Goal: Task Accomplishment & Management: Complete application form

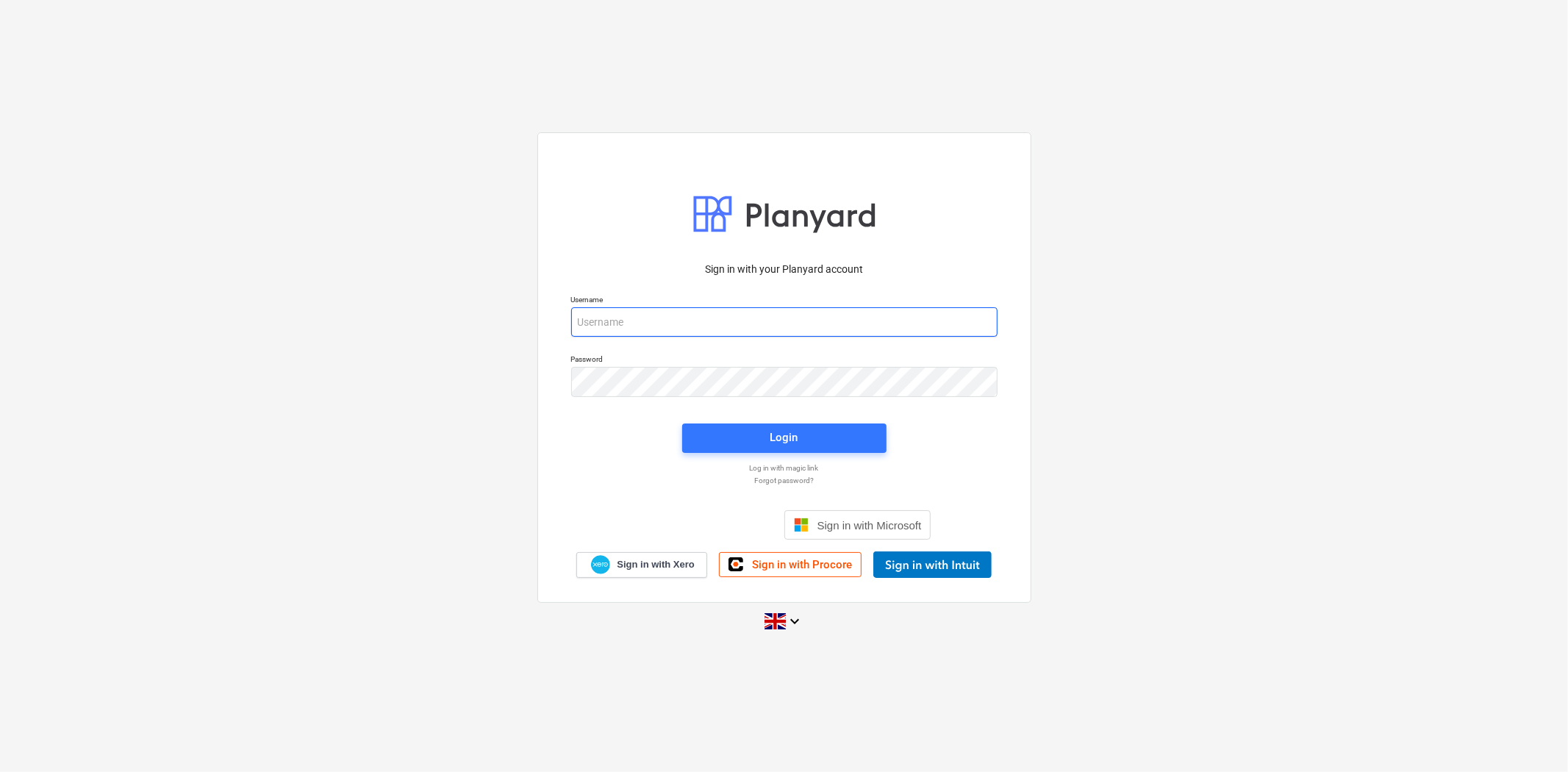
click at [691, 312] on input "email" at bounding box center [784, 322] width 426 height 29
type input "[PERSON_NAME][EMAIL_ADDRESS][PERSON_NAME][DOMAIN_NAME]"
click at [751, 439] on span "Login" at bounding box center [784, 437] width 169 height 19
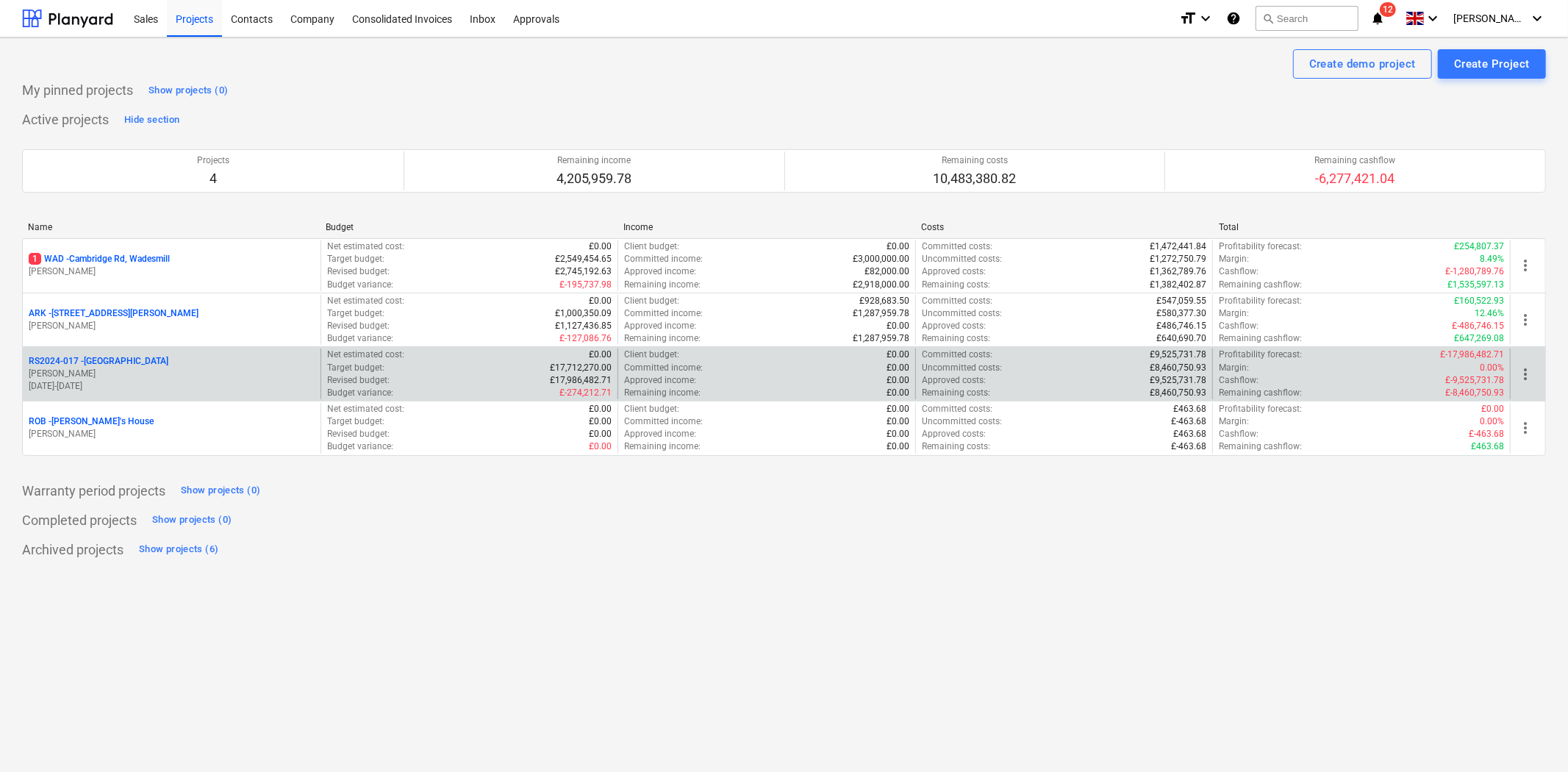
click at [114, 357] on p "RS2024-017 - [GEOGRAPHIC_DATA]" at bounding box center [98, 362] width 140 height 13
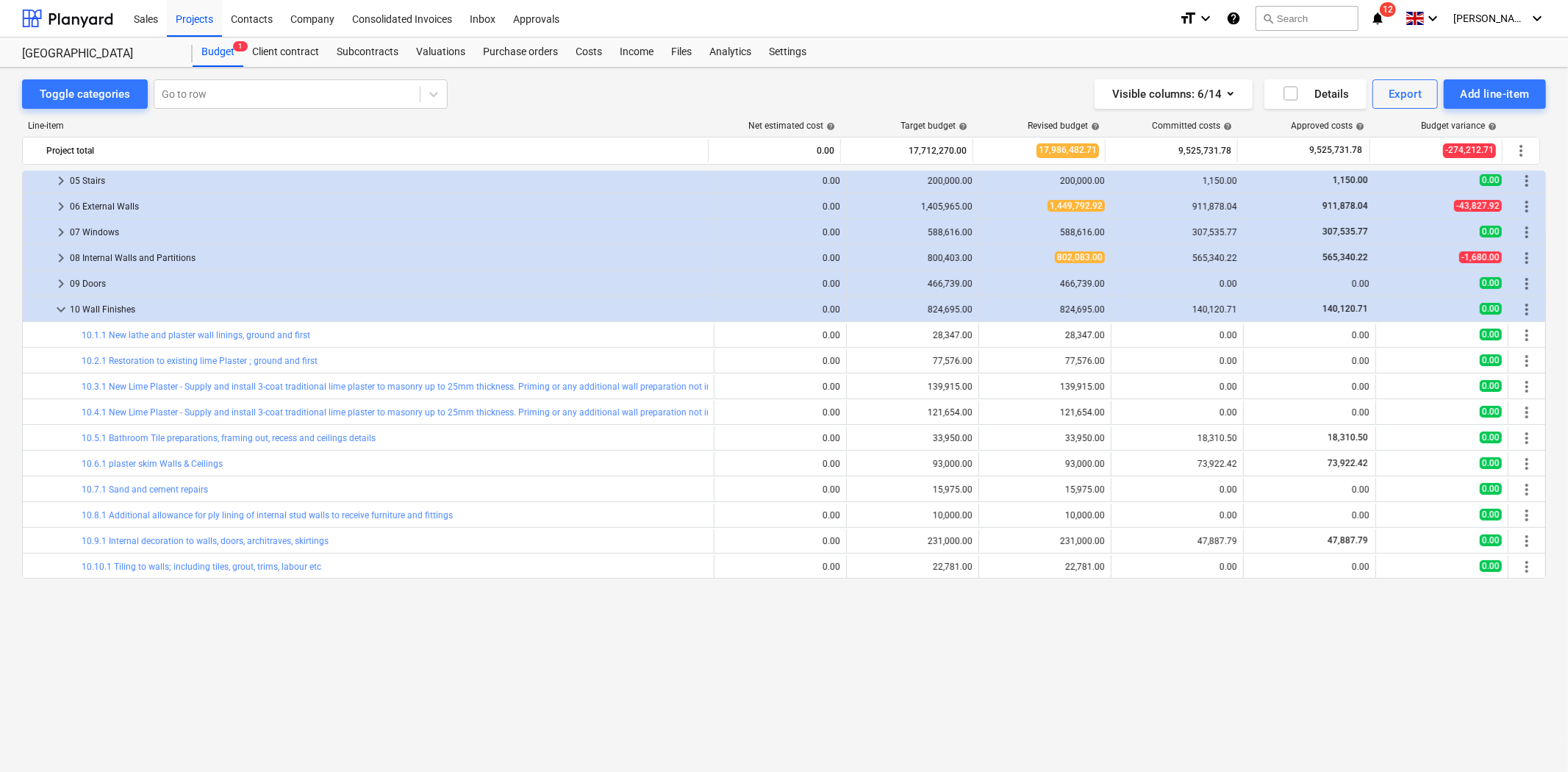
scroll to position [149, 0]
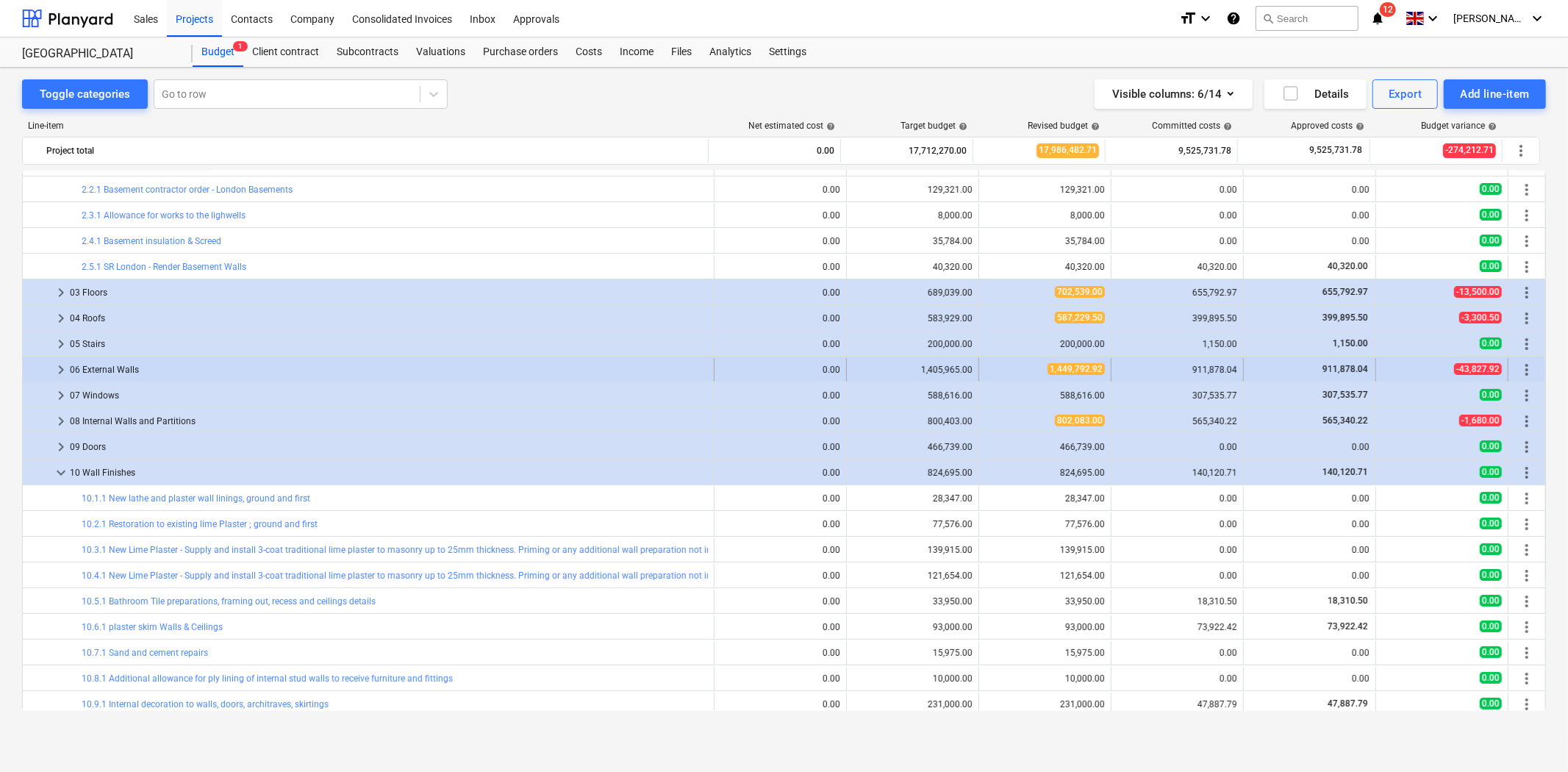
click at [116, 368] on div "06 External Walls" at bounding box center [389, 370] width 638 height 24
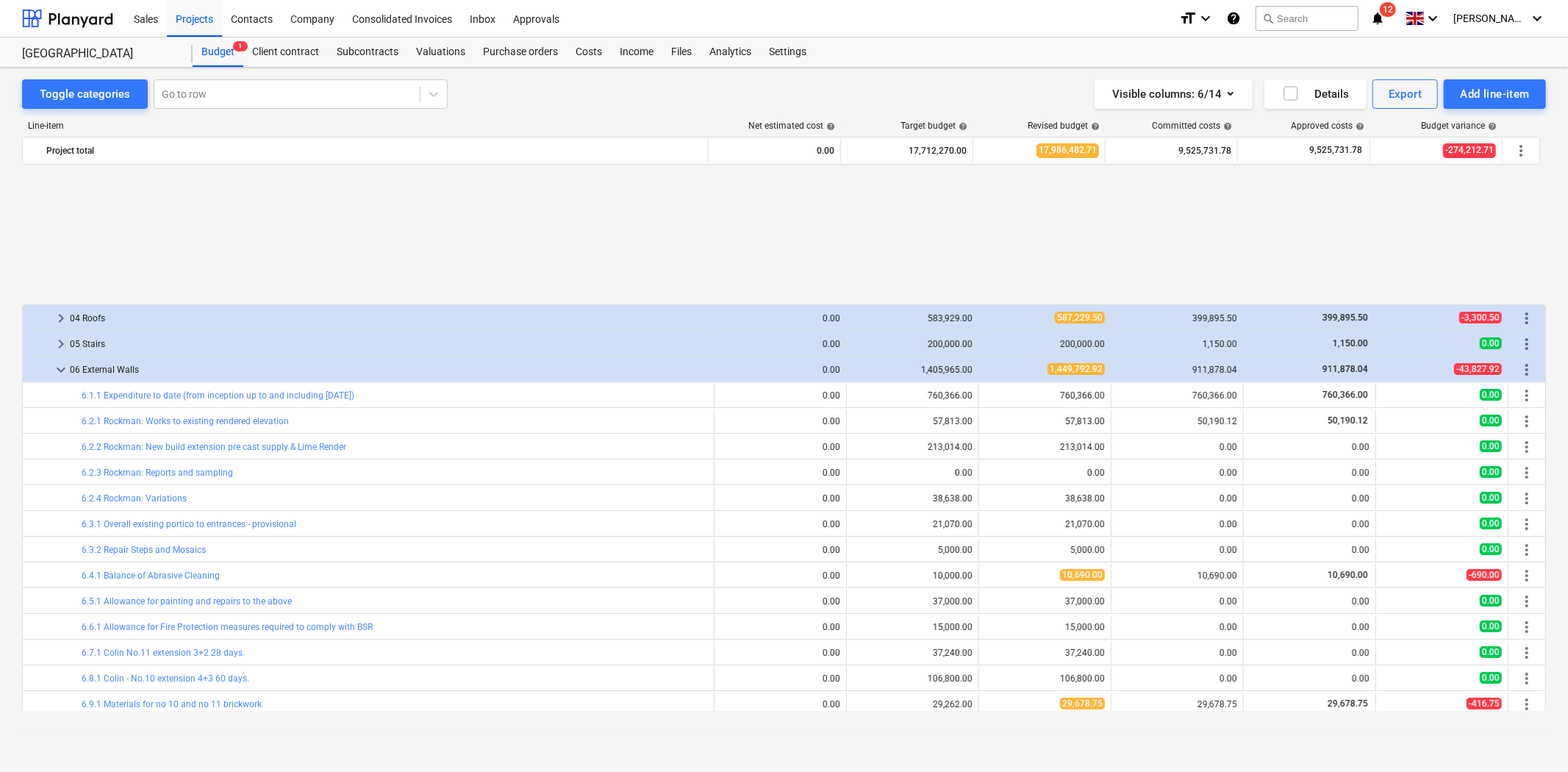
scroll to position [313, 0]
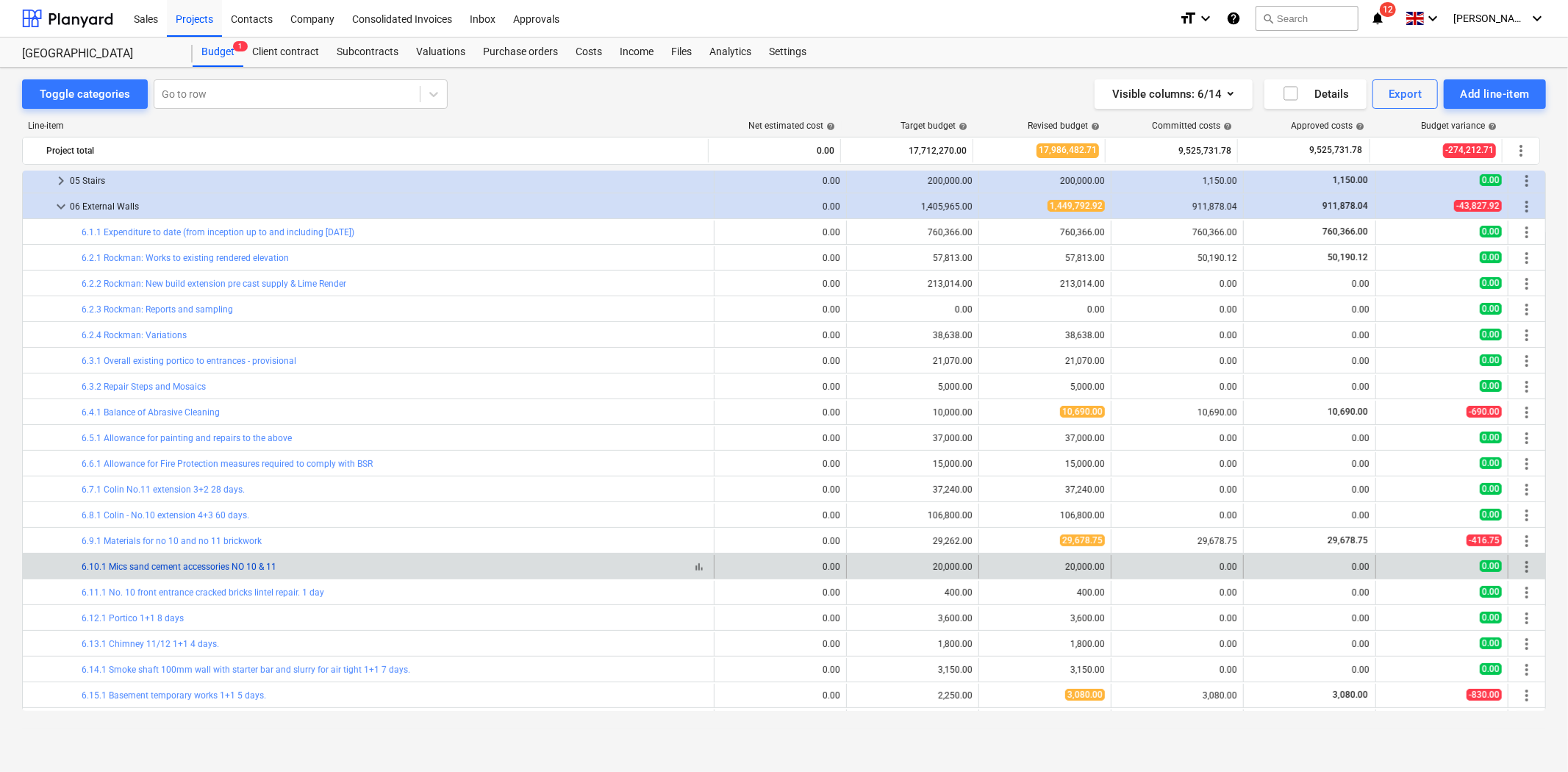
click at [224, 566] on link "6.10.1 Mics sand cement accessories NO 10 & 11" at bounding box center [179, 567] width 195 height 10
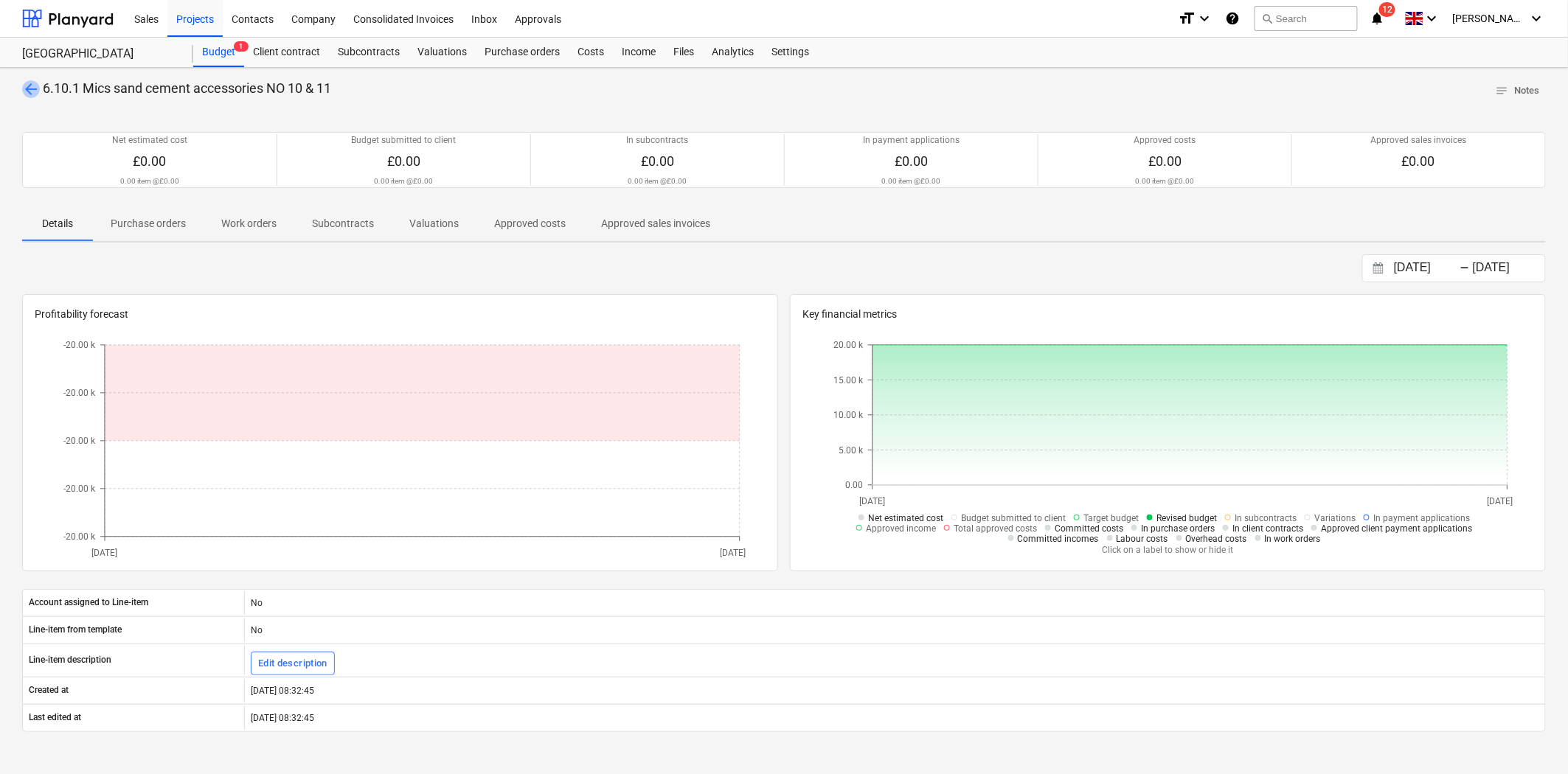
click at [25, 84] on span "arrow_back" at bounding box center [31, 89] width 17 height 17
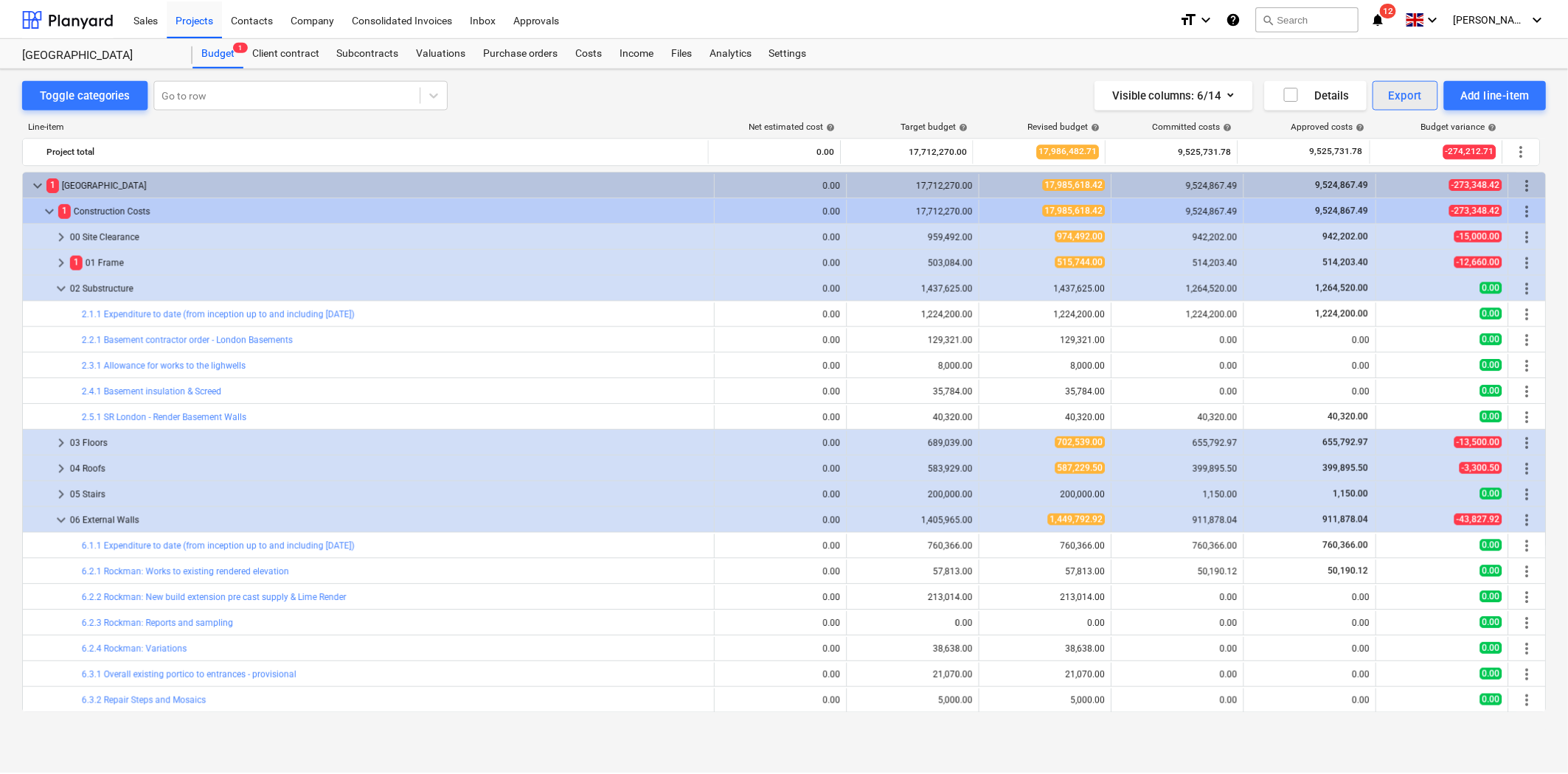
scroll to position [314, 0]
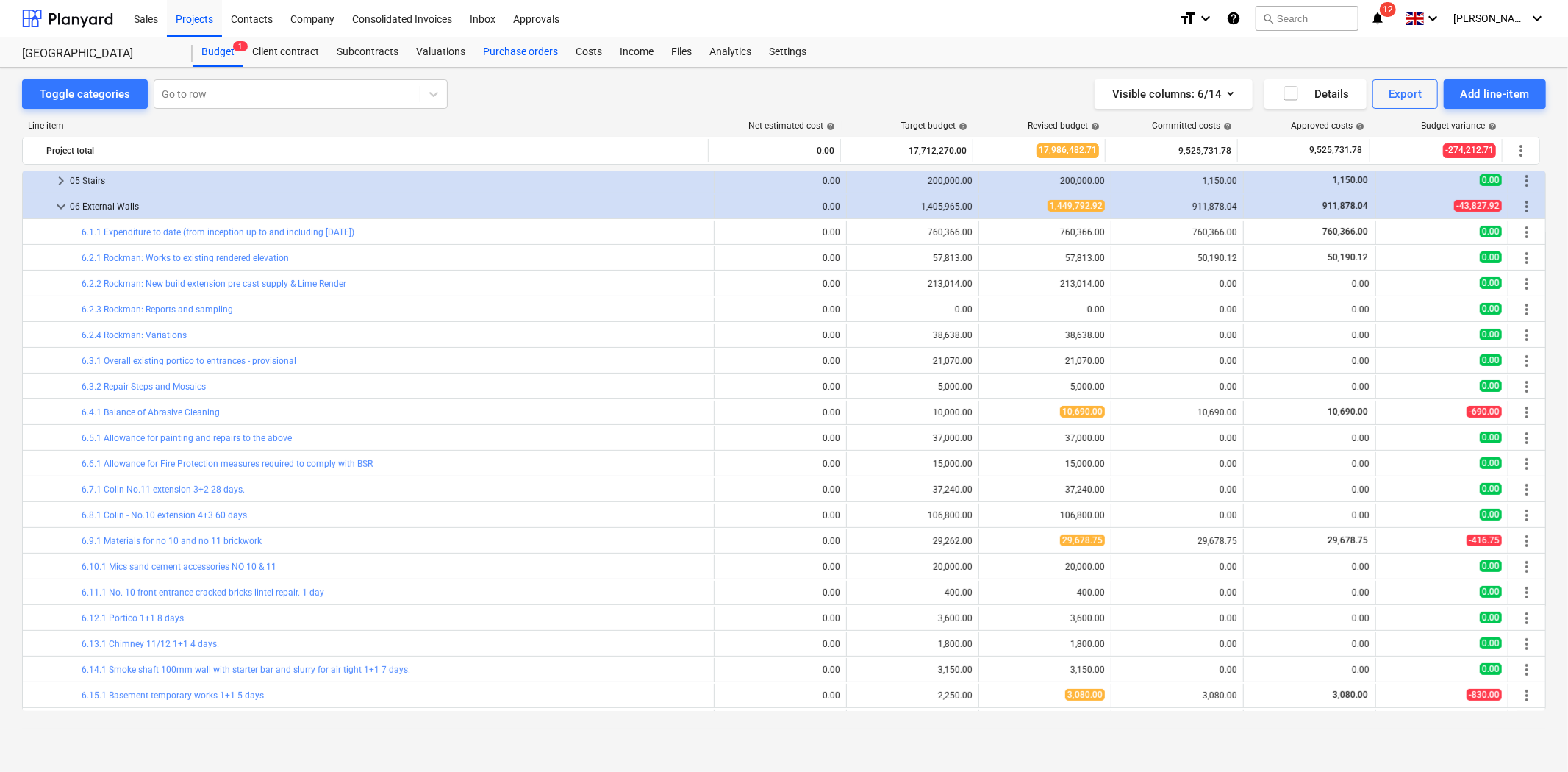
click at [525, 50] on div "Purchase orders" at bounding box center [520, 52] width 93 height 29
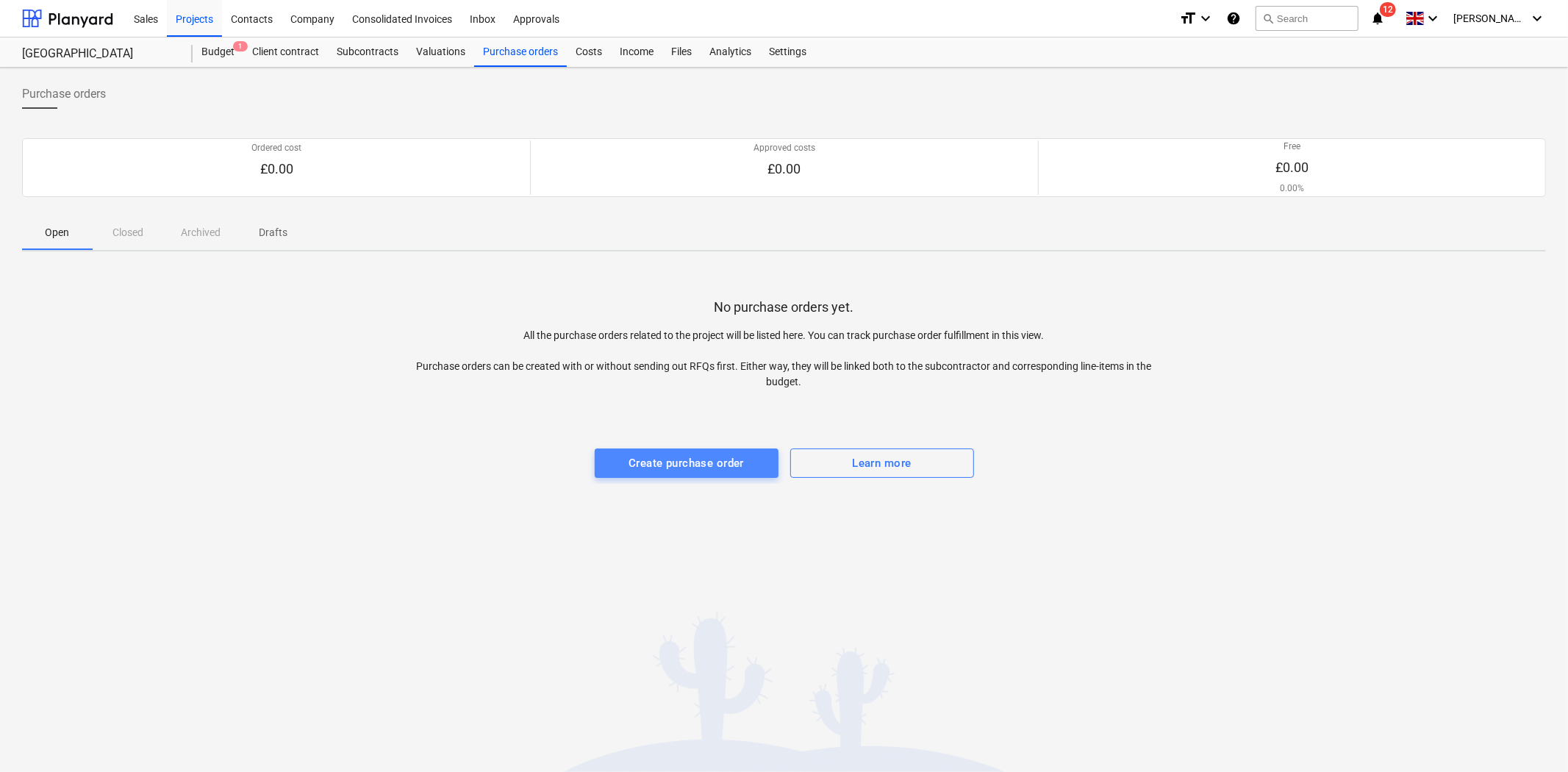
click at [688, 472] on button "Create purchase order" at bounding box center [687, 463] width 184 height 29
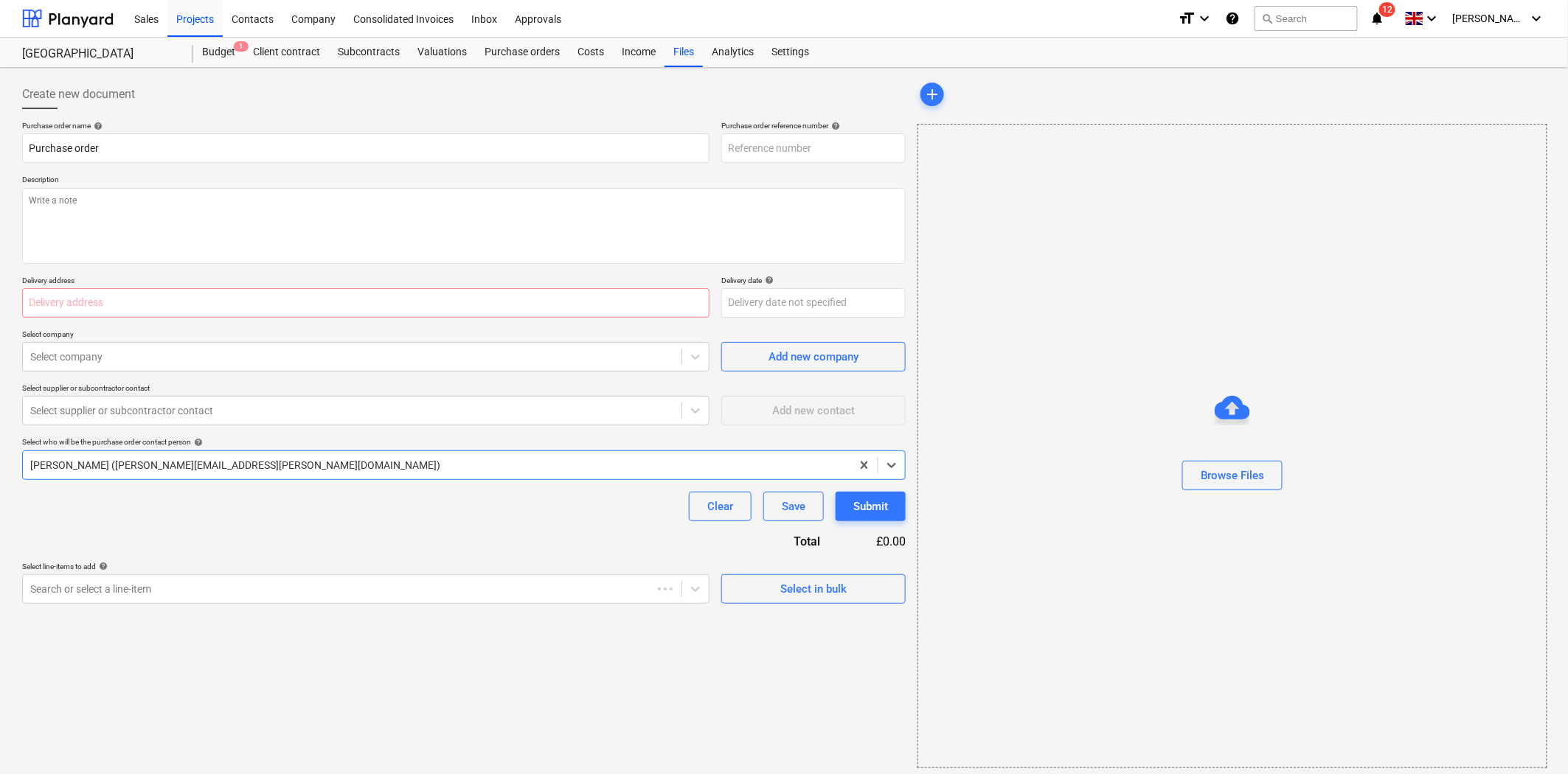
type textarea "x"
type input "RS2024-017-PO-009"
click at [404, 207] on textarea at bounding box center [464, 226] width 884 height 76
click at [281, 304] on input "text" at bounding box center [366, 303] width 687 height 29
click at [378, 291] on input "text" at bounding box center [366, 303] width 687 height 29
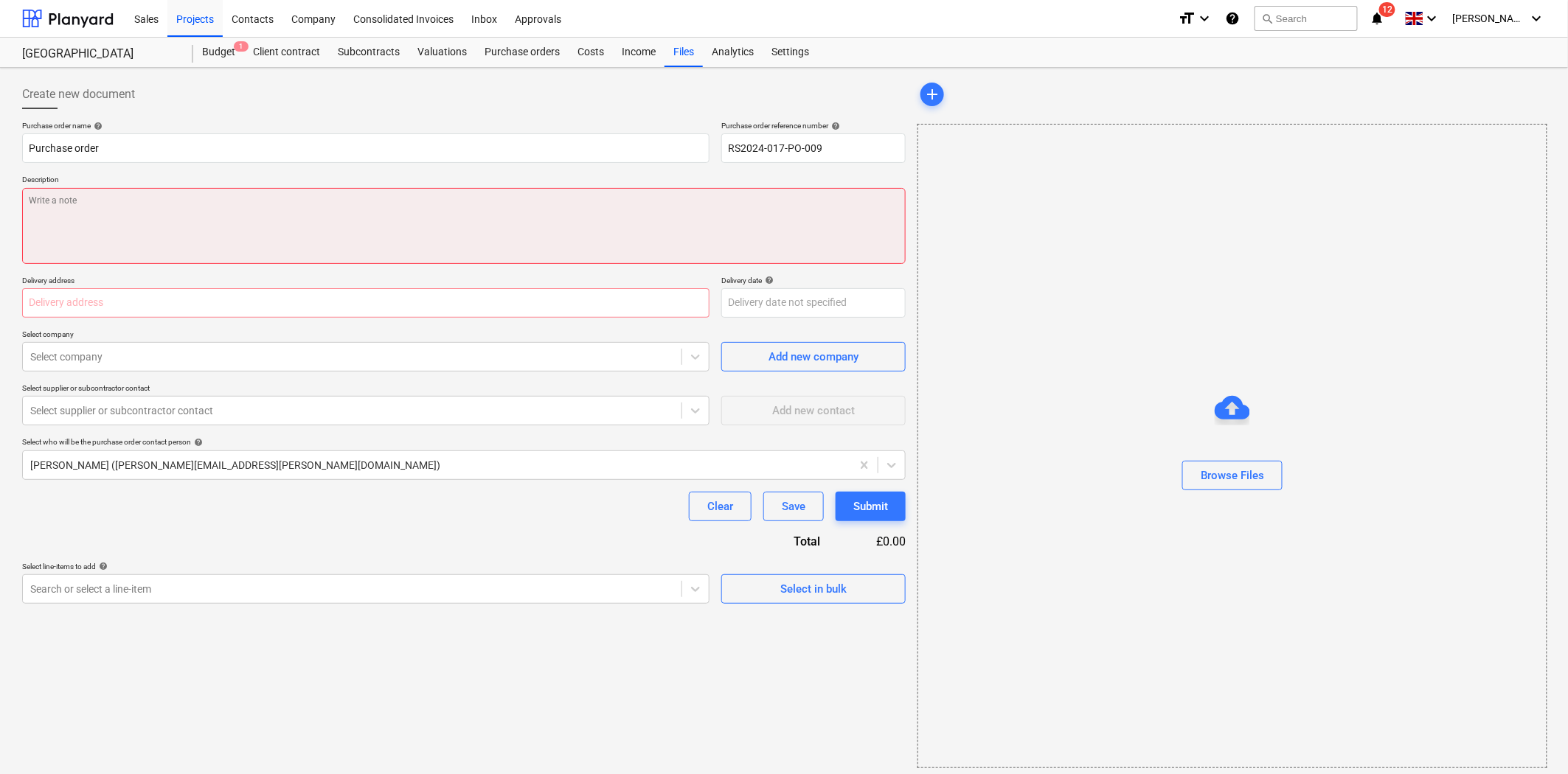
click at [445, 262] on textarea at bounding box center [464, 226] width 884 height 76
paste textarea "20 sheets and 60no brackets at the moment."
type textarea "x"
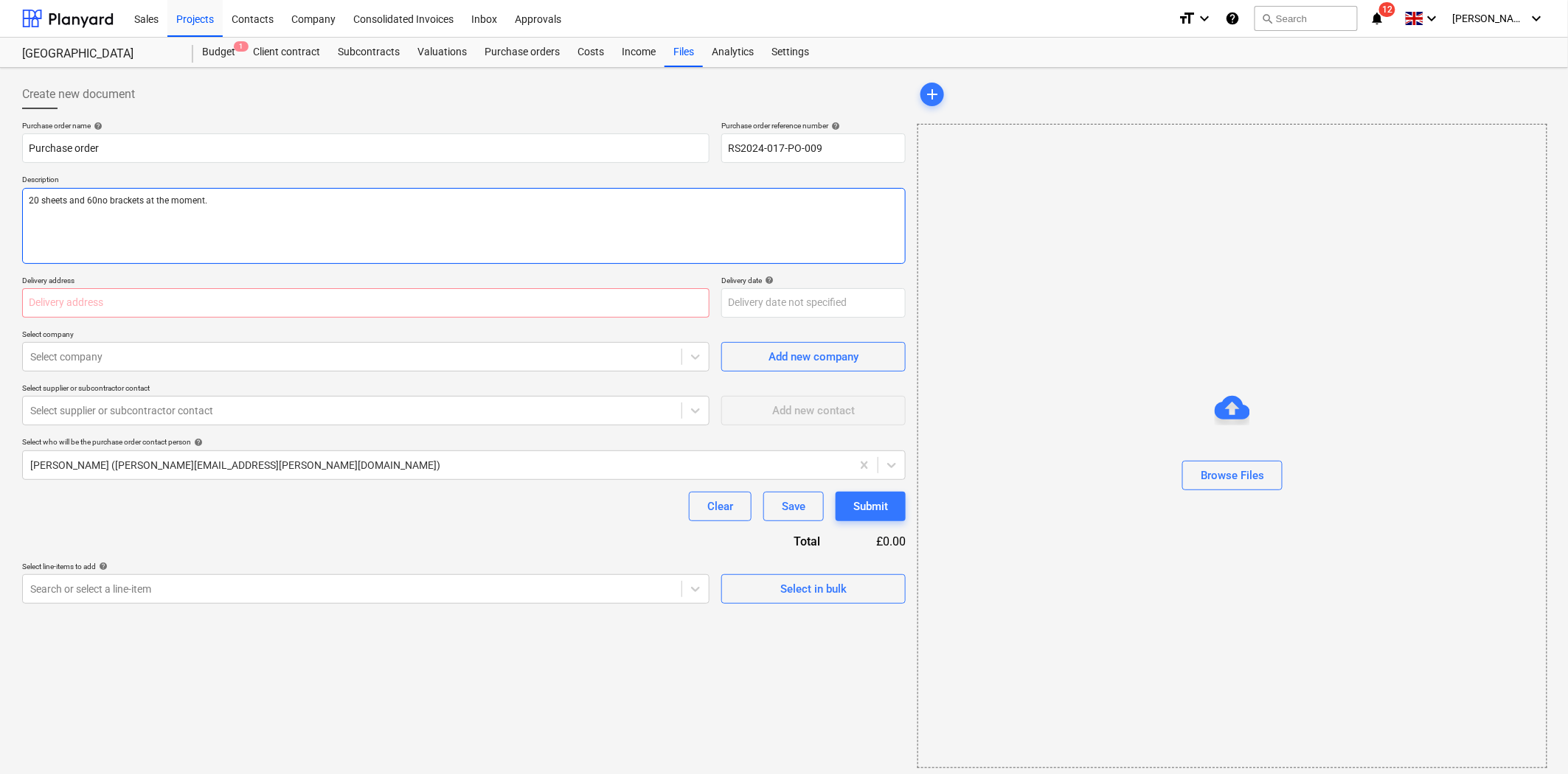
click at [408, 230] on textarea "20 sheets and 60no brackets at the moment." at bounding box center [464, 226] width 884 height 76
type textarea "20 sheets and 60no brackets at the moment."
click at [516, 315] on input "text" at bounding box center [366, 303] width 687 height 29
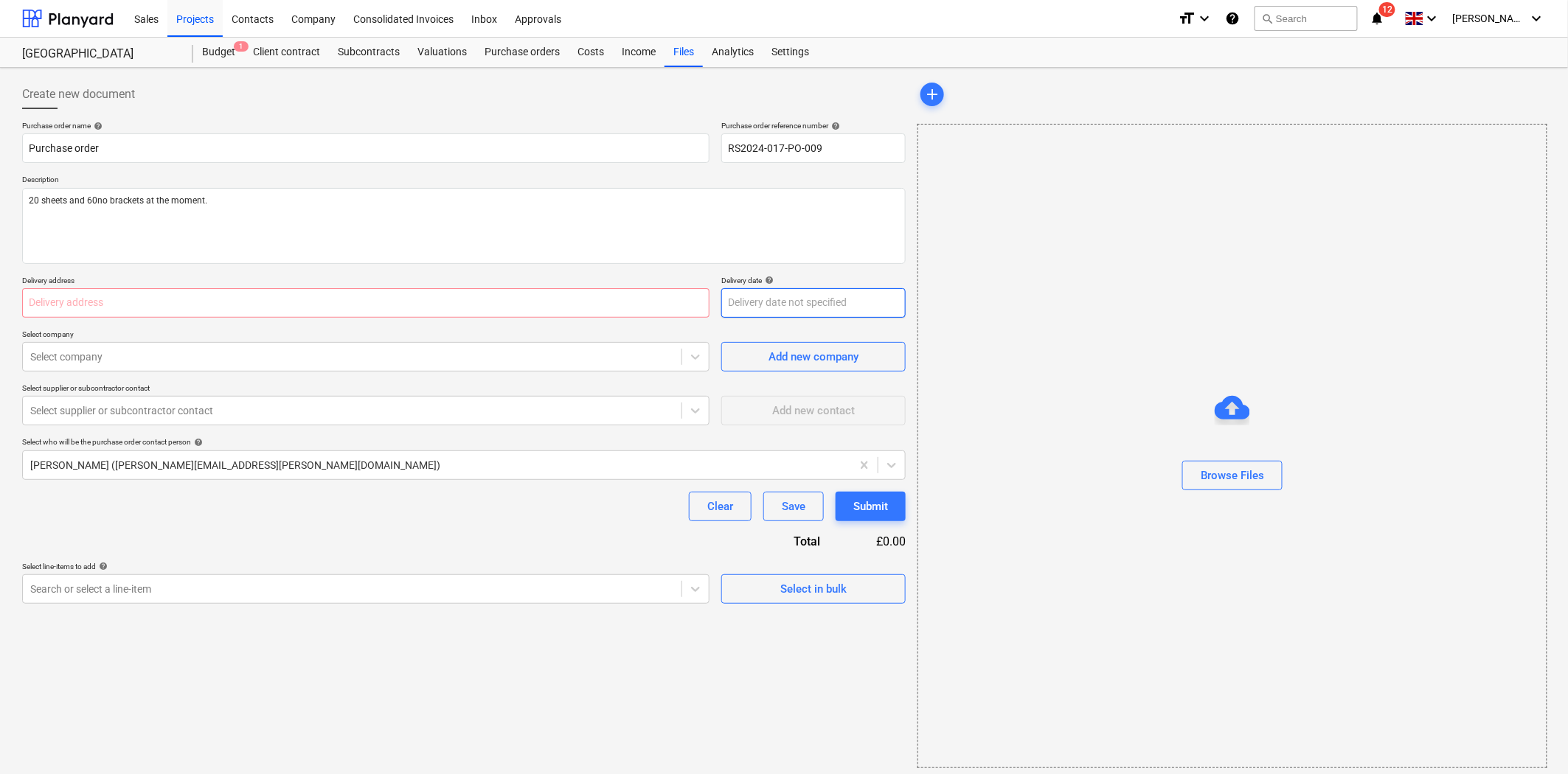
click at [793, 301] on body "Sales Projects Contacts Company Consolidated Invoices Inbox Approvals format_si…" at bounding box center [784, 387] width 1568 height 774
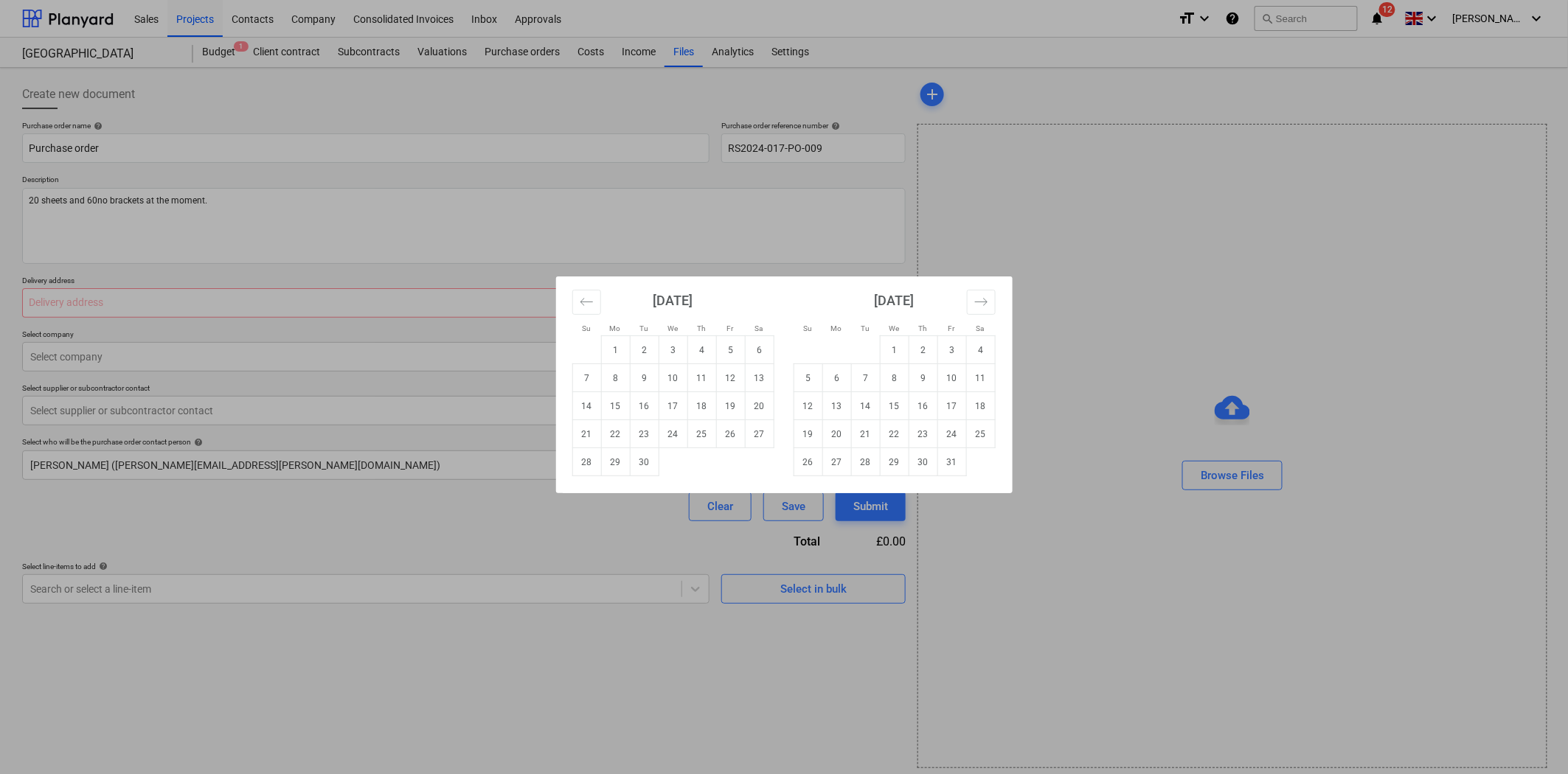
click at [404, 329] on div "Su Mo Tu We Th Fr Sa Su Mo Tu We Th Fr Sa [DATE] 1 2 3 4 5 6 7 8 9 10 11 12 13 …" at bounding box center [784, 387] width 1568 height 774
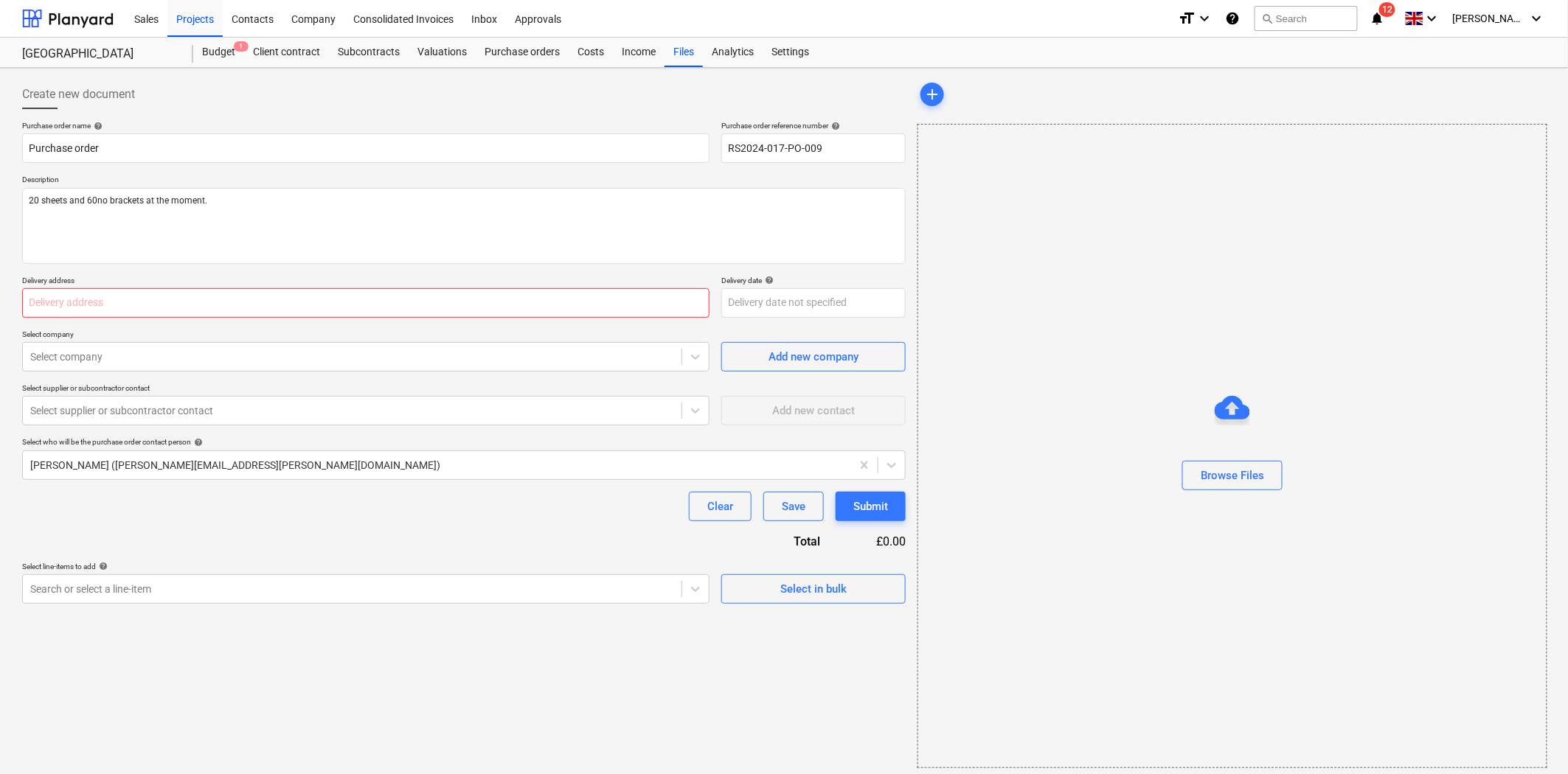
click at [506, 310] on input "text" at bounding box center [366, 303] width 687 height 29
click at [564, 302] on input "text" at bounding box center [366, 303] width 687 height 29
click at [437, 266] on div "Purchase order name help Purchase order Purchase order reference number help RS…" at bounding box center [464, 362] width 884 height 483
click at [693, 203] on textarea "20 sheets and 60no brackets at the moment." at bounding box center [464, 226] width 884 height 76
click at [747, 292] on body "Sales Projects Contacts Company Consolidated Invoices Inbox Approvals format_si…" at bounding box center [784, 387] width 1568 height 774
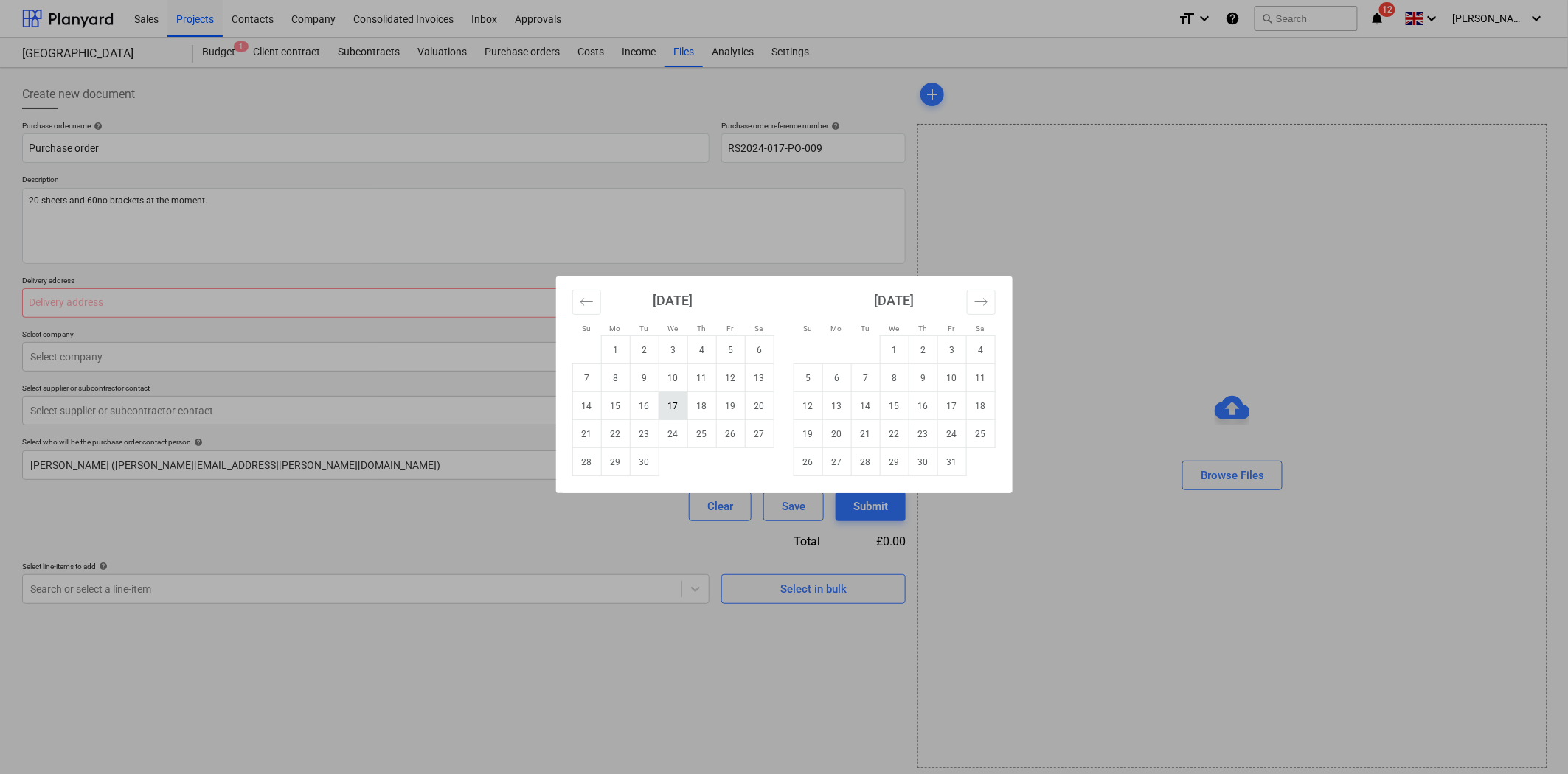
click at [664, 404] on td "17" at bounding box center [672, 407] width 28 height 28
type textarea "x"
type input "[DATE]"
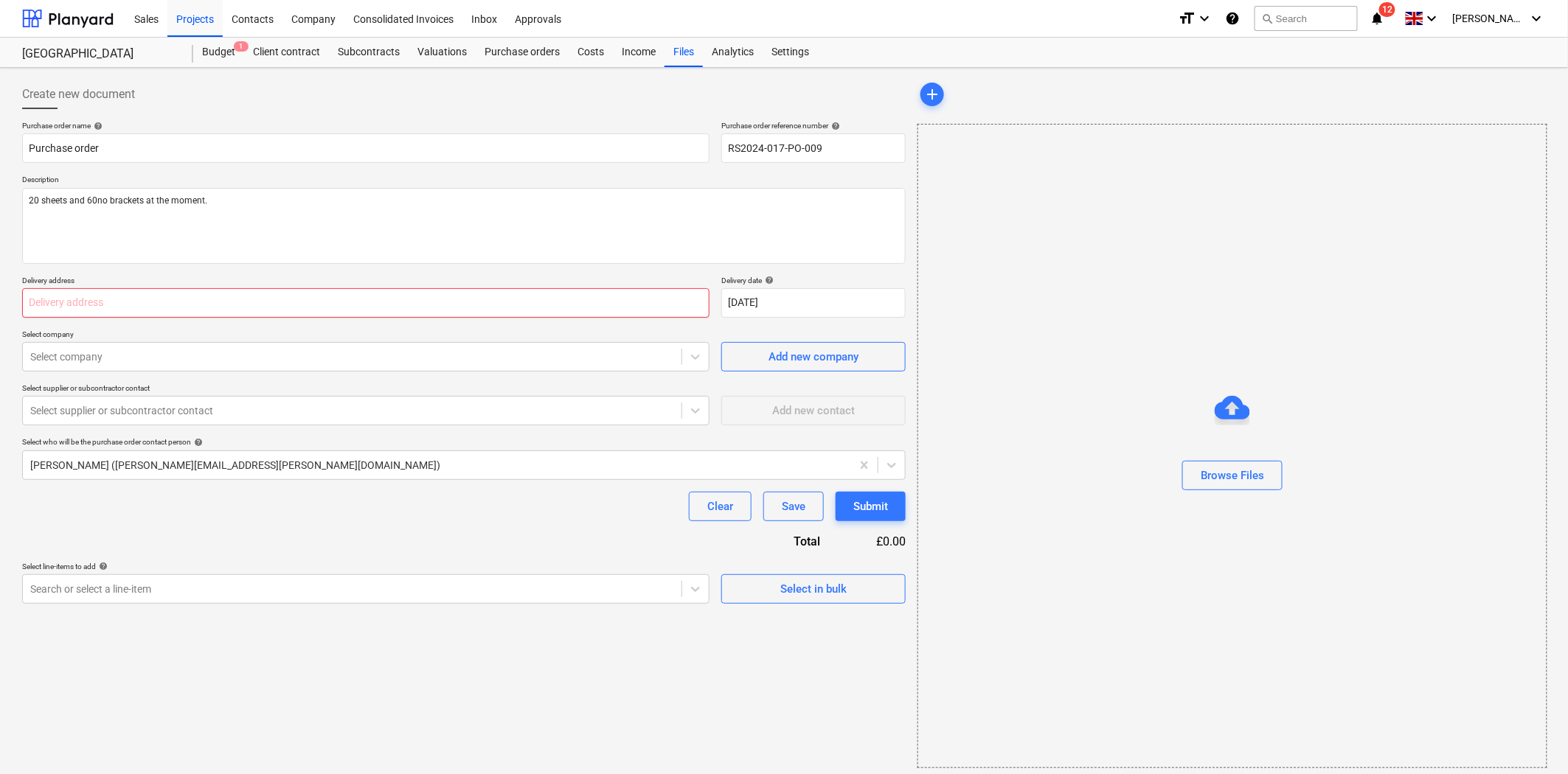
click at [232, 296] on input "text" at bounding box center [366, 303] width 687 height 29
click at [327, 255] on textarea "20 sheets and 60no brackets at the moment." at bounding box center [464, 226] width 884 height 76
type textarea "x"
click at [319, 266] on div "Purchase order name help Purchase order Purchase order reference number help RS…" at bounding box center [464, 362] width 884 height 483
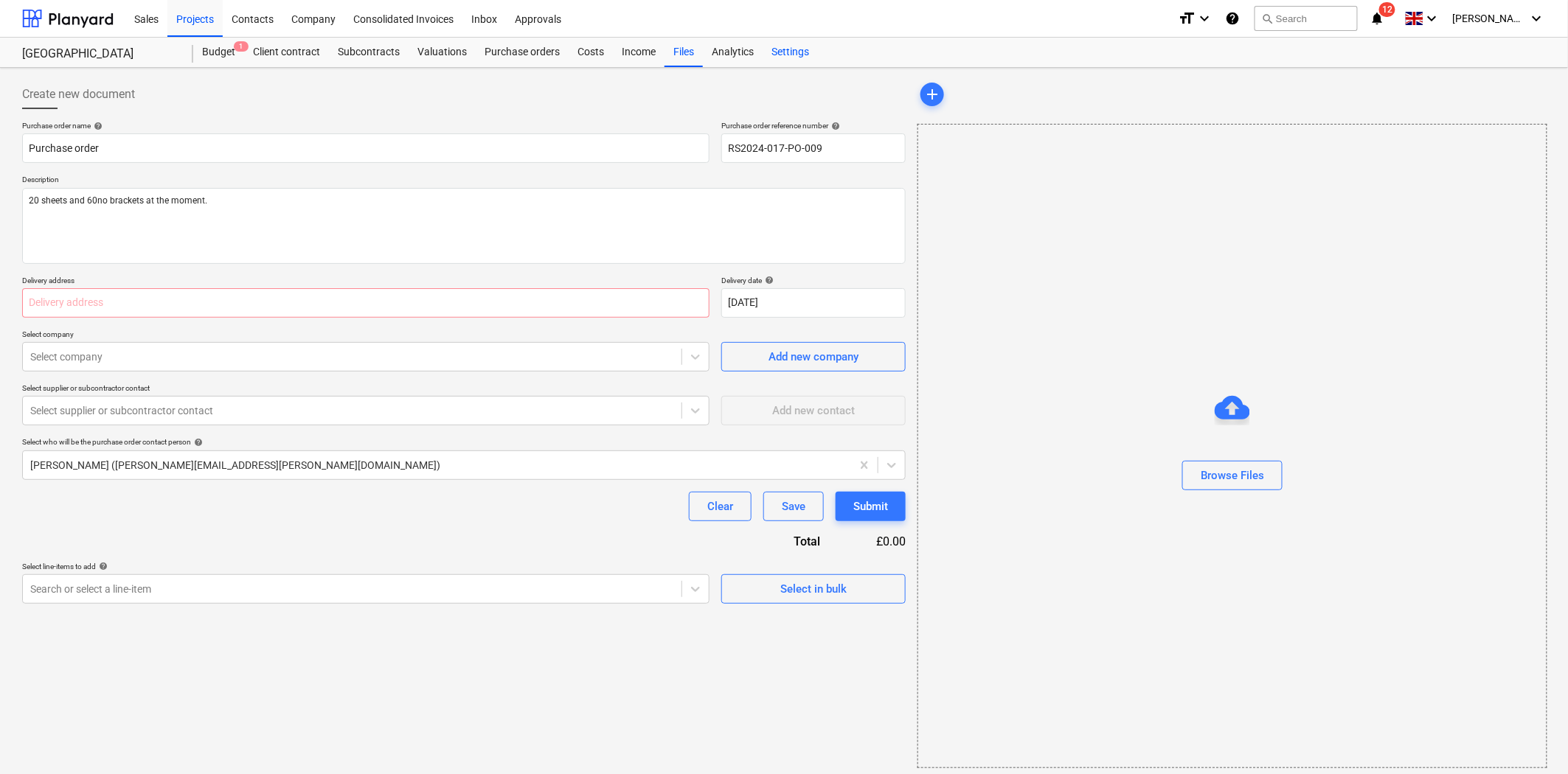
click at [778, 51] on div "Settings" at bounding box center [790, 52] width 55 height 29
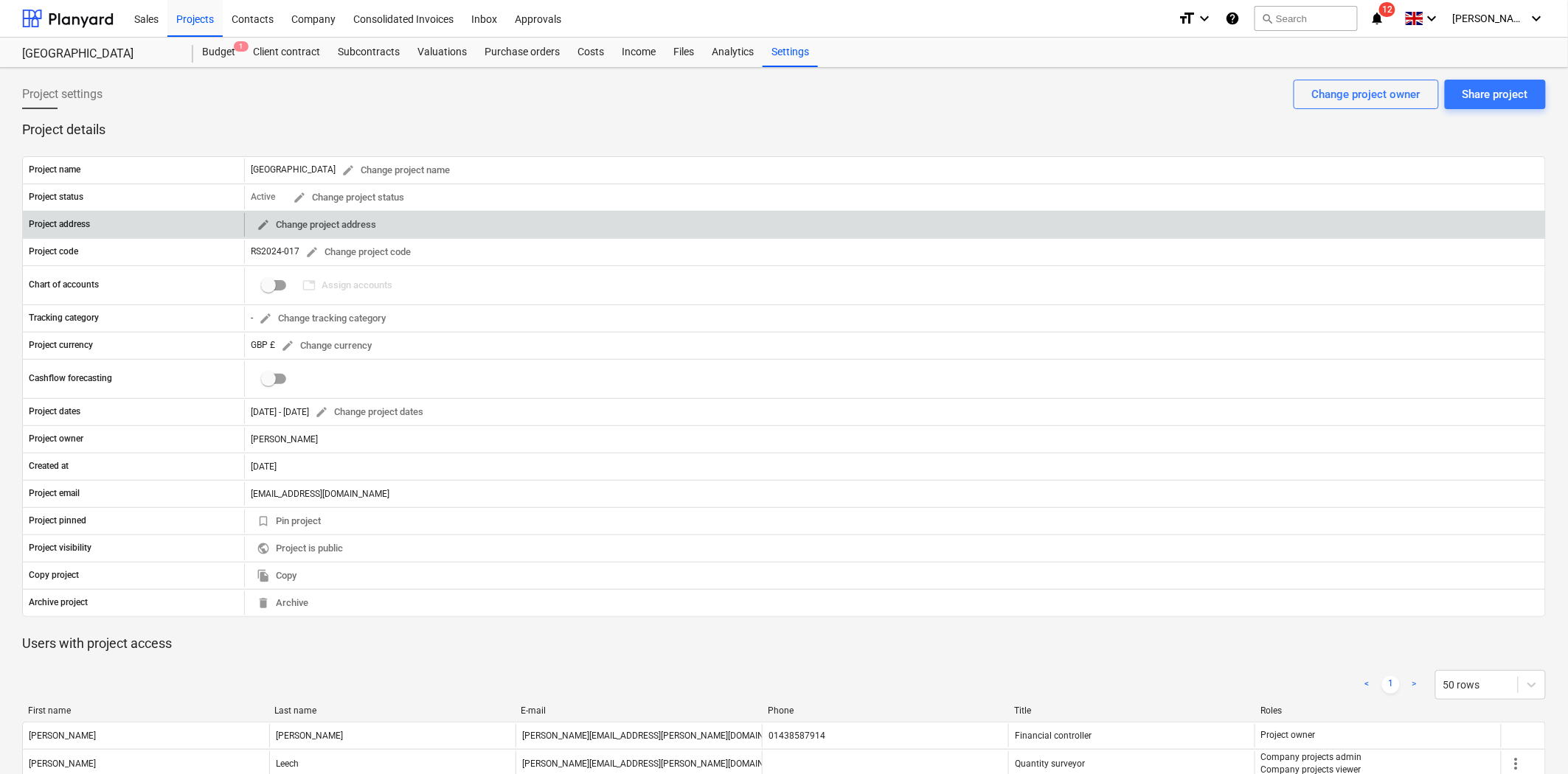
click at [266, 225] on span "edit" at bounding box center [263, 225] width 13 height 13
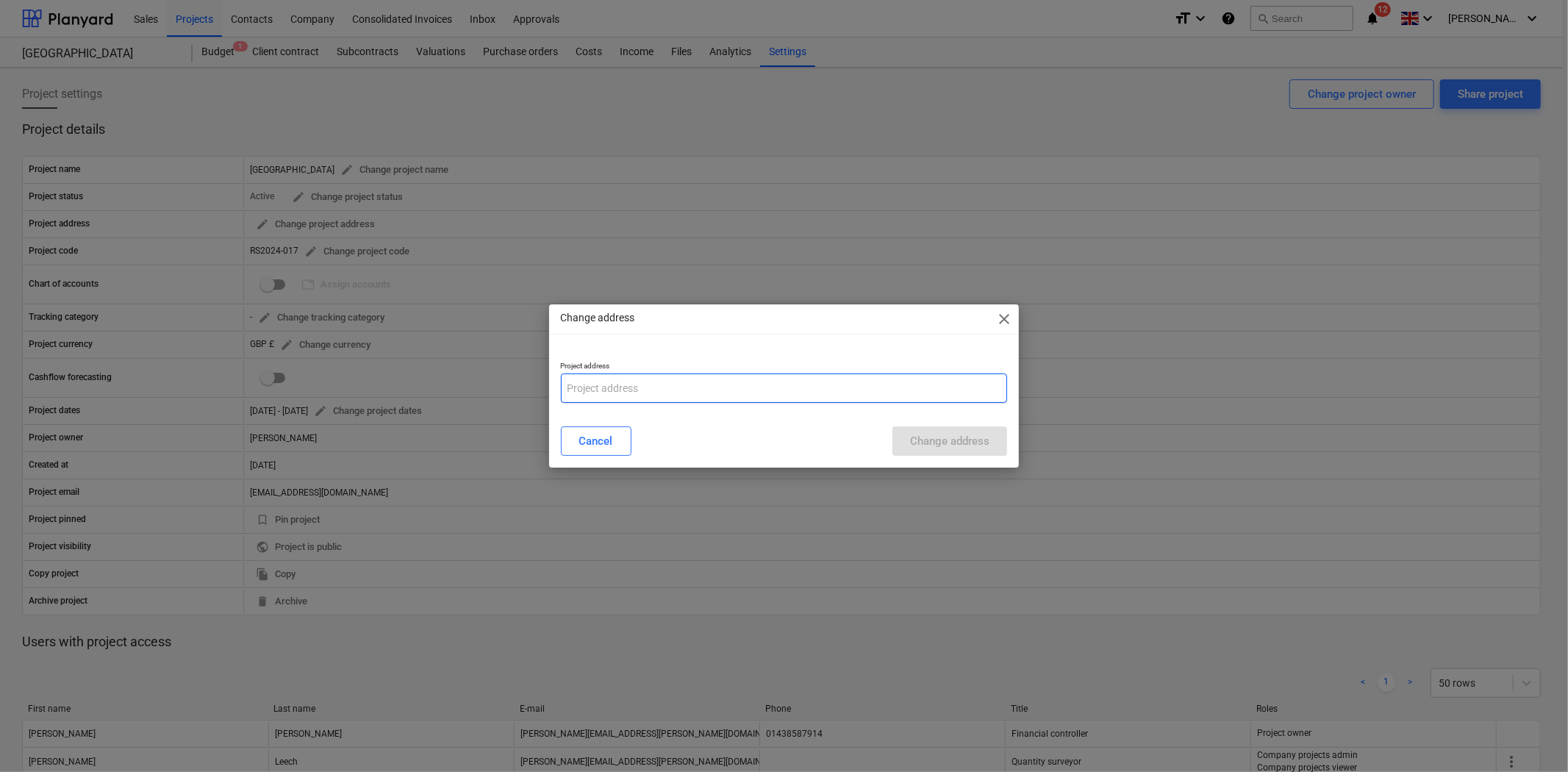
click at [611, 388] on input "text" at bounding box center [784, 388] width 447 height 29
click at [754, 392] on input "[STREET_ADDRESS]" at bounding box center [784, 388] width 447 height 29
type input "[STREET_ADDRESS]"
click at [934, 447] on div "Change address" at bounding box center [949, 441] width 79 height 19
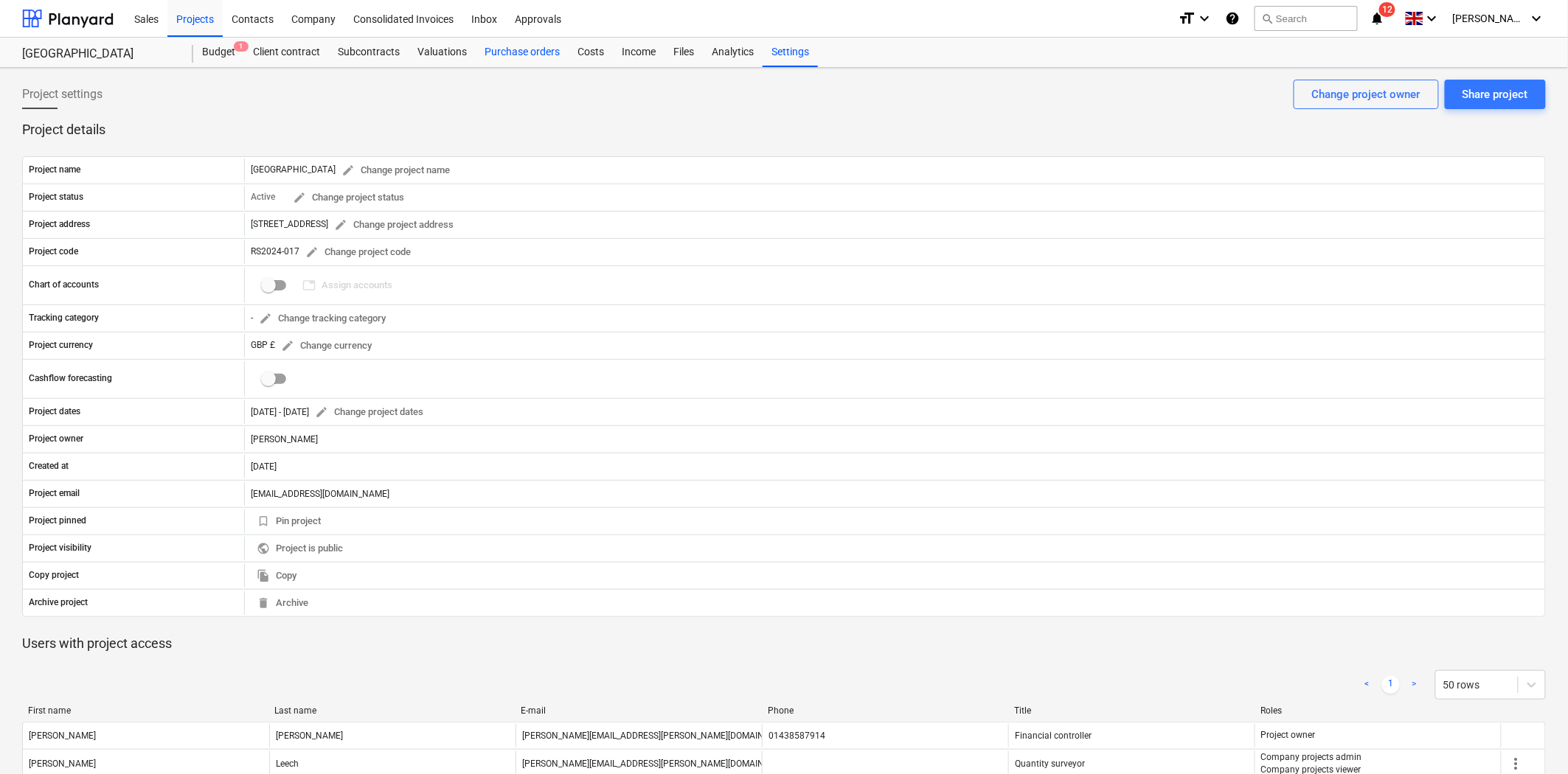
click at [505, 55] on div "Purchase orders" at bounding box center [522, 52] width 93 height 29
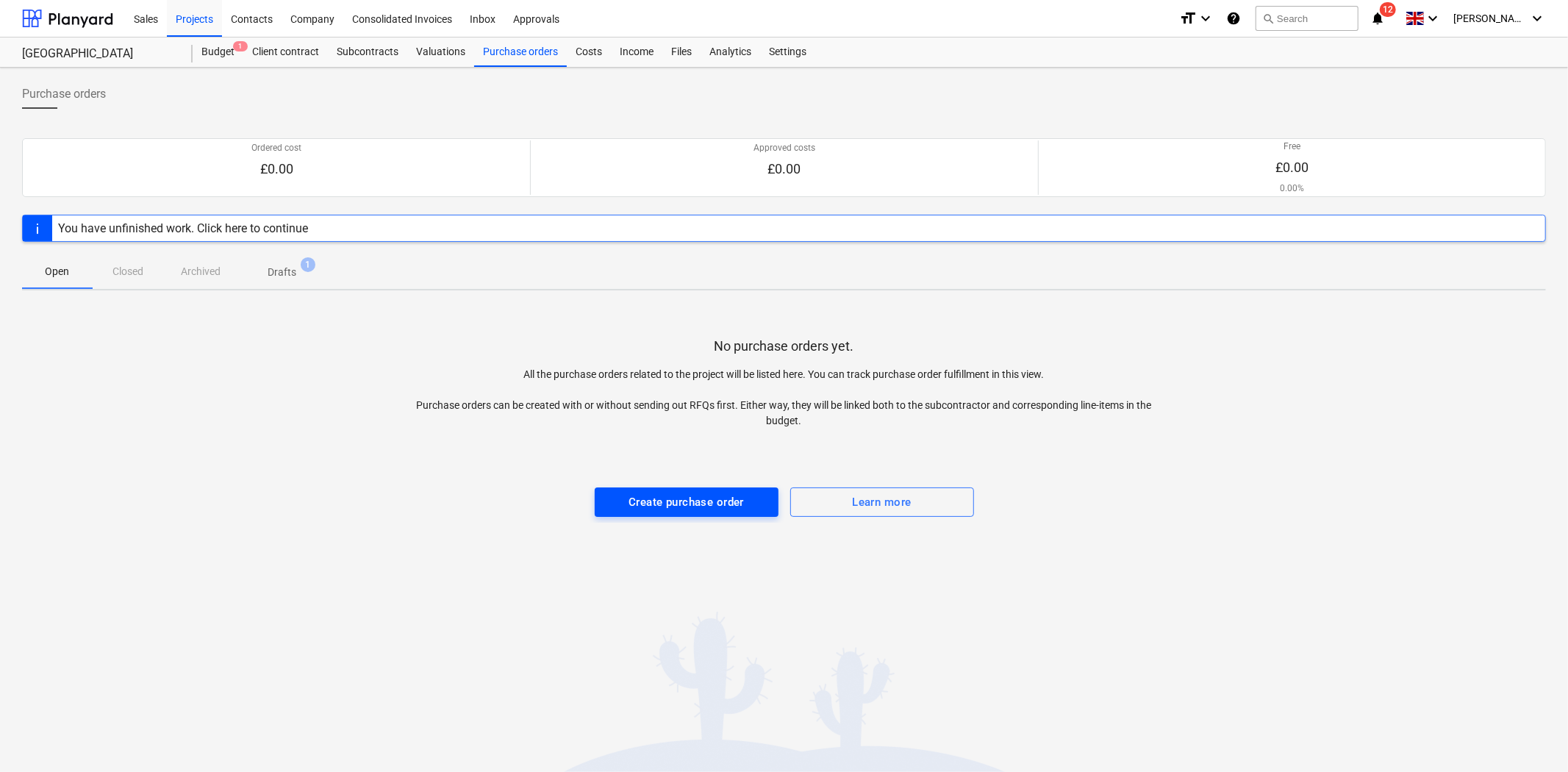
click at [677, 496] on div "Create purchase order" at bounding box center [686, 502] width 116 height 19
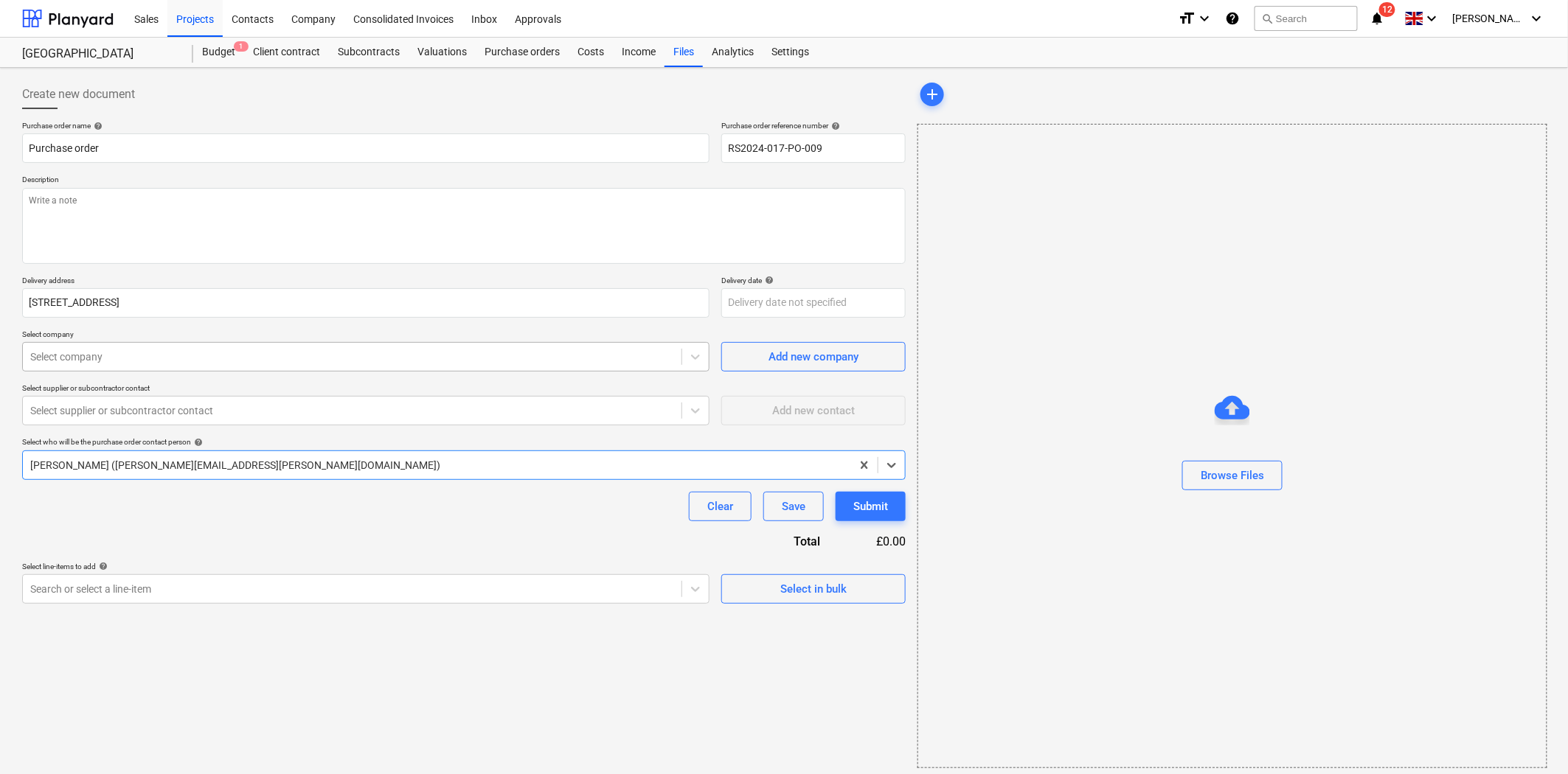
click at [305, 363] on div at bounding box center [352, 356] width 644 height 15
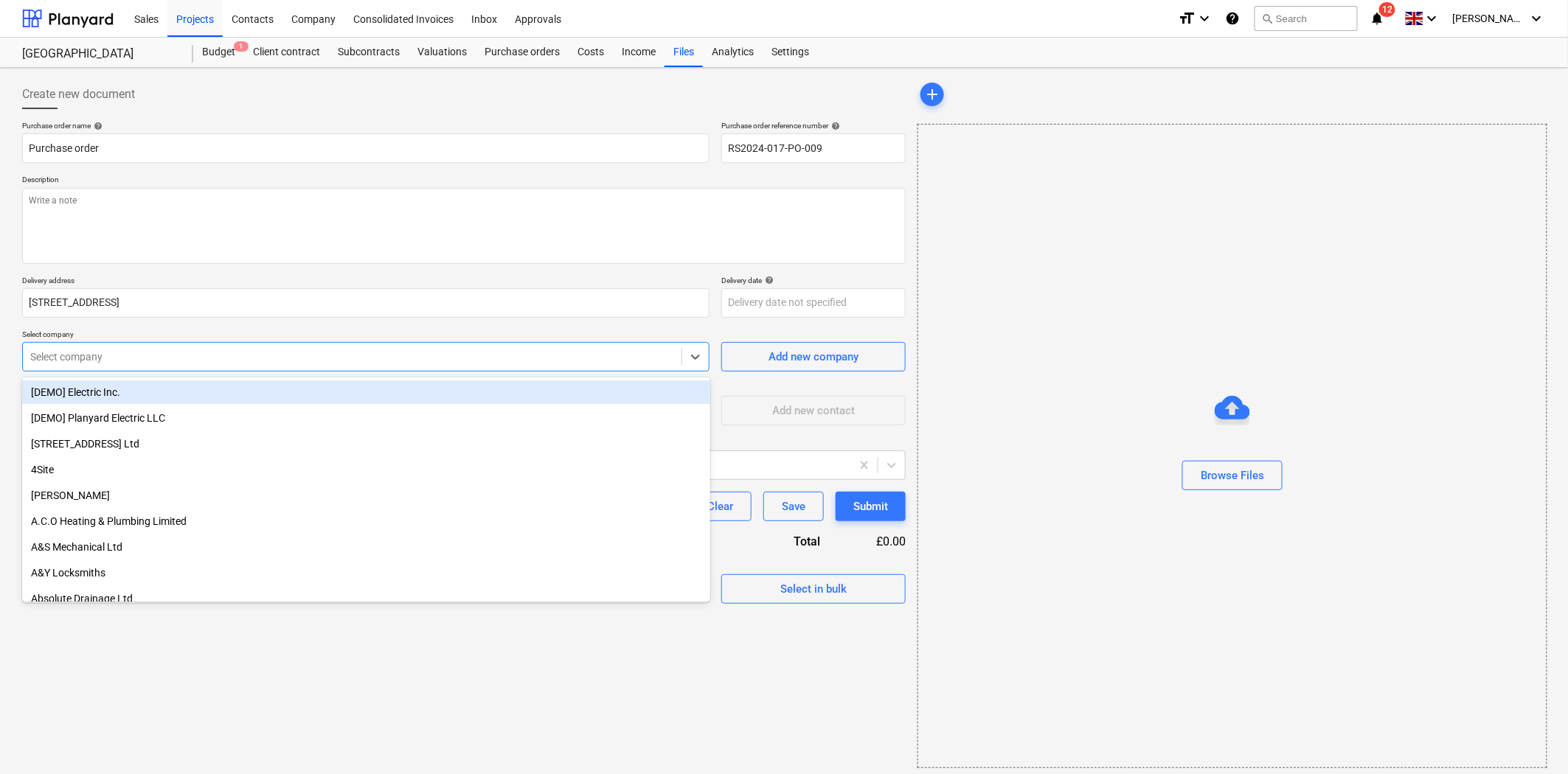
type textarea "x"
click at [311, 329] on p "Select company" at bounding box center [366, 336] width 687 height 13
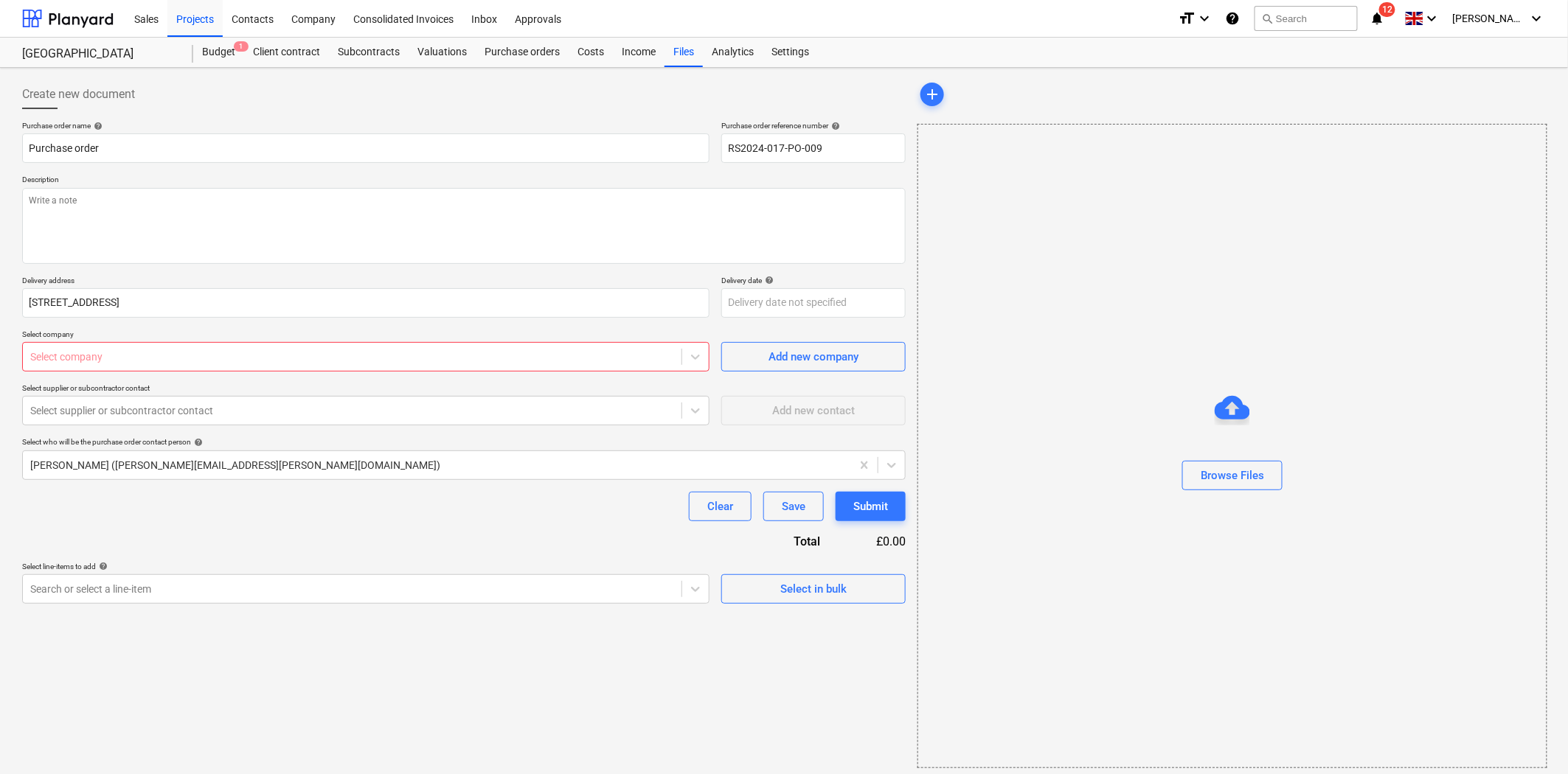
click at [313, 363] on div at bounding box center [352, 356] width 644 height 15
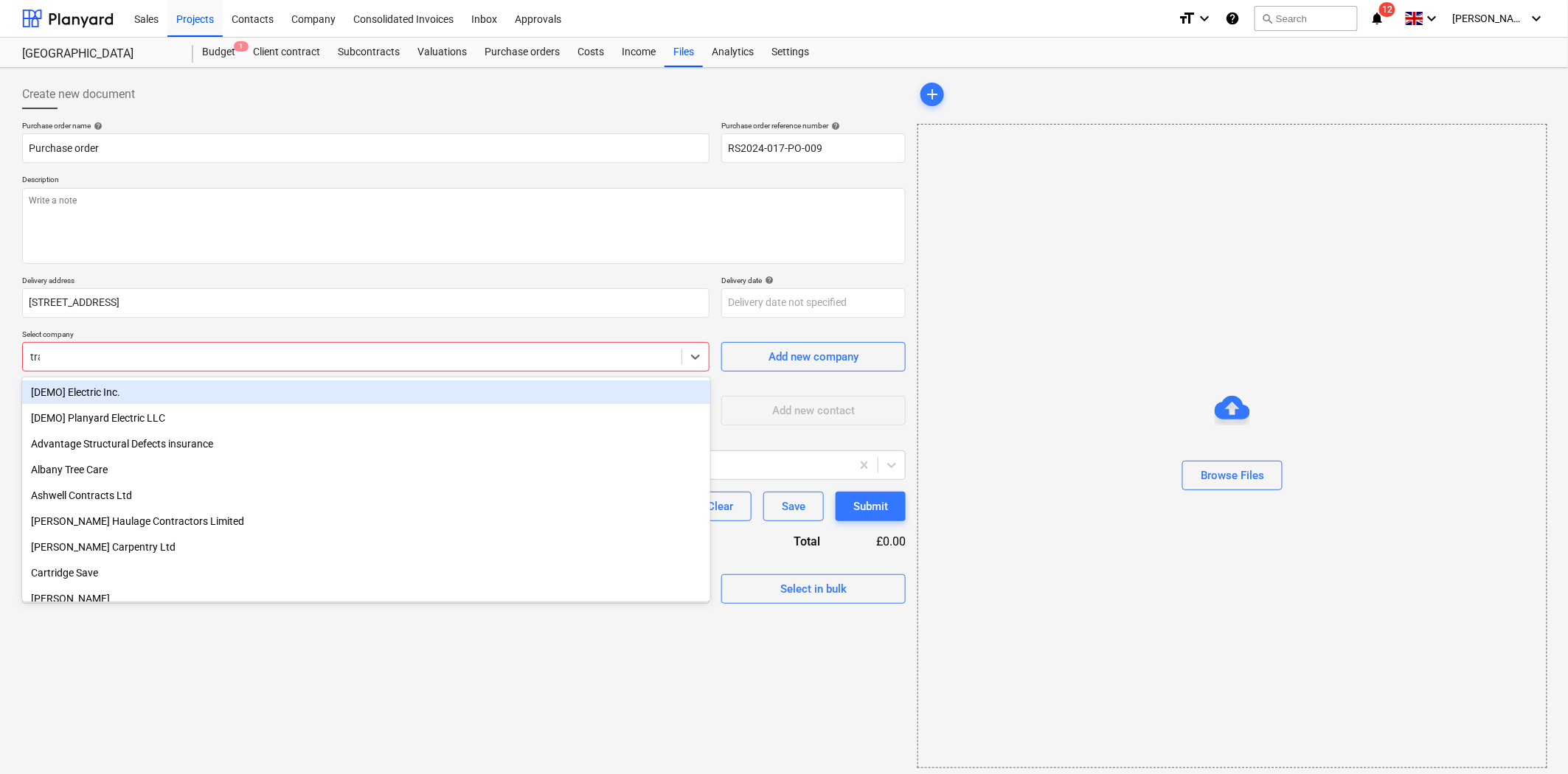
type input "trav"
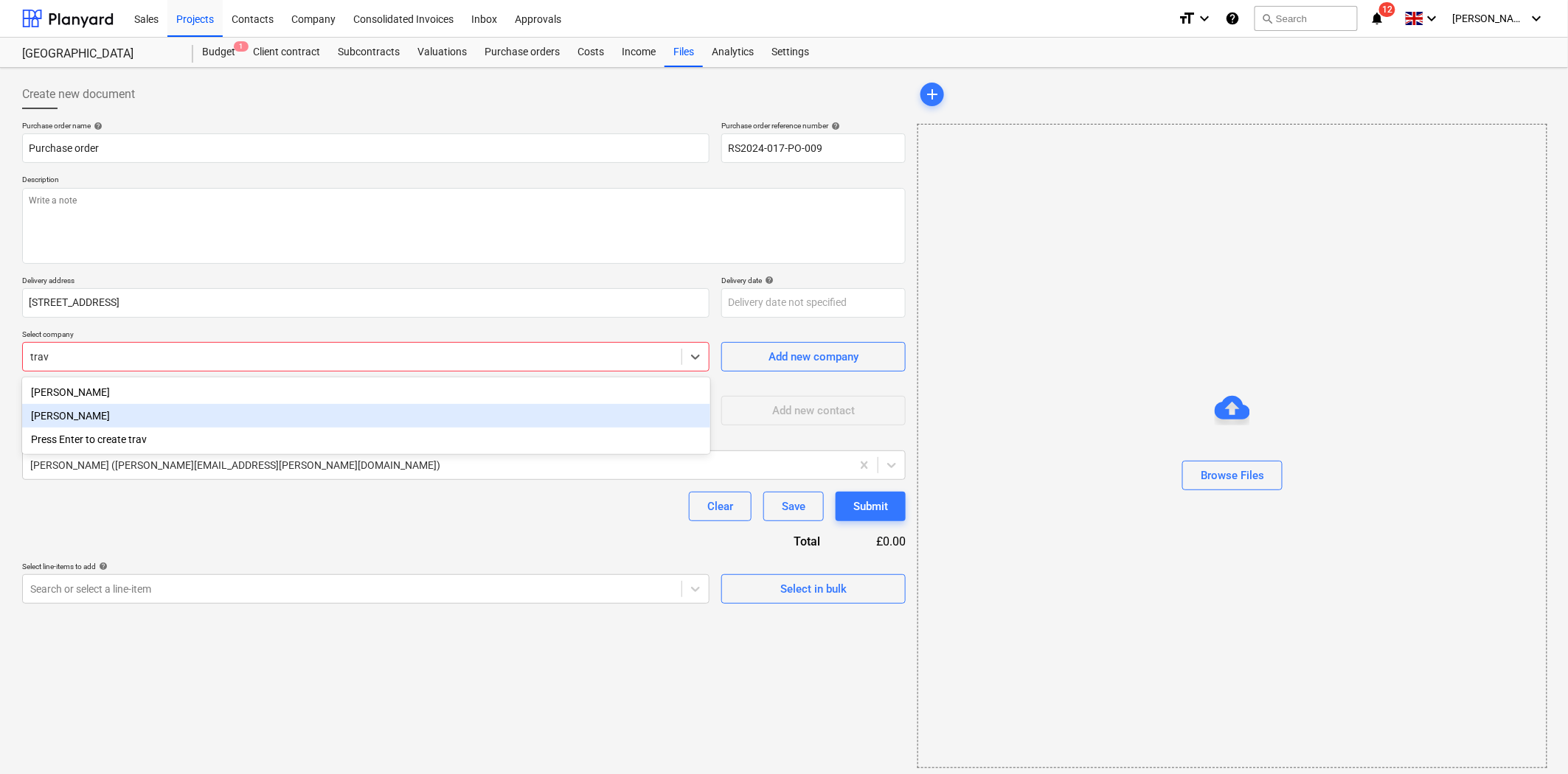
type textarea "x"
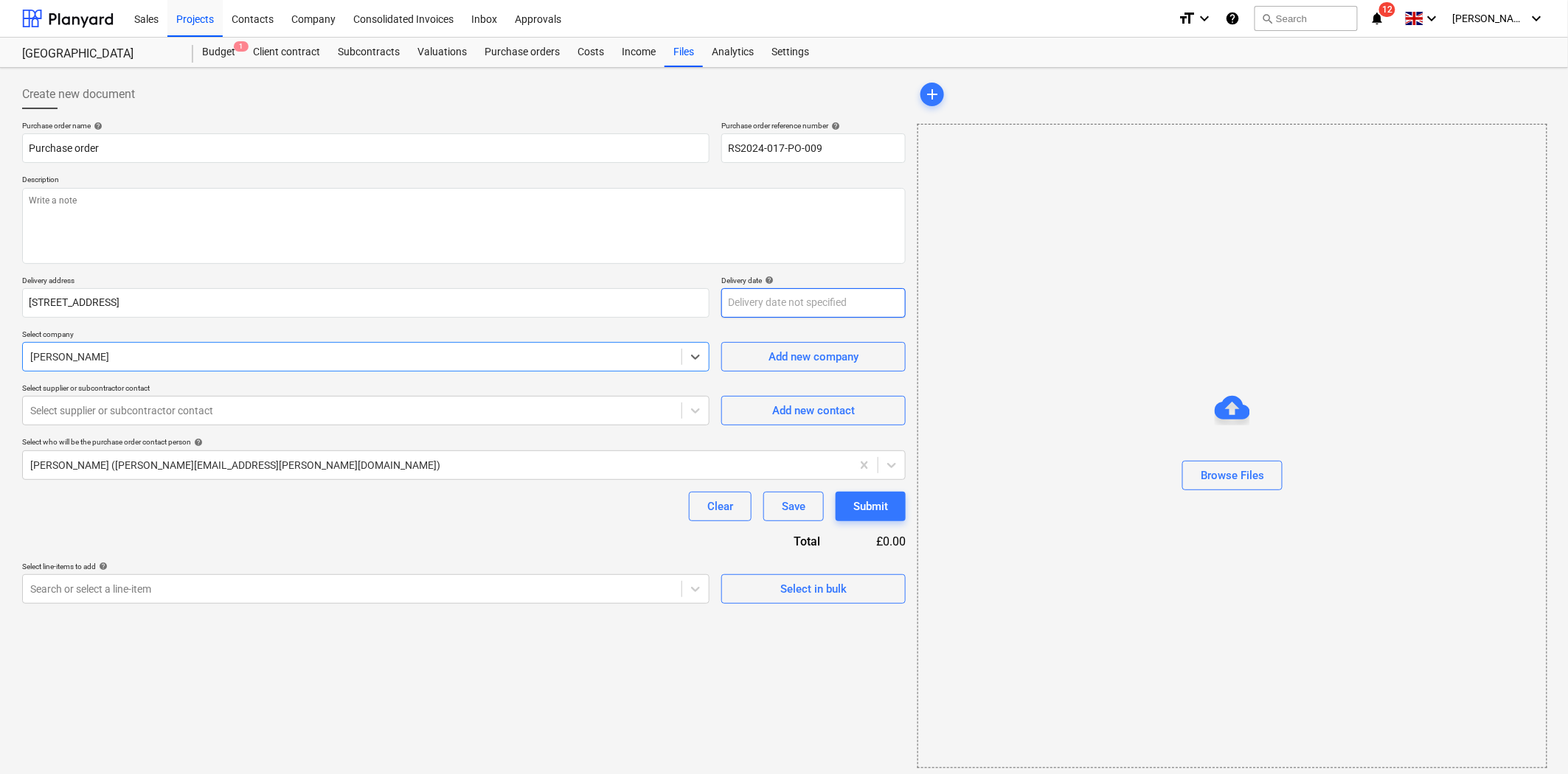
click at [728, 317] on body "Sales Projects Contacts Company Consolidated Invoices Inbox Approvals format_si…" at bounding box center [784, 387] width 1568 height 774
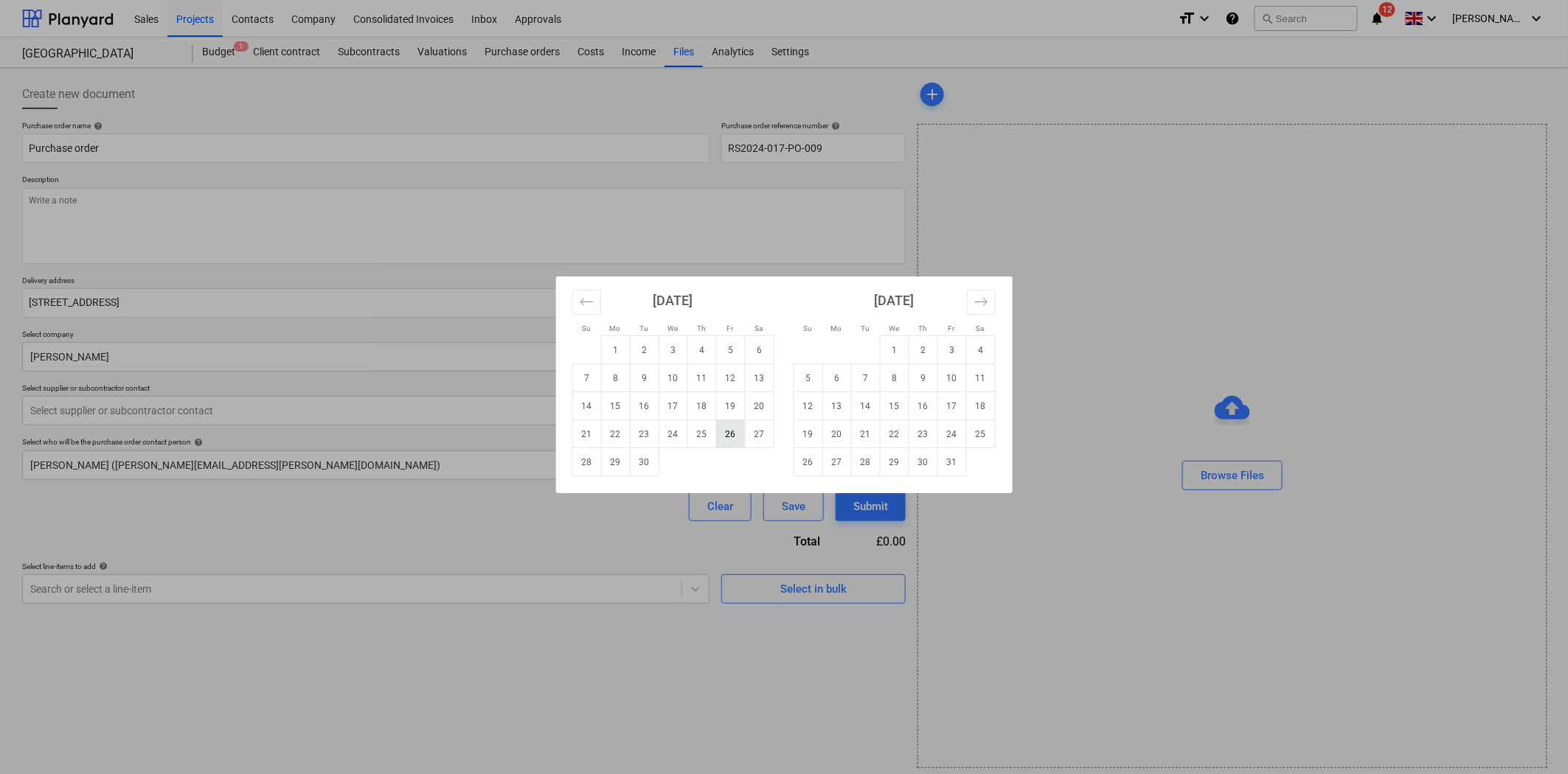
click at [728, 422] on td "26" at bounding box center [730, 434] width 28 height 28
type textarea "x"
type input "[DATE]"
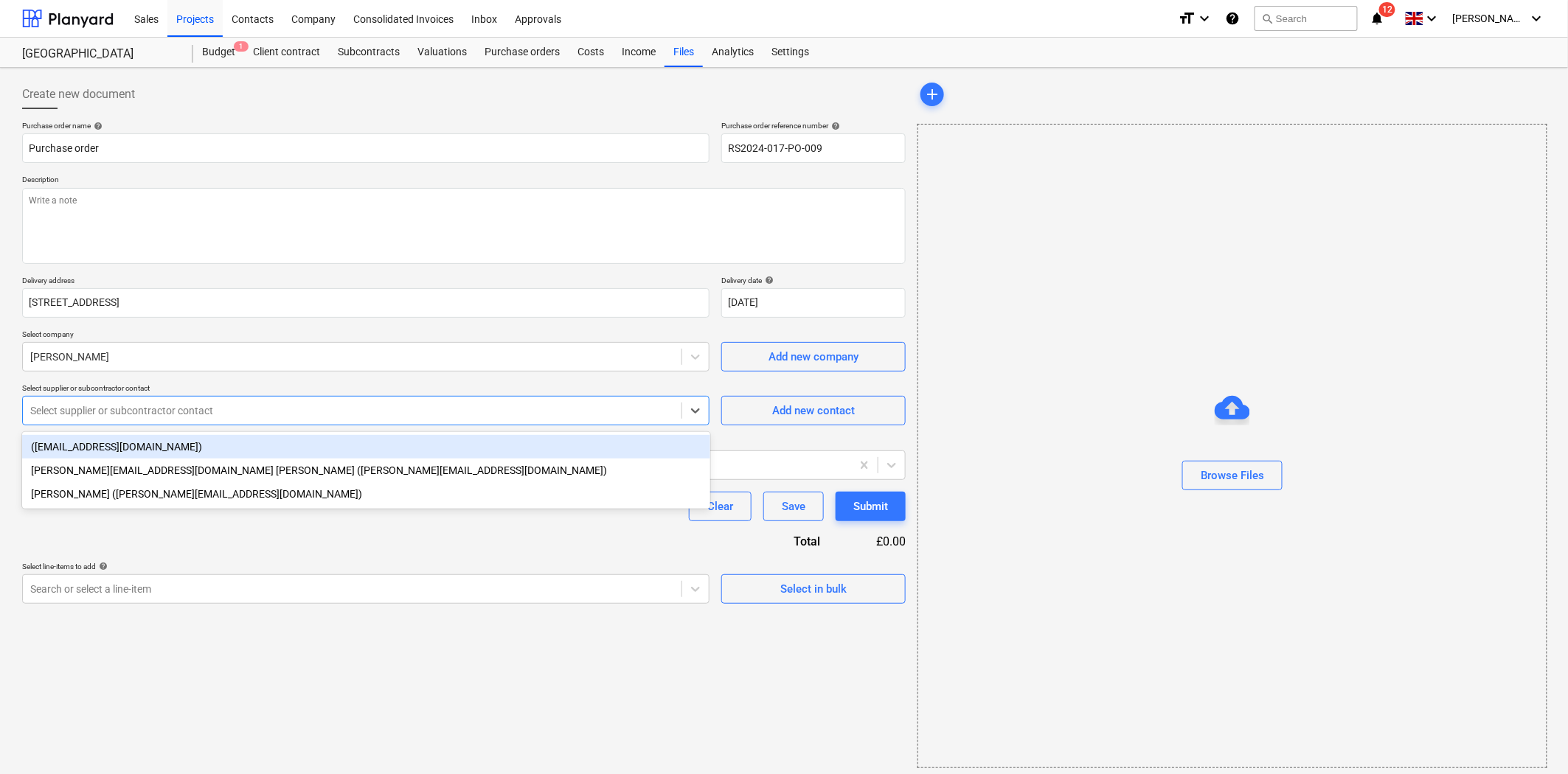
click at [283, 407] on div at bounding box center [352, 411] width 644 height 15
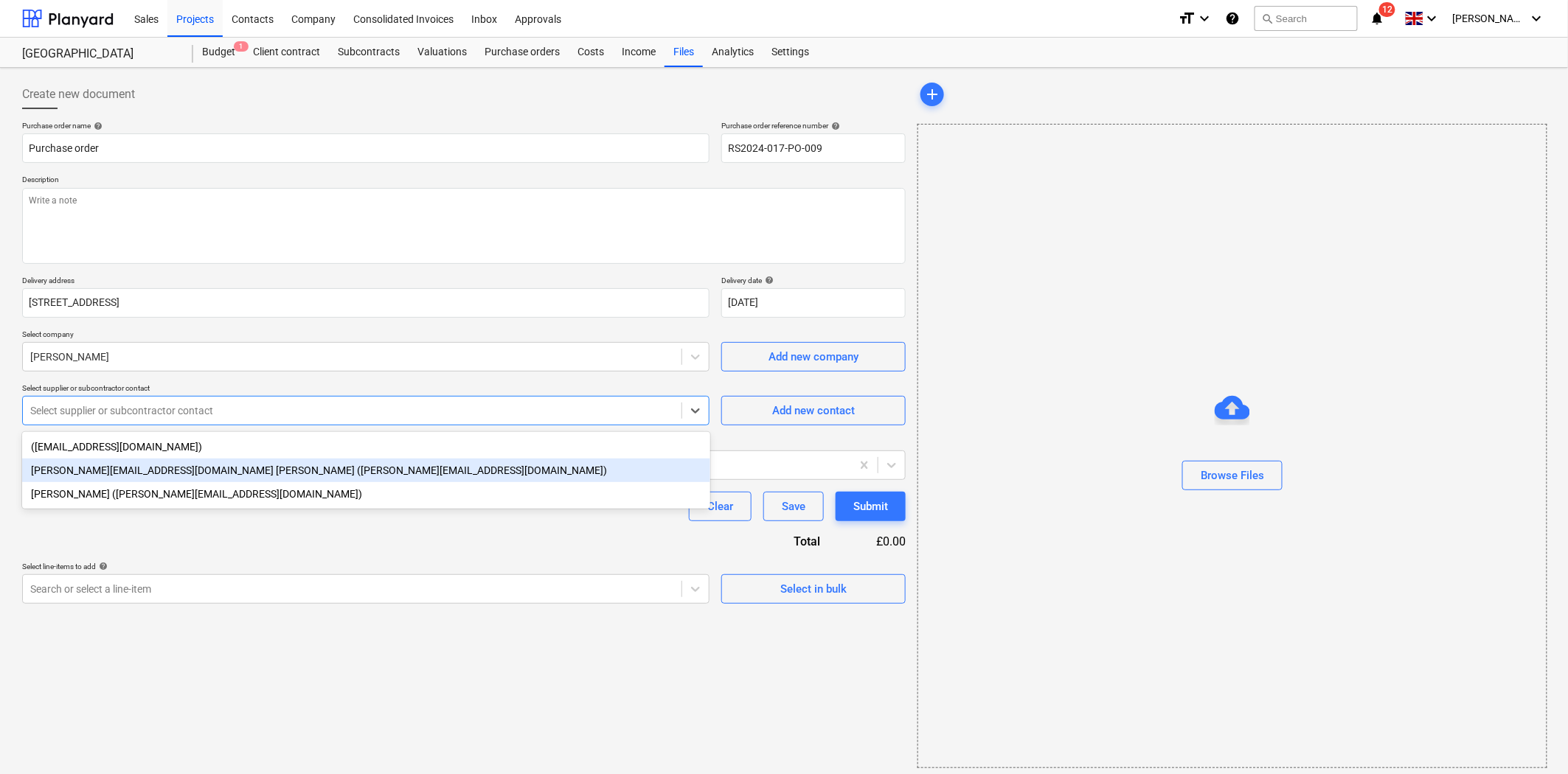
click at [282, 474] on div "[PERSON_NAME][EMAIL_ADDRESS][DOMAIN_NAME] [PERSON_NAME] ([PERSON_NAME][EMAIL_AD…" at bounding box center [366, 471] width 688 height 24
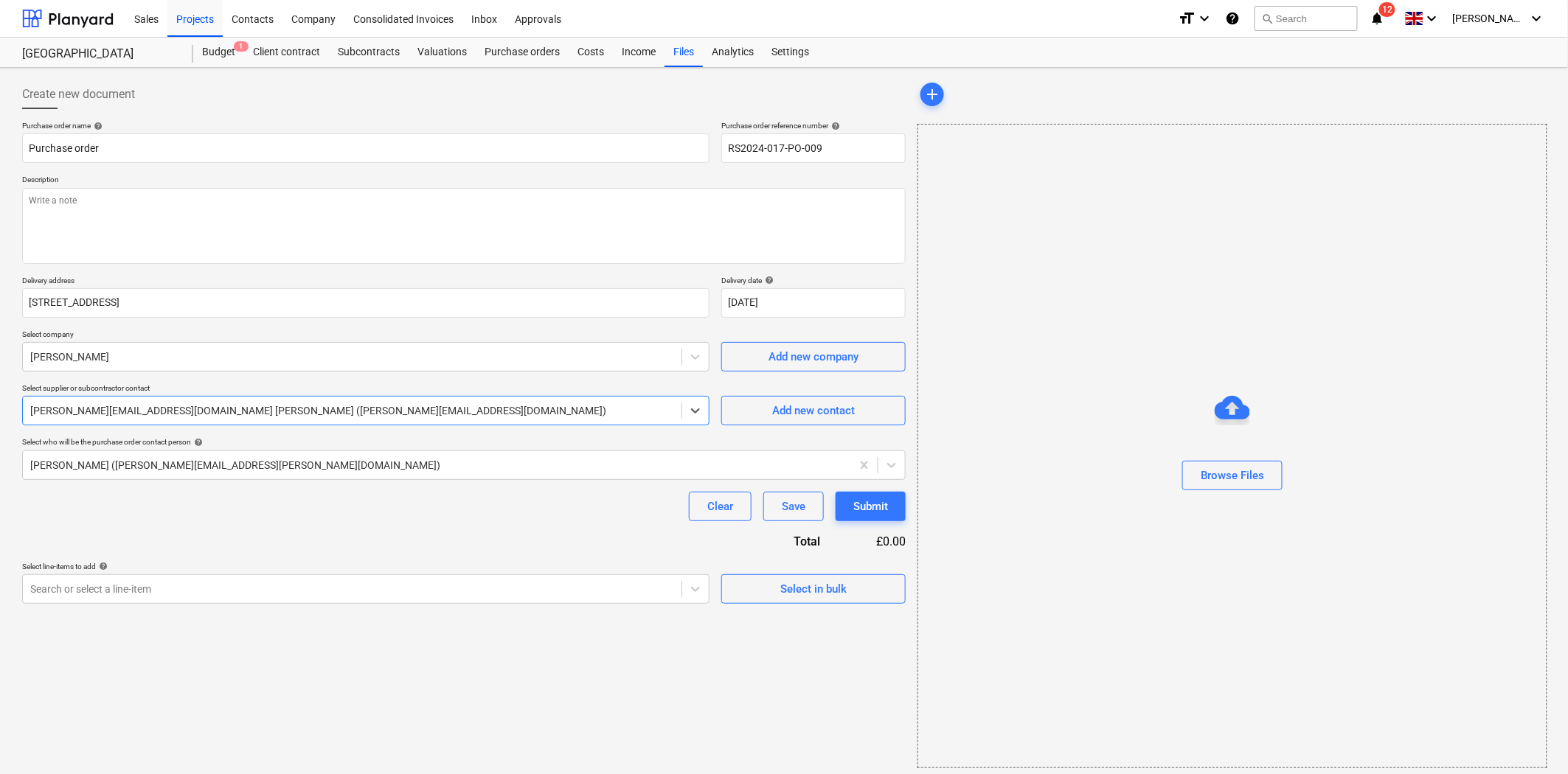
click at [326, 545] on div "Purchase order name help Purchase order Purchase order reference number help RS…" at bounding box center [464, 362] width 884 height 483
click at [376, 240] on textarea at bounding box center [464, 226] width 884 height 76
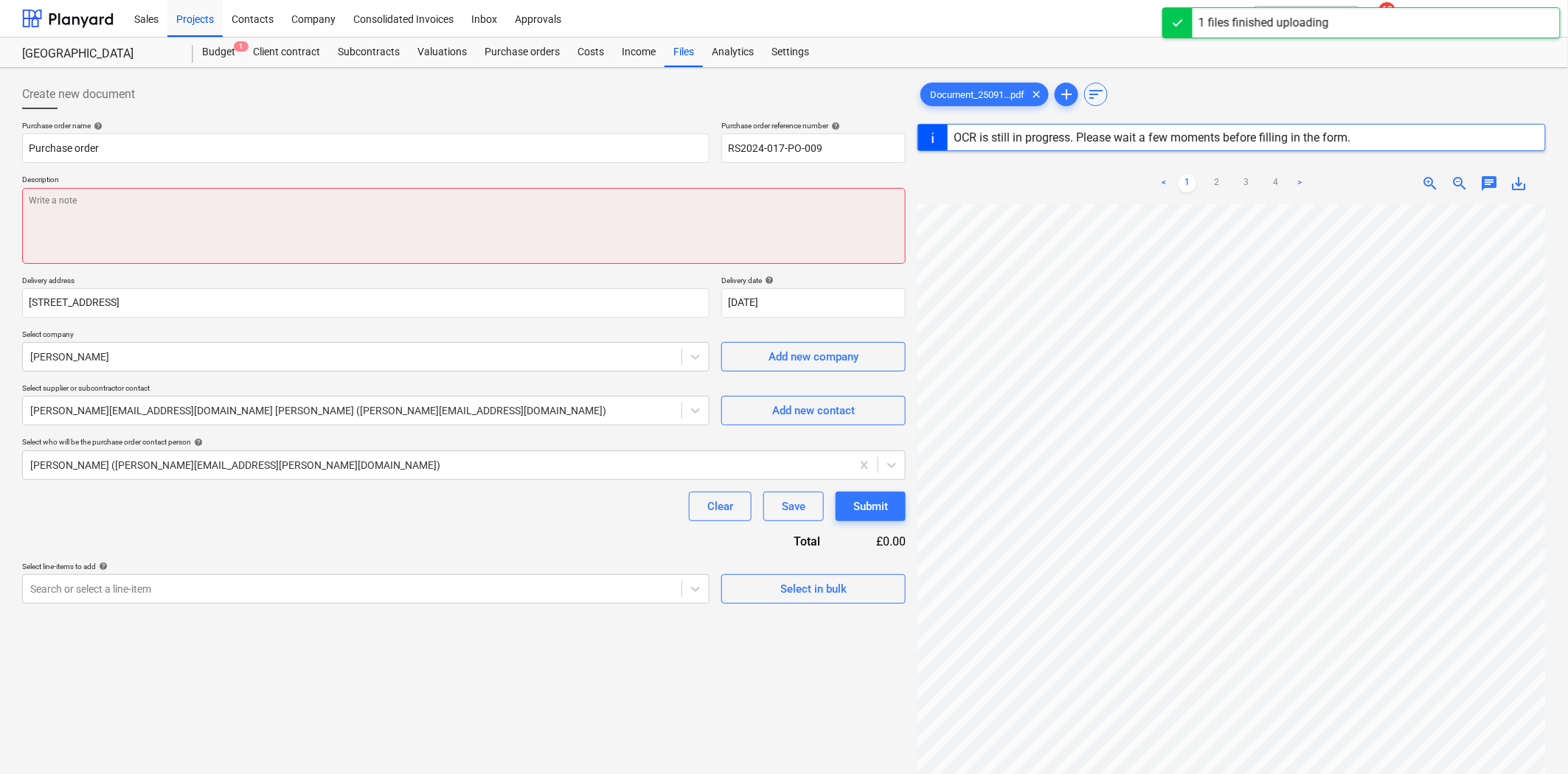
scroll to position [363, 0]
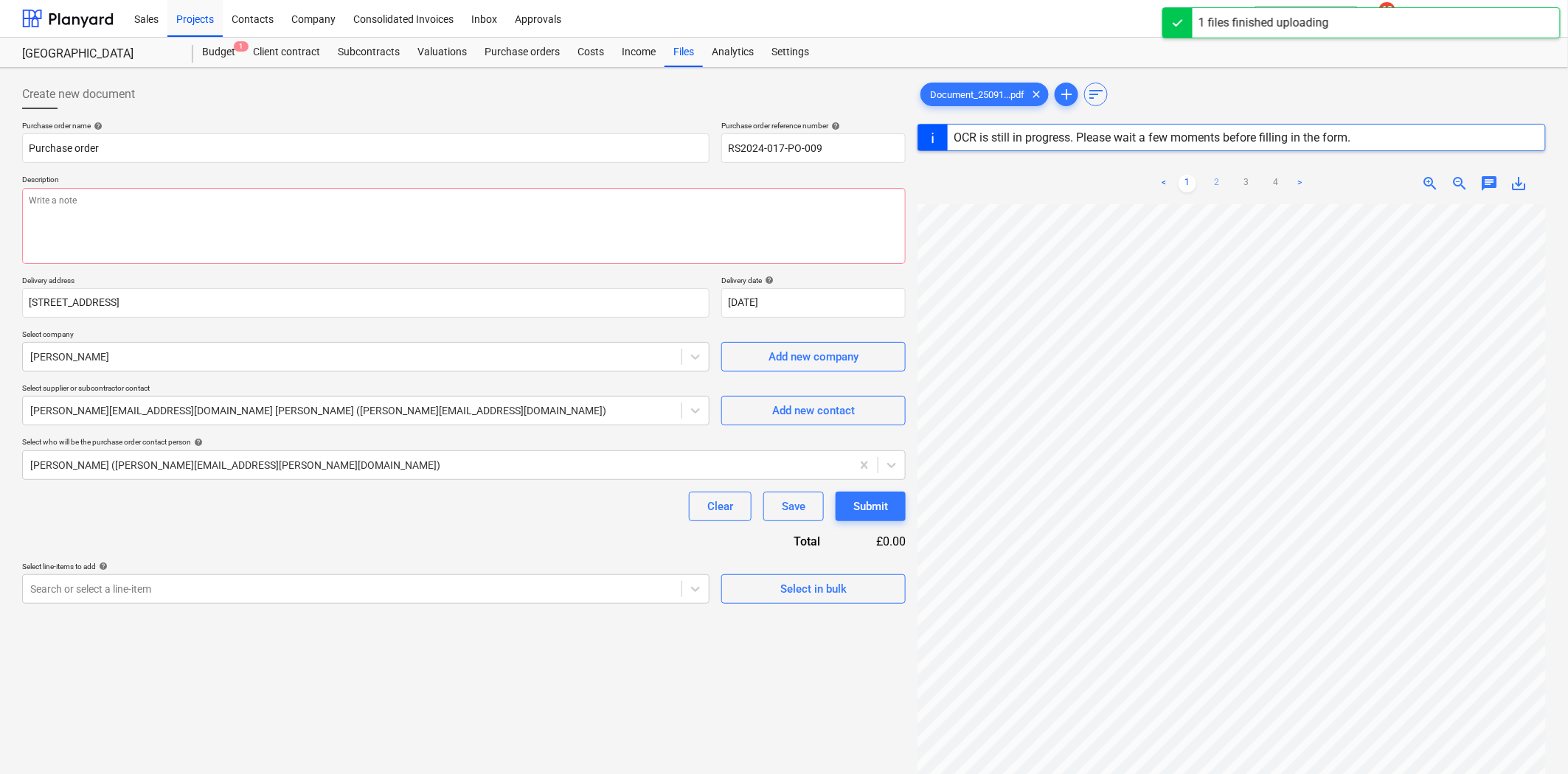
click at [1214, 182] on link "2" at bounding box center [1216, 184] width 17 height 17
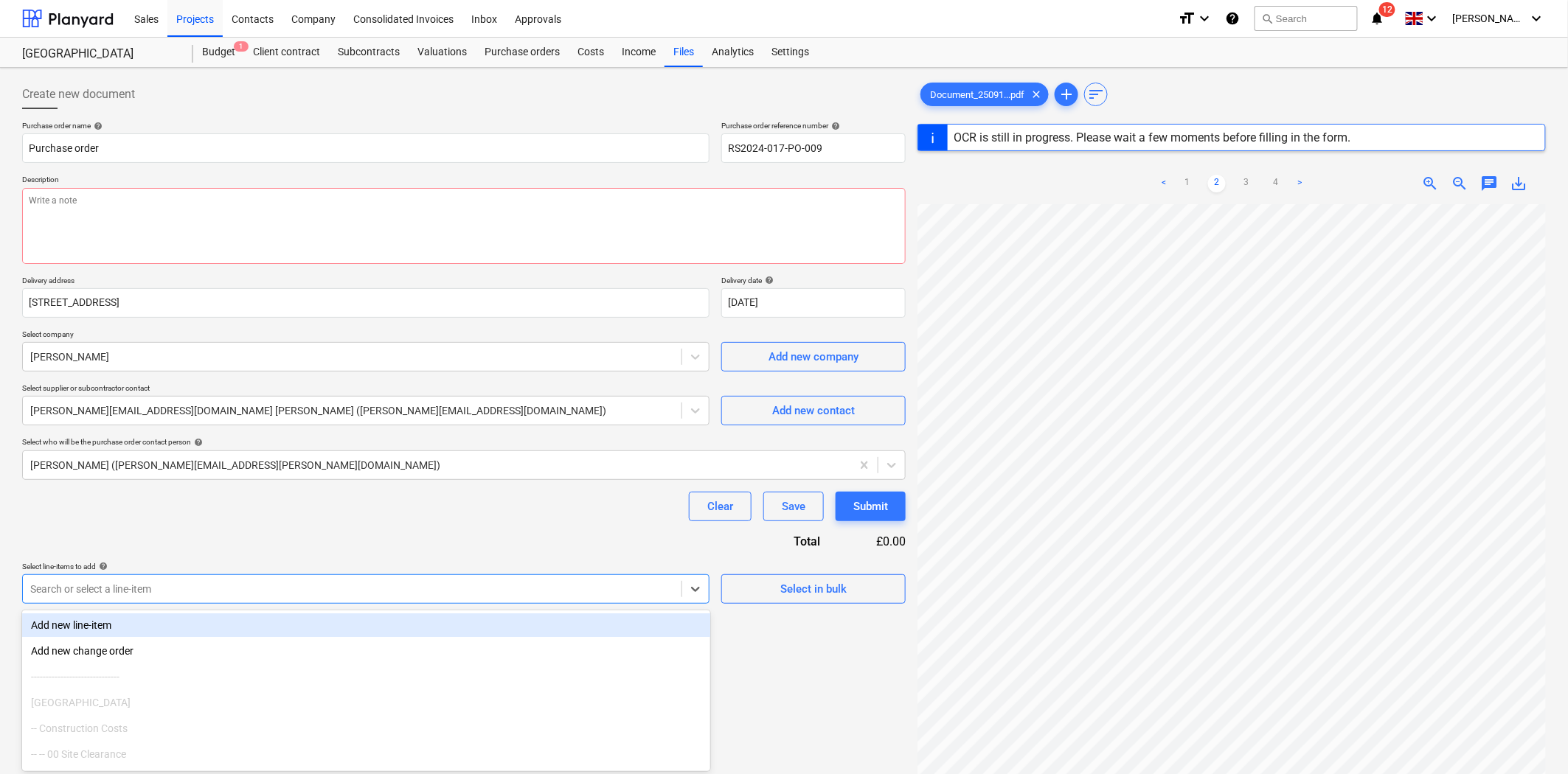
click at [201, 594] on body "Sales Projects Contacts Company Consolidated Invoices Inbox Approvals format_si…" at bounding box center [784, 387] width 1568 height 774
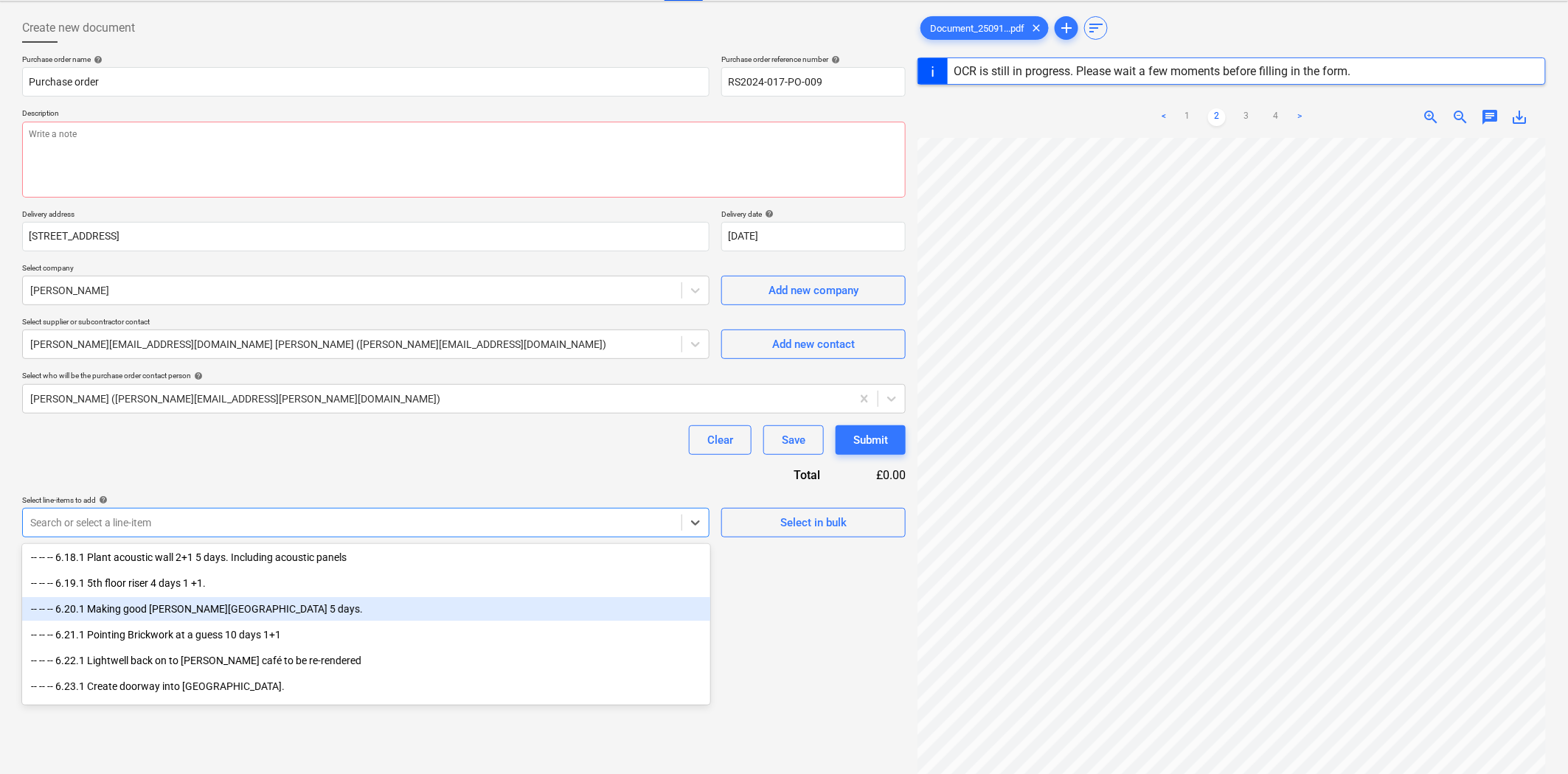
scroll to position [2457, 0]
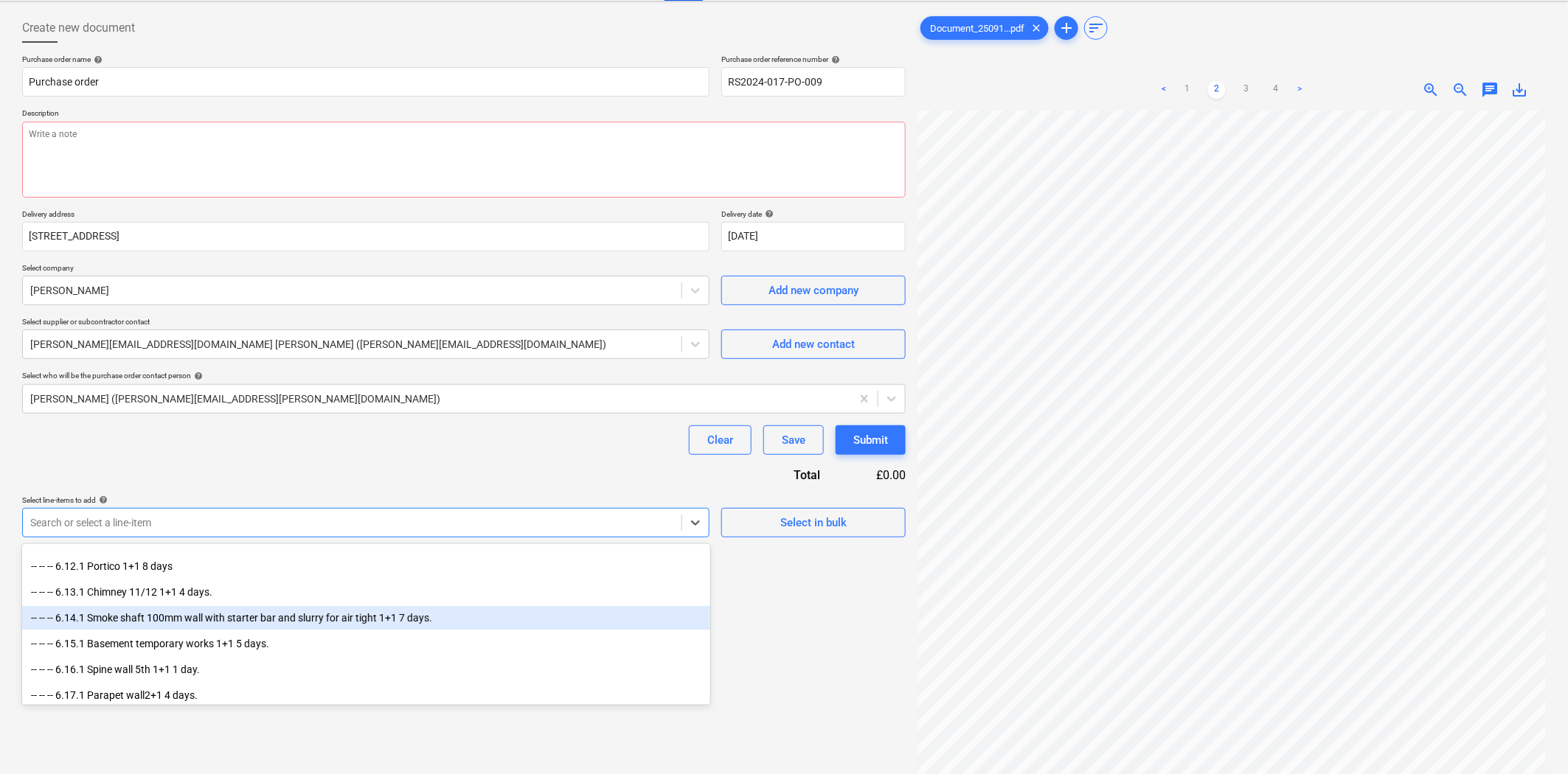
scroll to position [2129, 0]
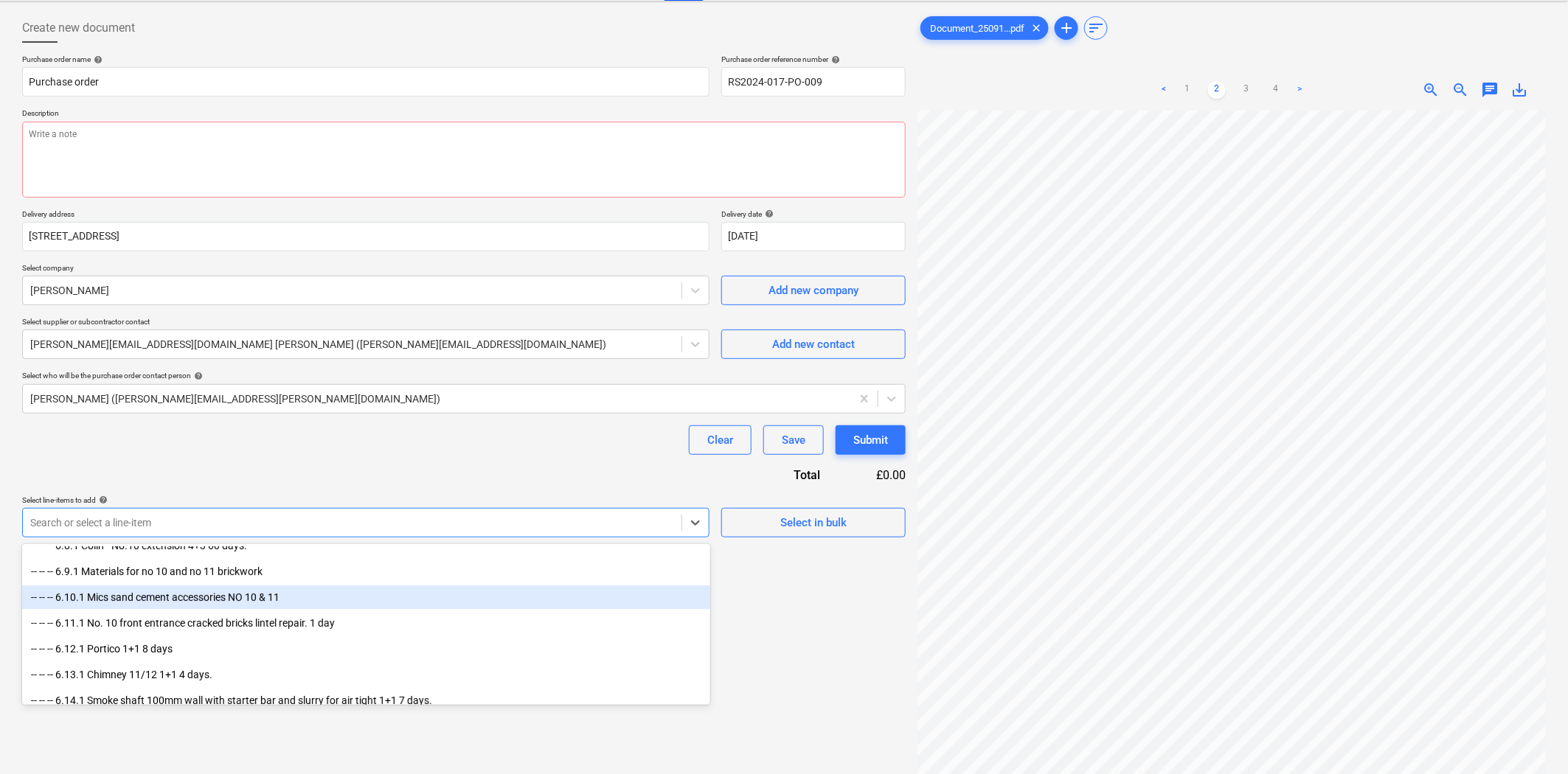
click at [259, 600] on div "-- -- -- 6.10.1 Mics sand cement accessories NO 10 & 11" at bounding box center [366, 597] width 688 height 24
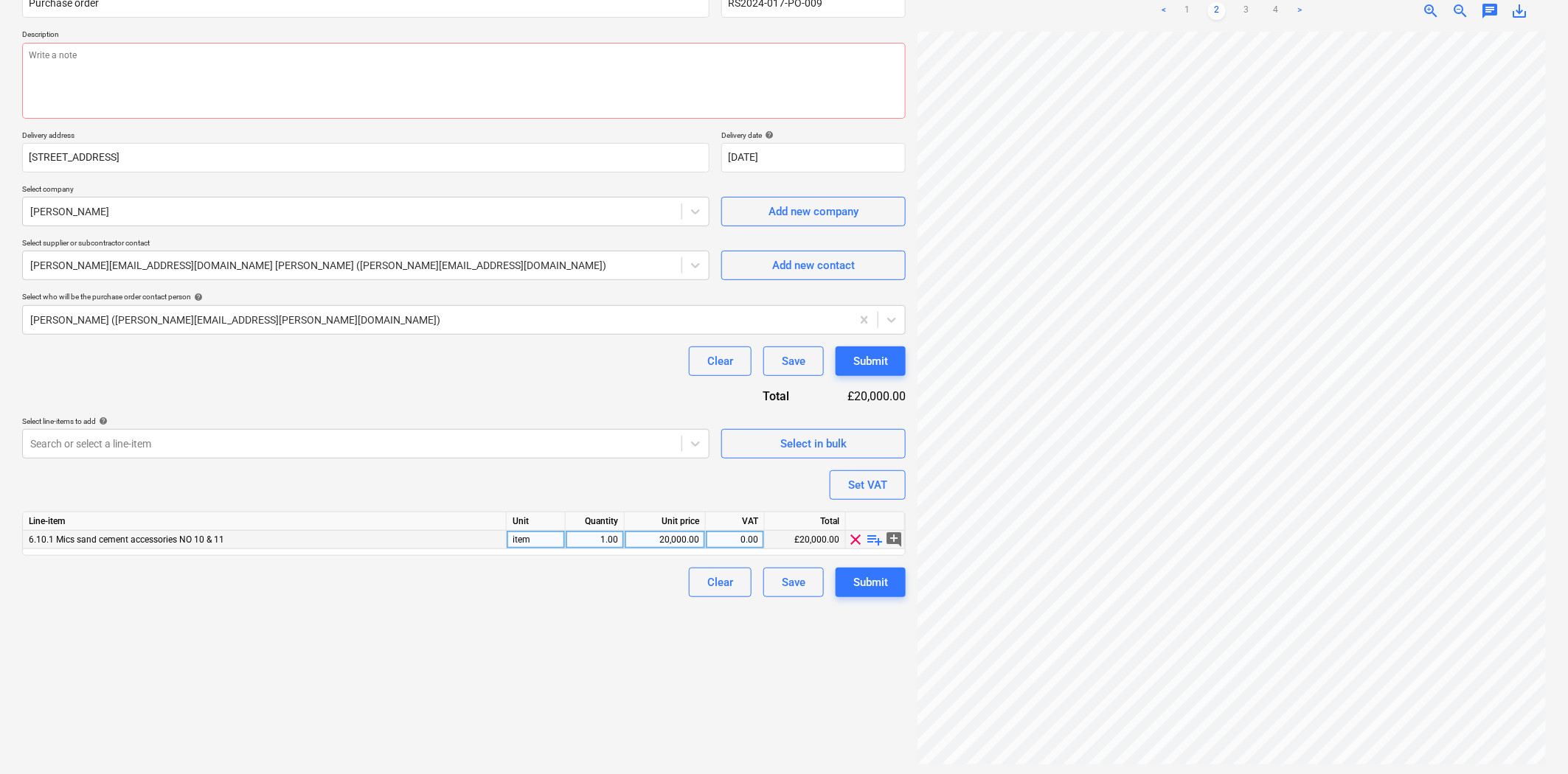
scroll to position [147, 0]
click at [867, 535] on span "playlist_add" at bounding box center [875, 538] width 17 height 17
type textarea "x"
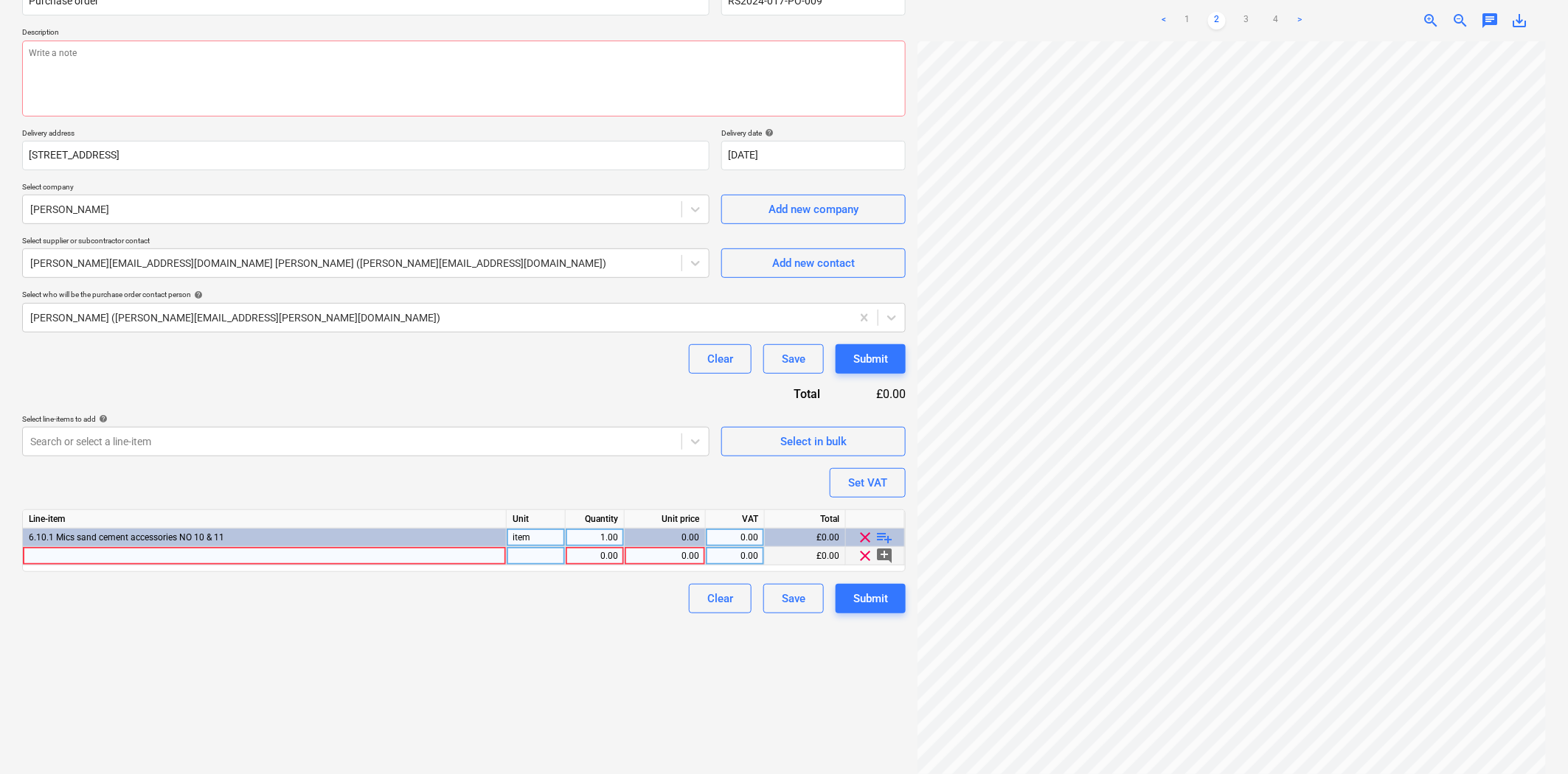
click at [328, 560] on div at bounding box center [265, 556] width 484 height 18
type input "R"
type input "Side RIse Sheets"
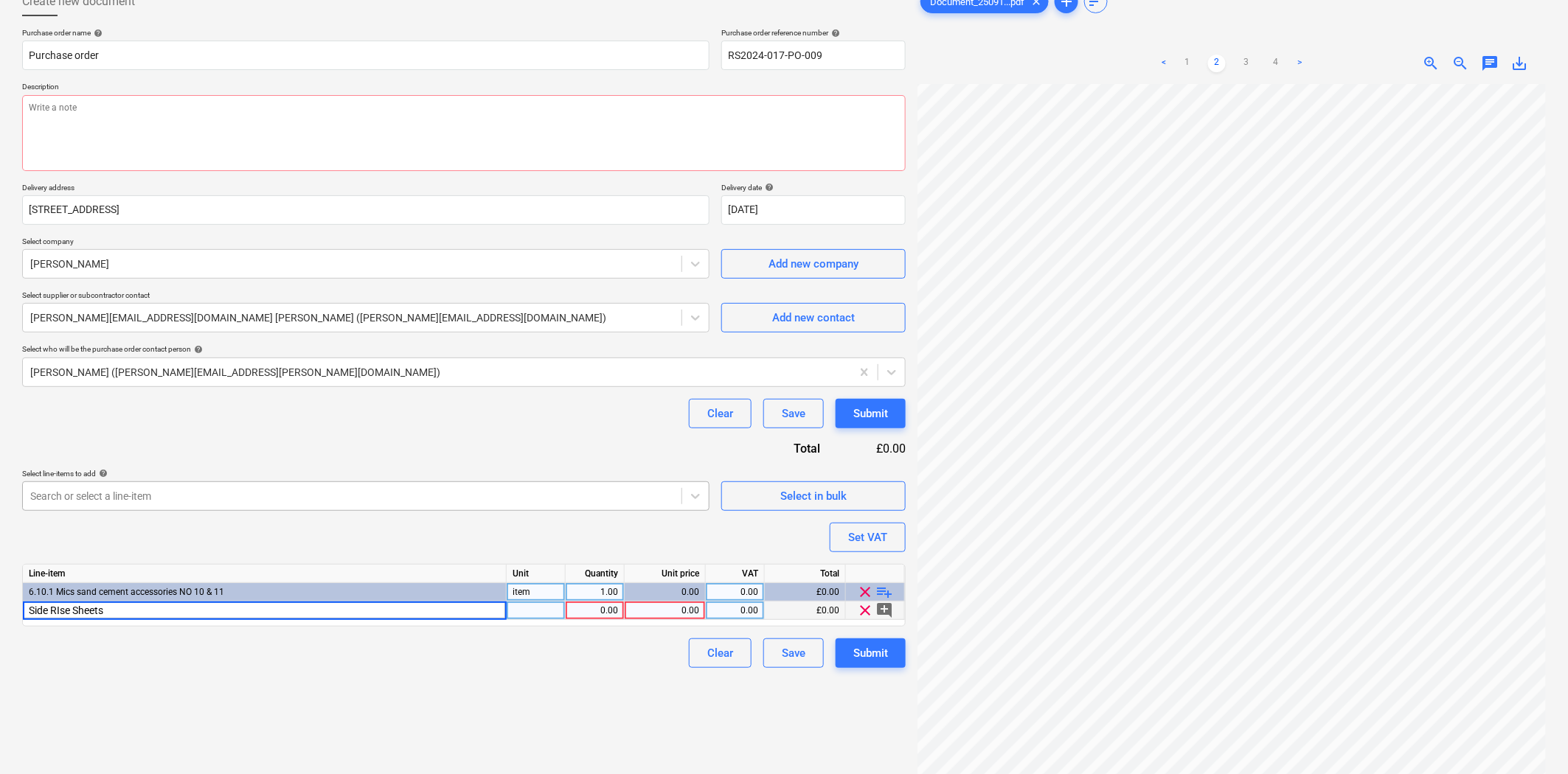
scroll to position [65, 0]
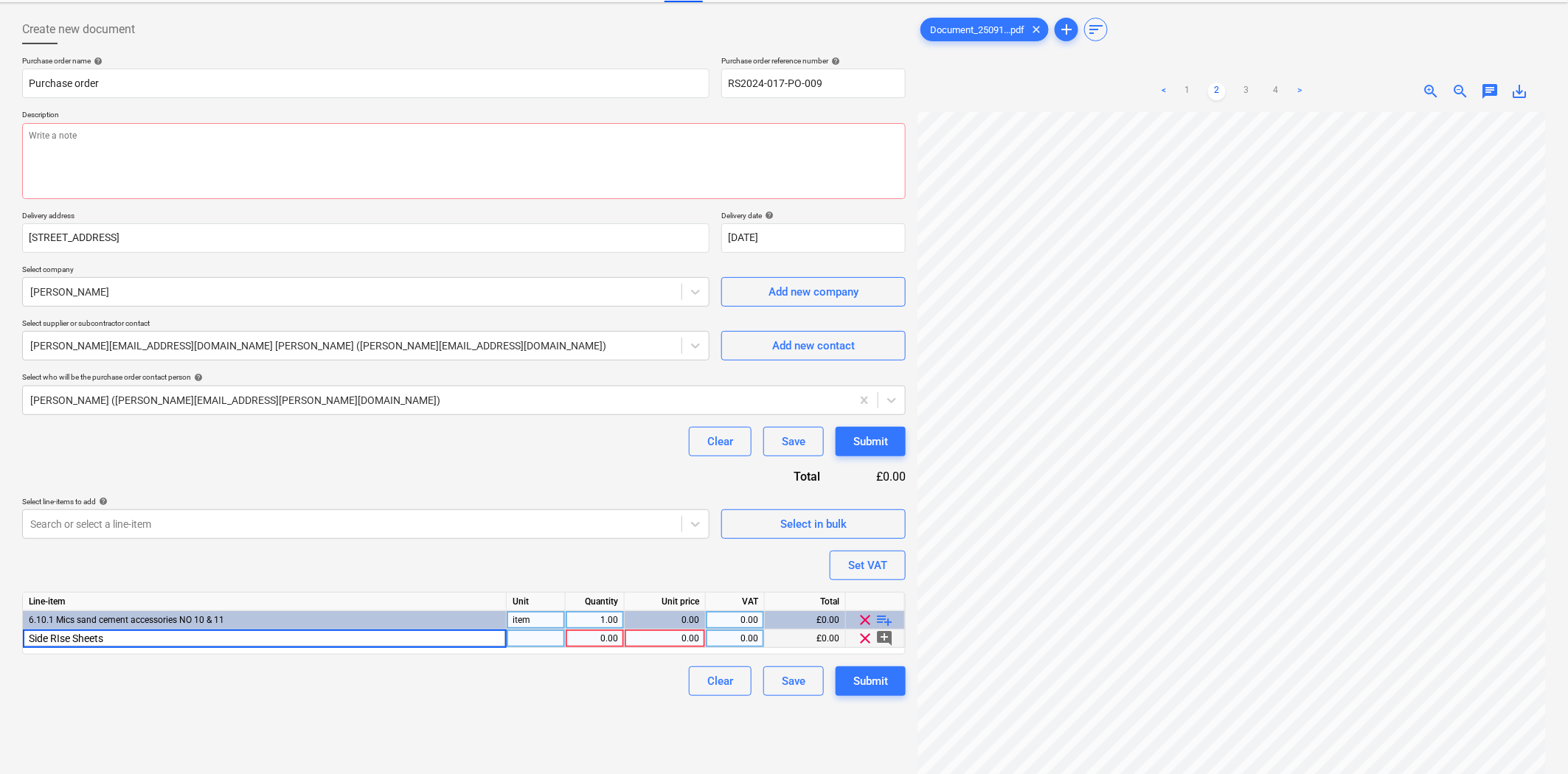
type textarea "x"
click at [595, 625] on div "1.00" at bounding box center [594, 620] width 47 height 18
click at [610, 638] on div "1.00" at bounding box center [594, 638] width 47 height 18
type input "20"
type textarea "x"
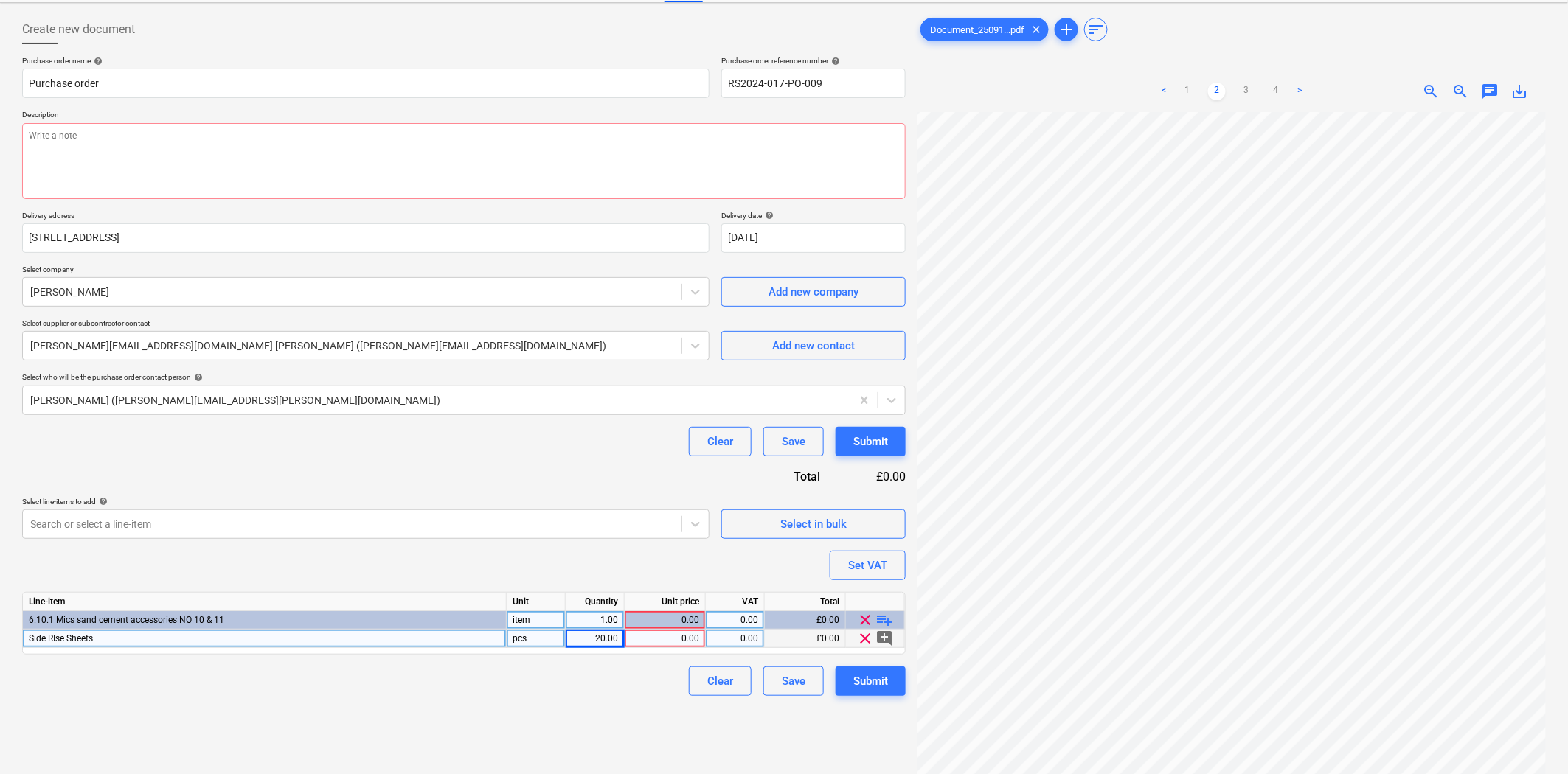
click at [674, 630] on div "0.00" at bounding box center [665, 638] width 69 height 18
type input "108.64"
click at [884, 618] on span "playlist_add" at bounding box center [885, 620] width 17 height 17
type textarea "x"
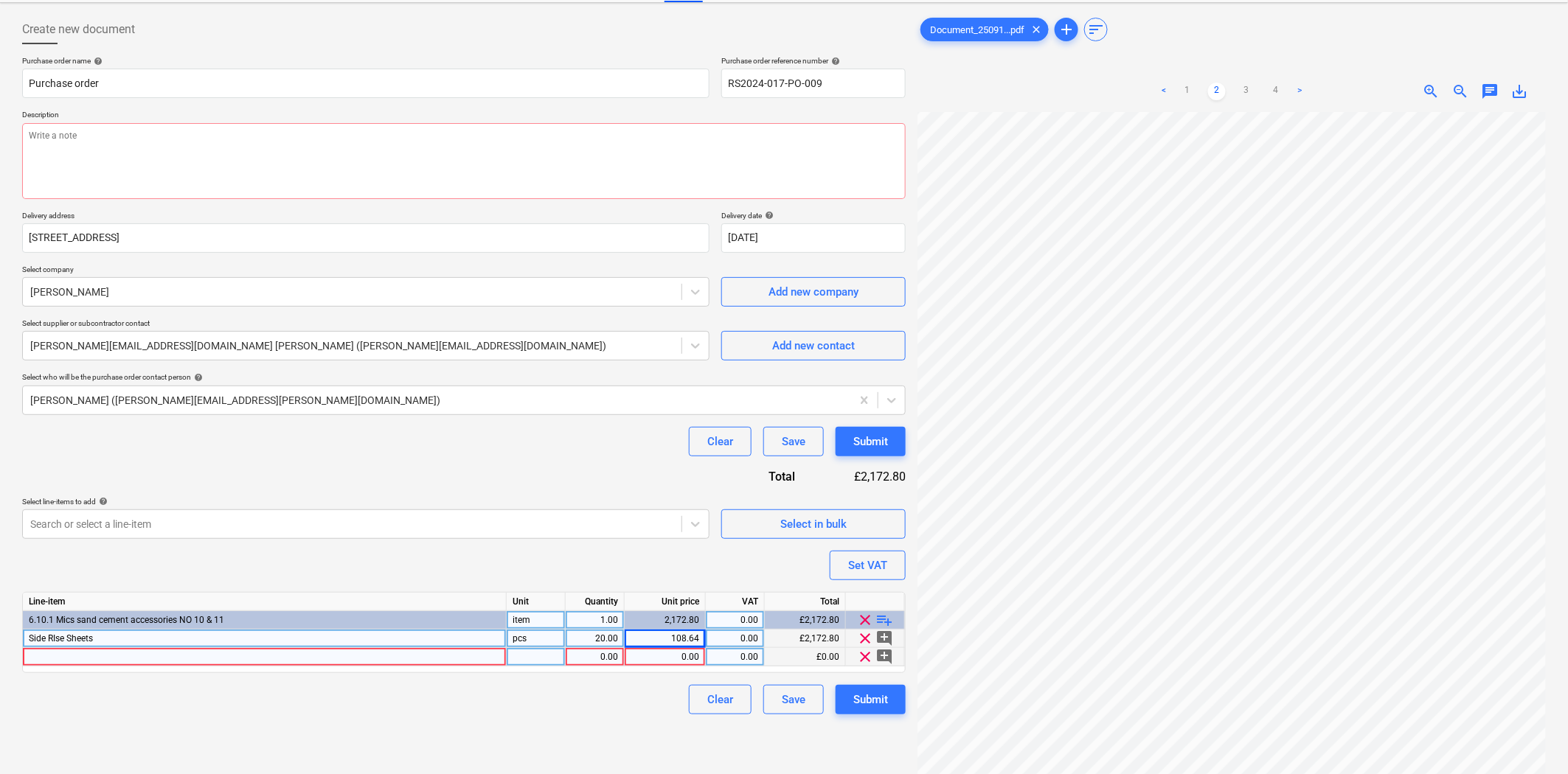
click at [337, 654] on div at bounding box center [265, 657] width 484 height 18
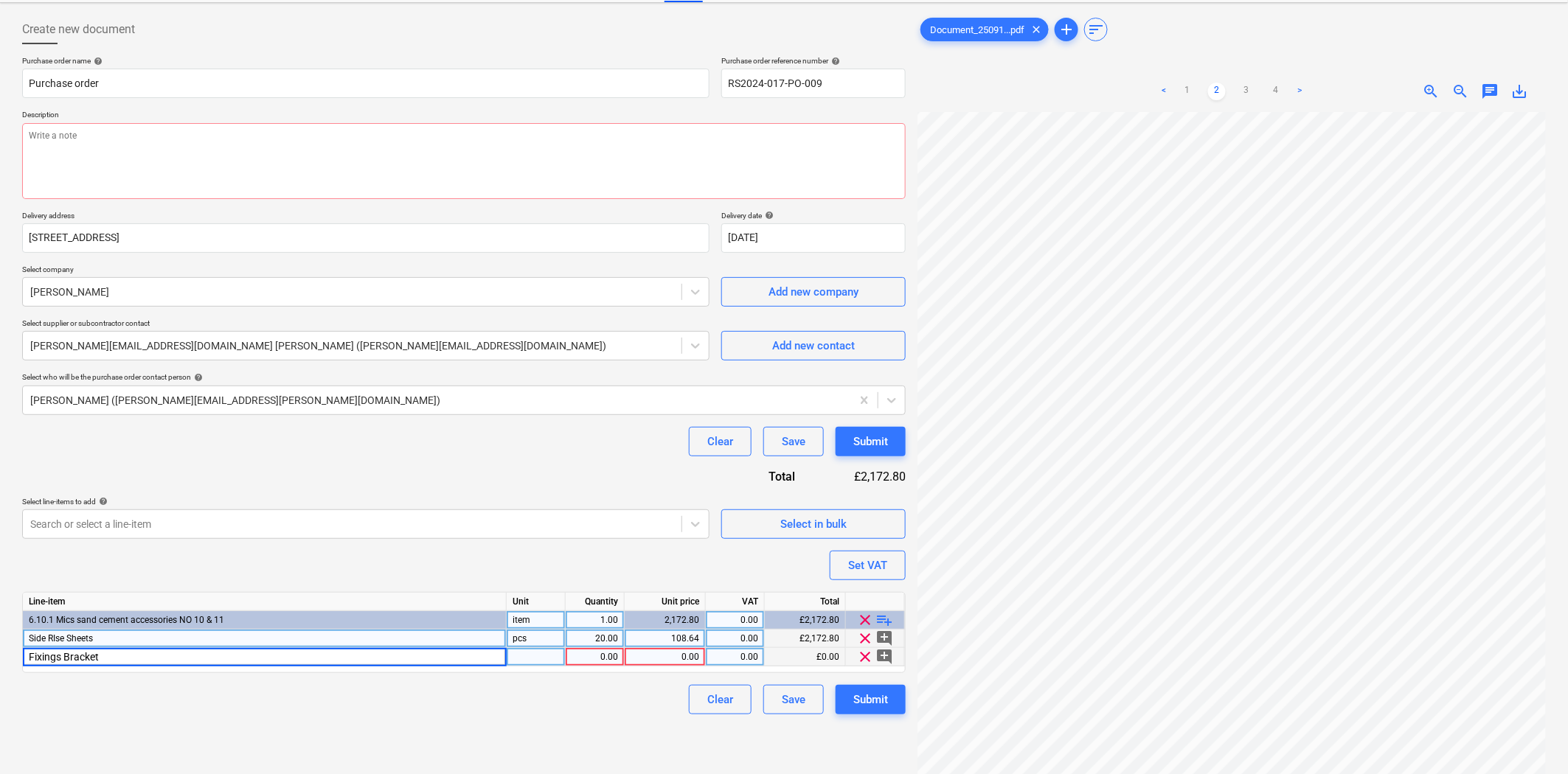
type input "Fixings Brackets"
type textarea "x"
click at [609, 662] on div "0.00" at bounding box center [594, 657] width 47 height 18
type input "60"
type textarea "x"
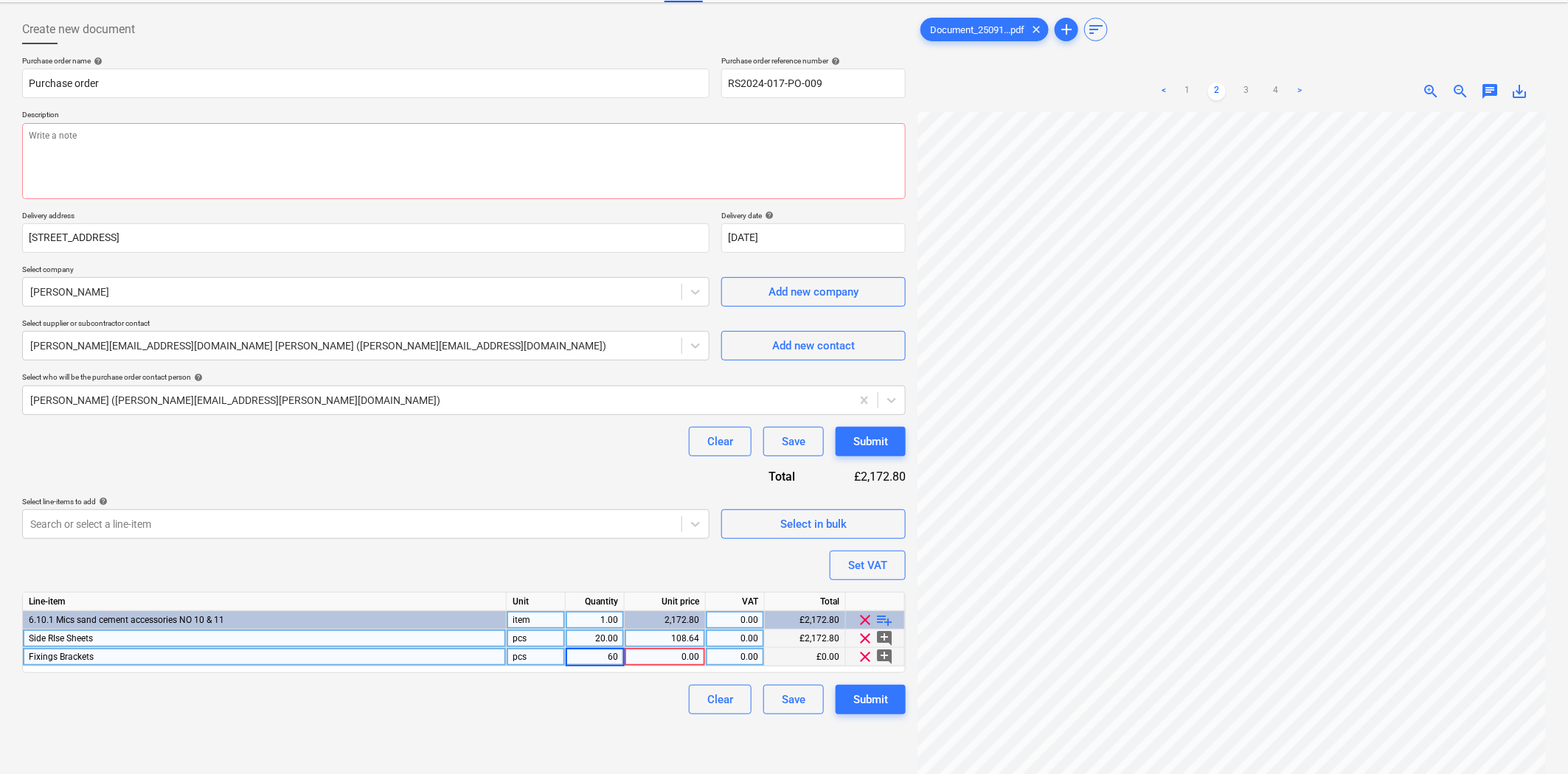
click at [687, 658] on div "0.00" at bounding box center [665, 657] width 69 height 18
type input "1.08"
click at [565, 725] on div "Create new document Purchase order name help Purchase order Purchase order refe…" at bounding box center [464, 430] width 895 height 842
click at [887, 620] on span "playlist_add" at bounding box center [885, 620] width 17 height 17
type textarea "x"
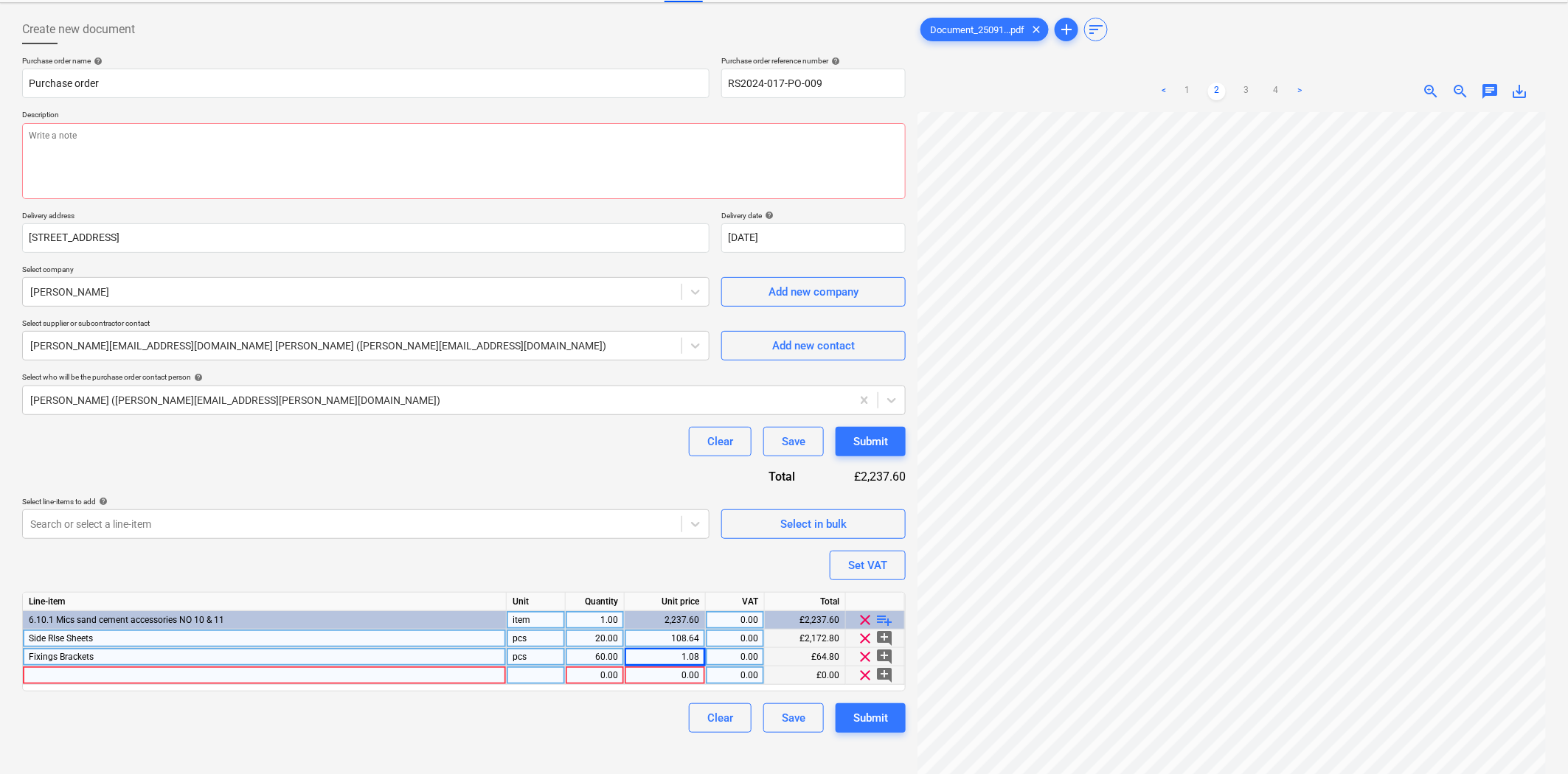
click at [320, 683] on div at bounding box center [265, 675] width 484 height 18
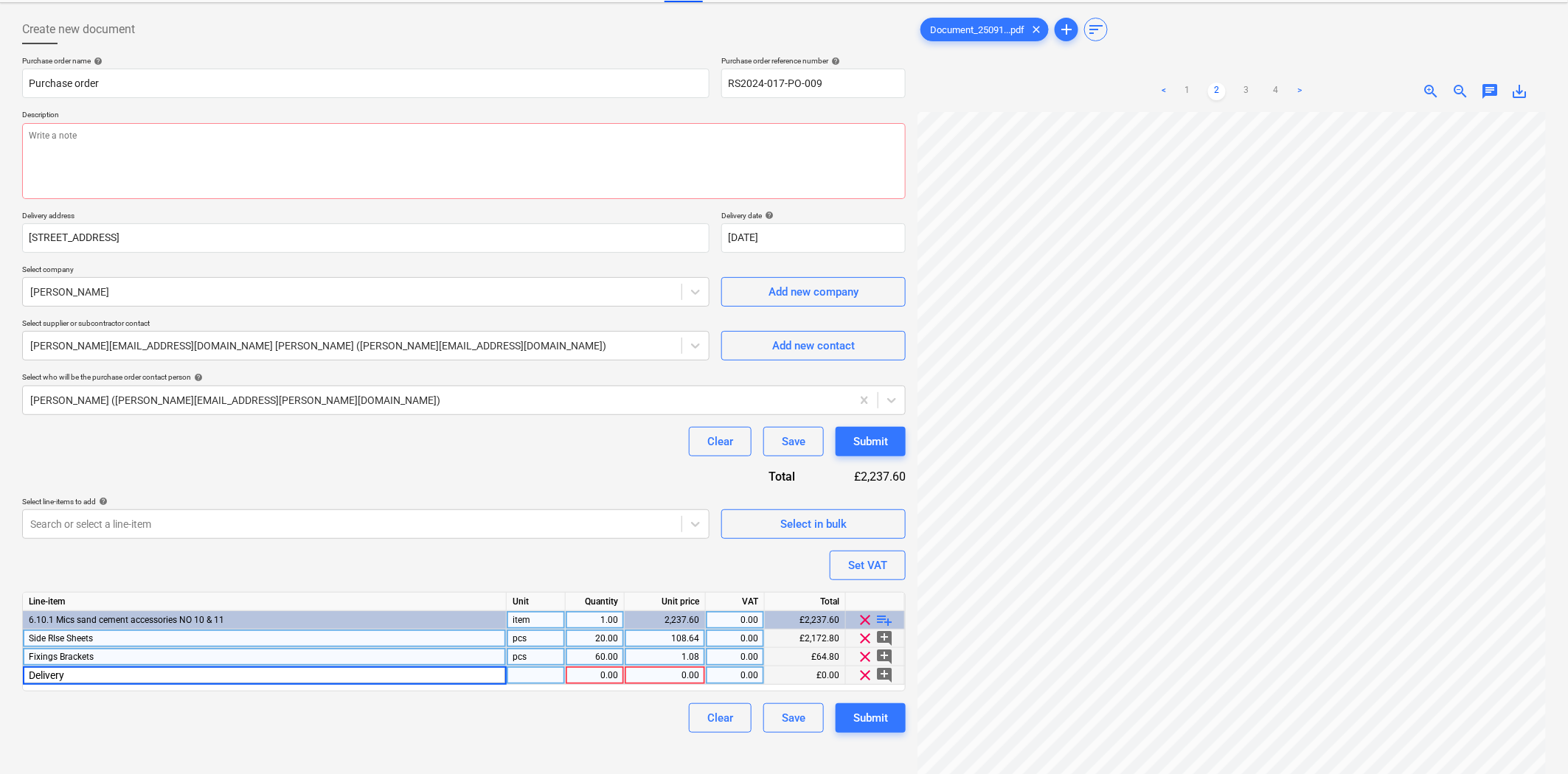
type input "Delivery"
type textarea "x"
click at [616, 672] on div "0.00" at bounding box center [594, 675] width 47 height 18
click at [646, 668] on div "0.00" at bounding box center [665, 675] width 69 height 18
type input "80"
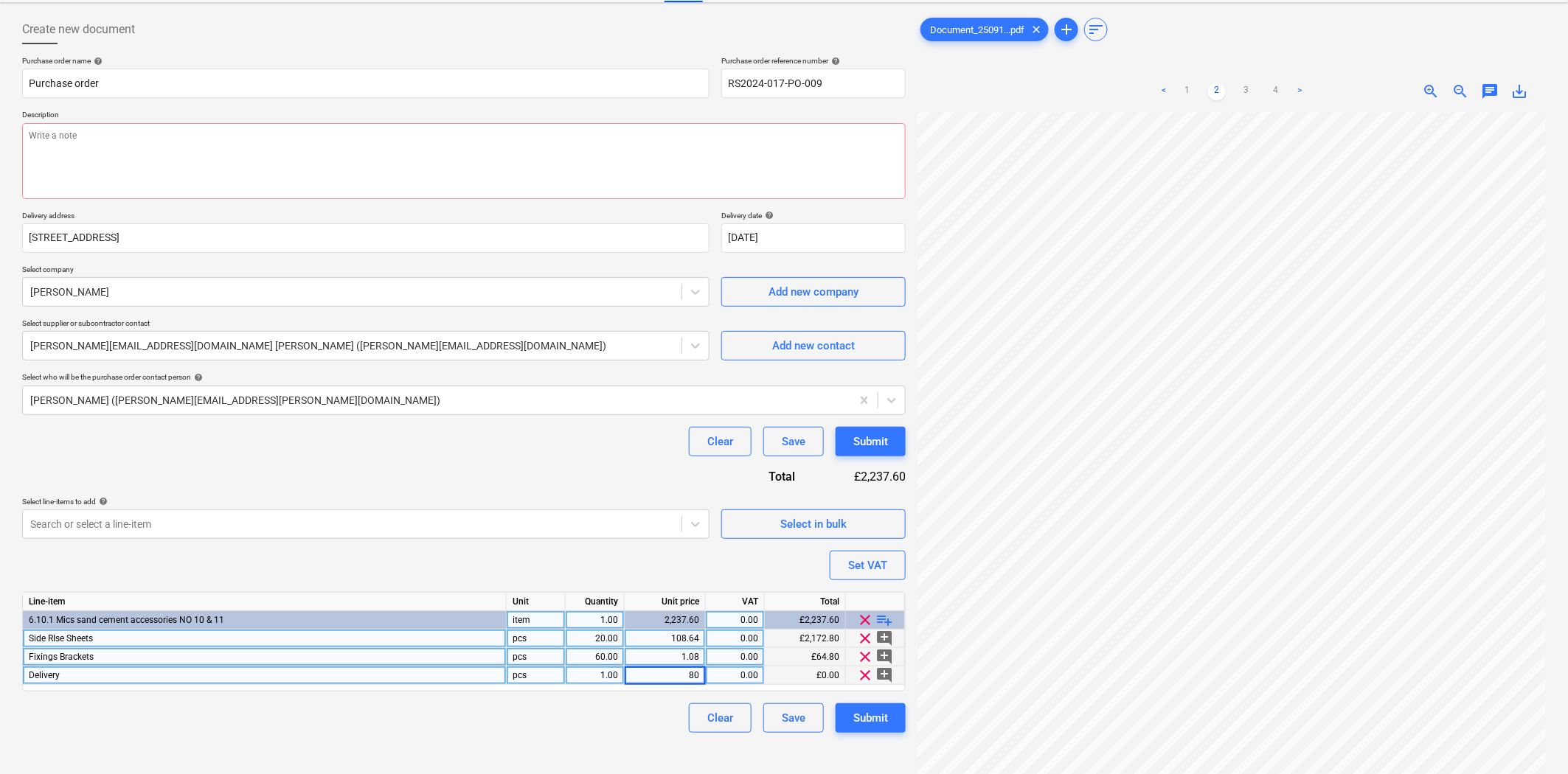
click at [635, 576] on div "Purchase order name help Purchase order Purchase order reference number help RS…" at bounding box center [464, 394] width 884 height 677
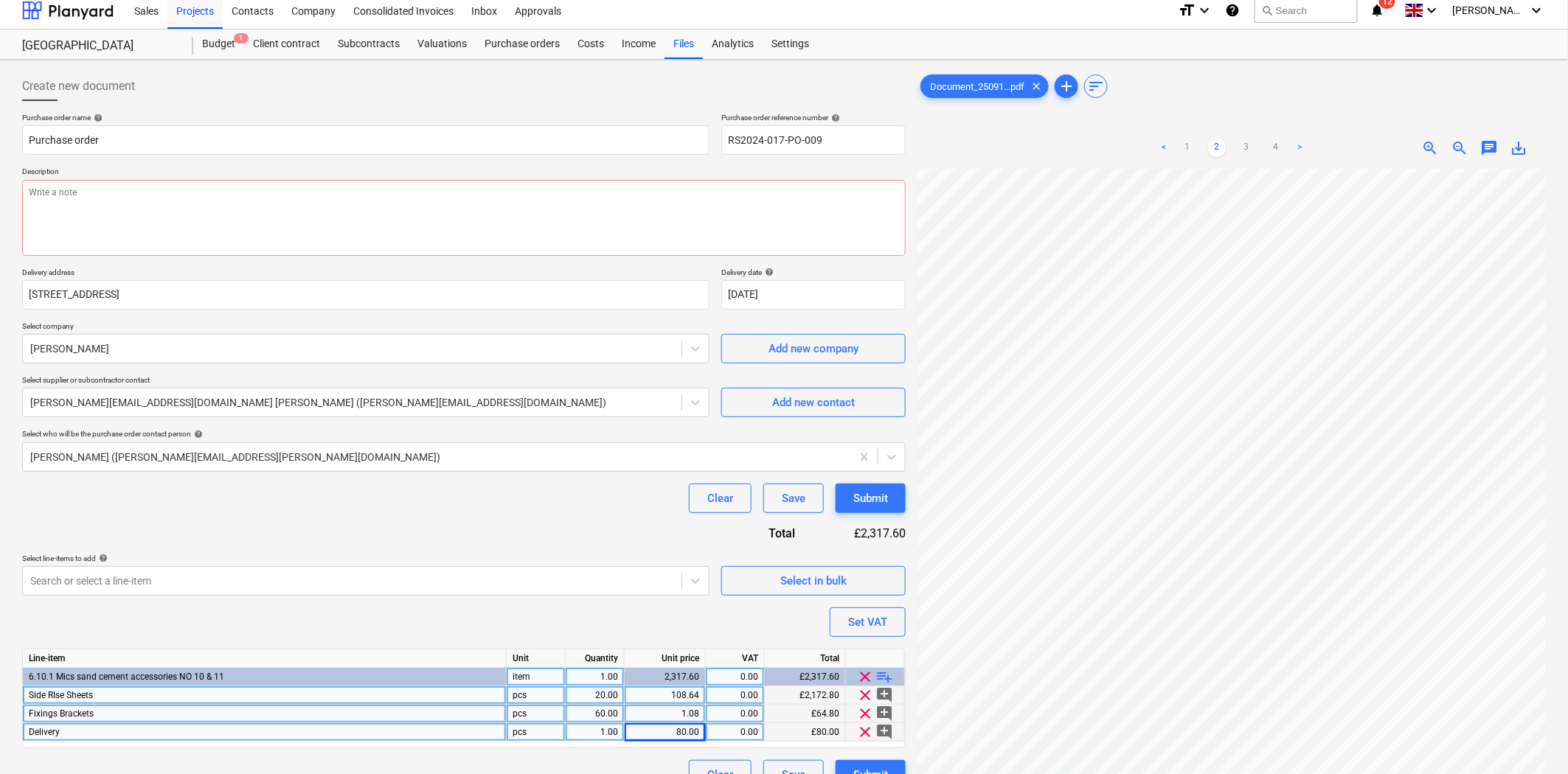
scroll to position [0, 0]
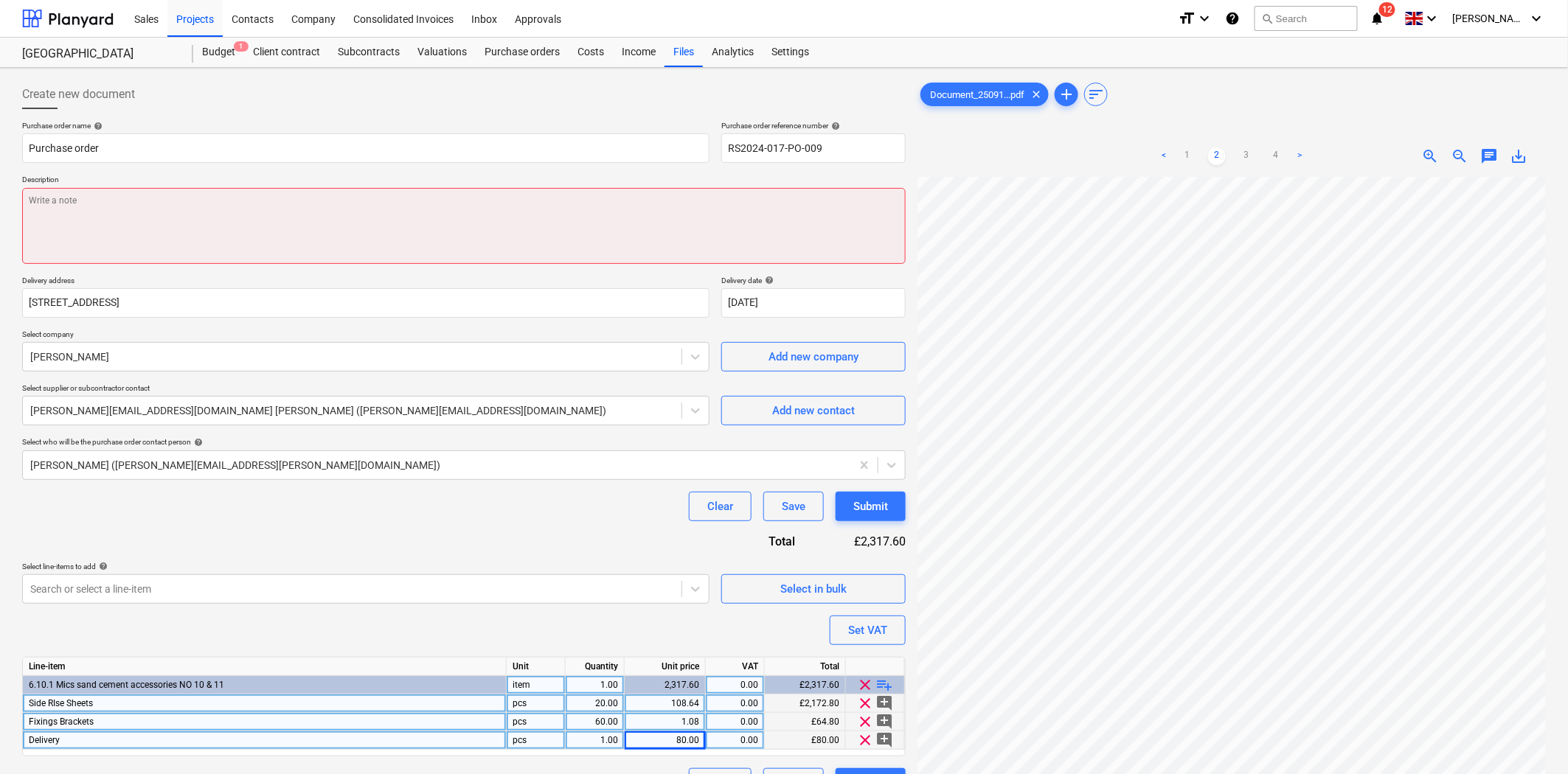
click at [424, 222] on textarea at bounding box center [464, 226] width 884 height 76
type textarea "x"
type textarea "S"
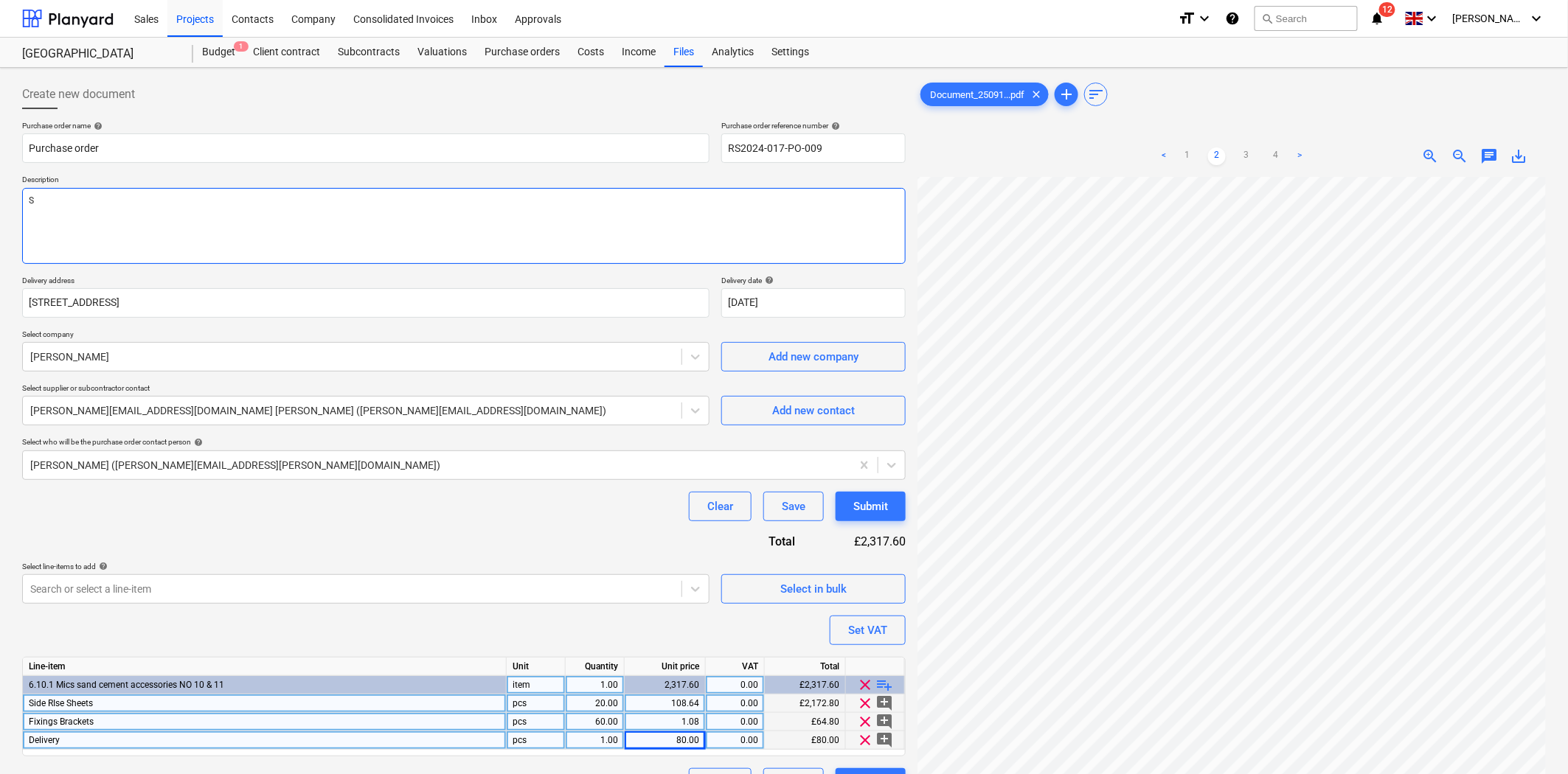
type textarea "x"
type textarea "Si"
type textarea "x"
type textarea "Sid"
type textarea "x"
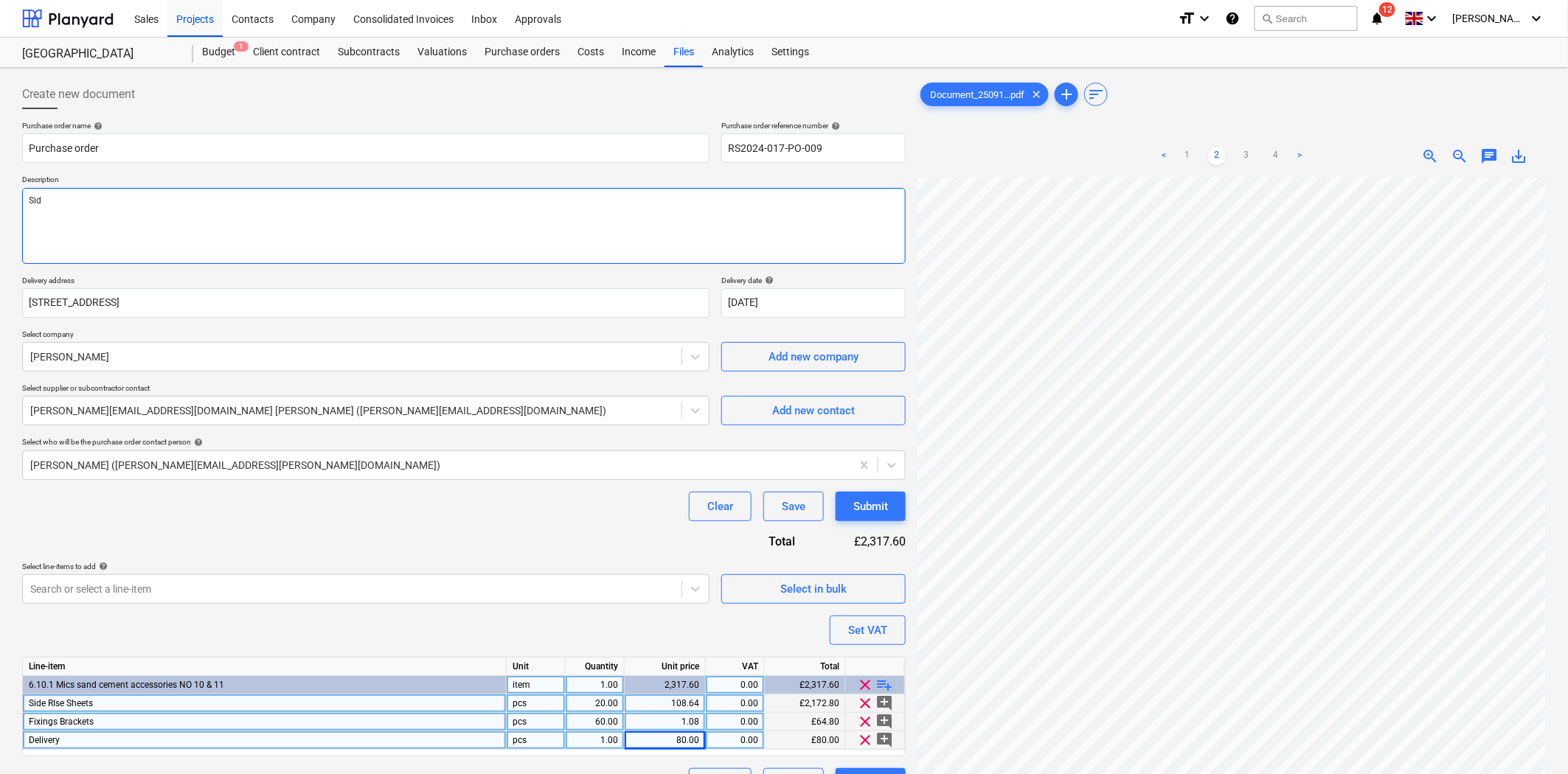
type textarea "Side"
type textarea "x"
type textarea "Sider"
type textarea "x"
type textarea "[PERSON_NAME]"
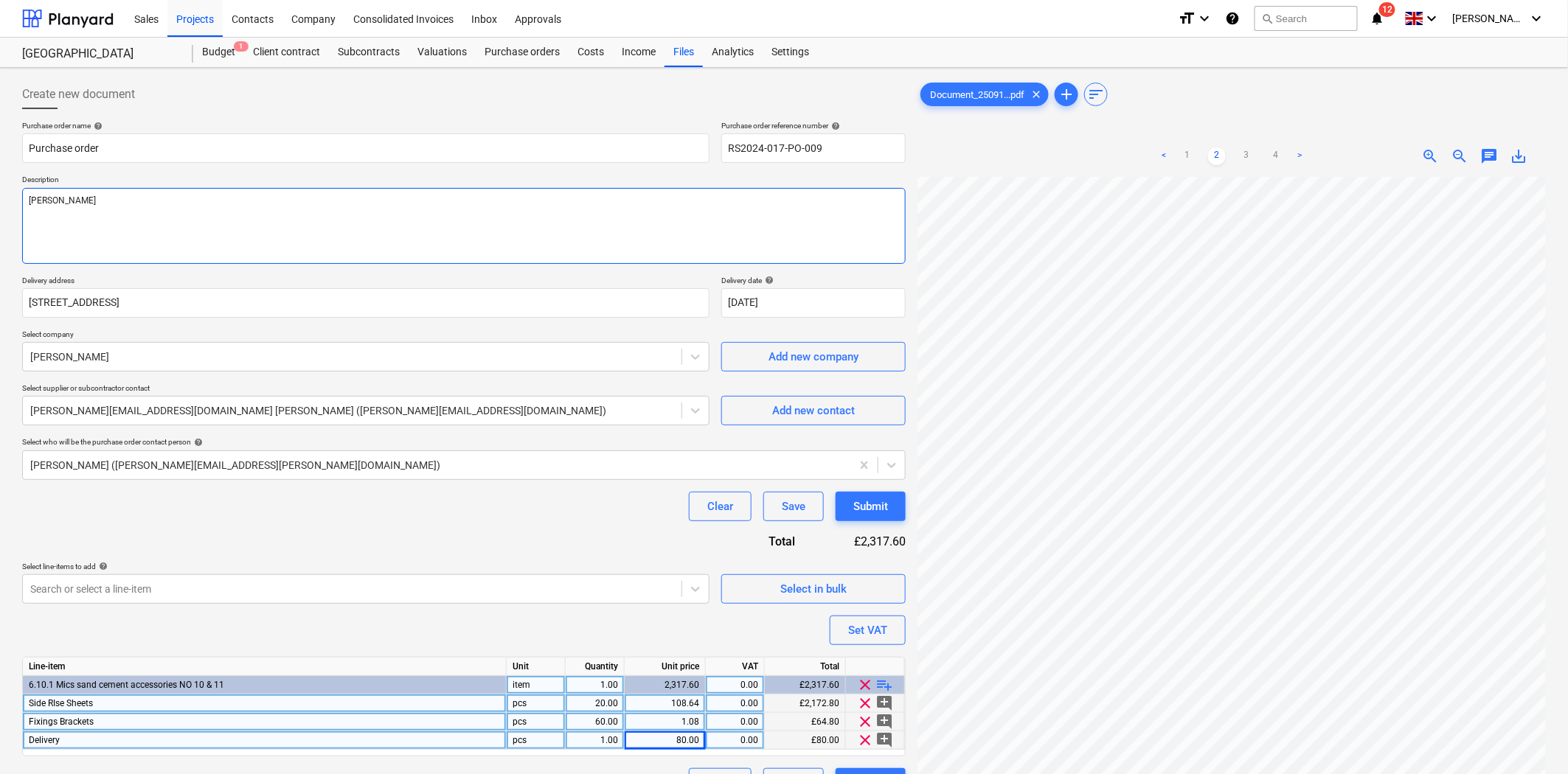
type textarea "x"
type textarea "[PERSON_NAME]"
type textarea "x"
type textarea "Siderise"
type textarea "x"
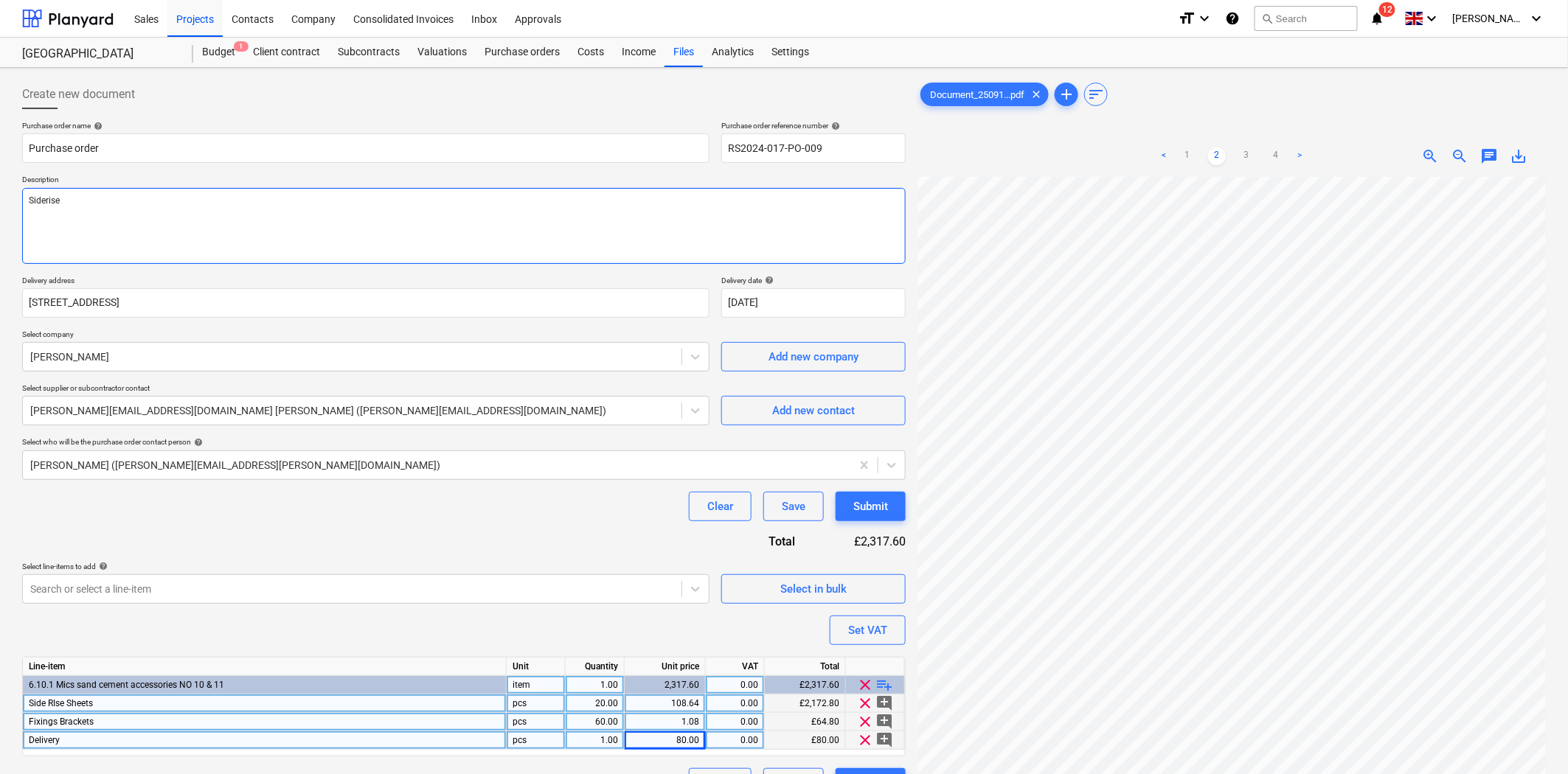
type textarea "Siderise"
type textarea "x"
type textarea "Siderise C"
type textarea "x"
type textarea "Siderise Ca"
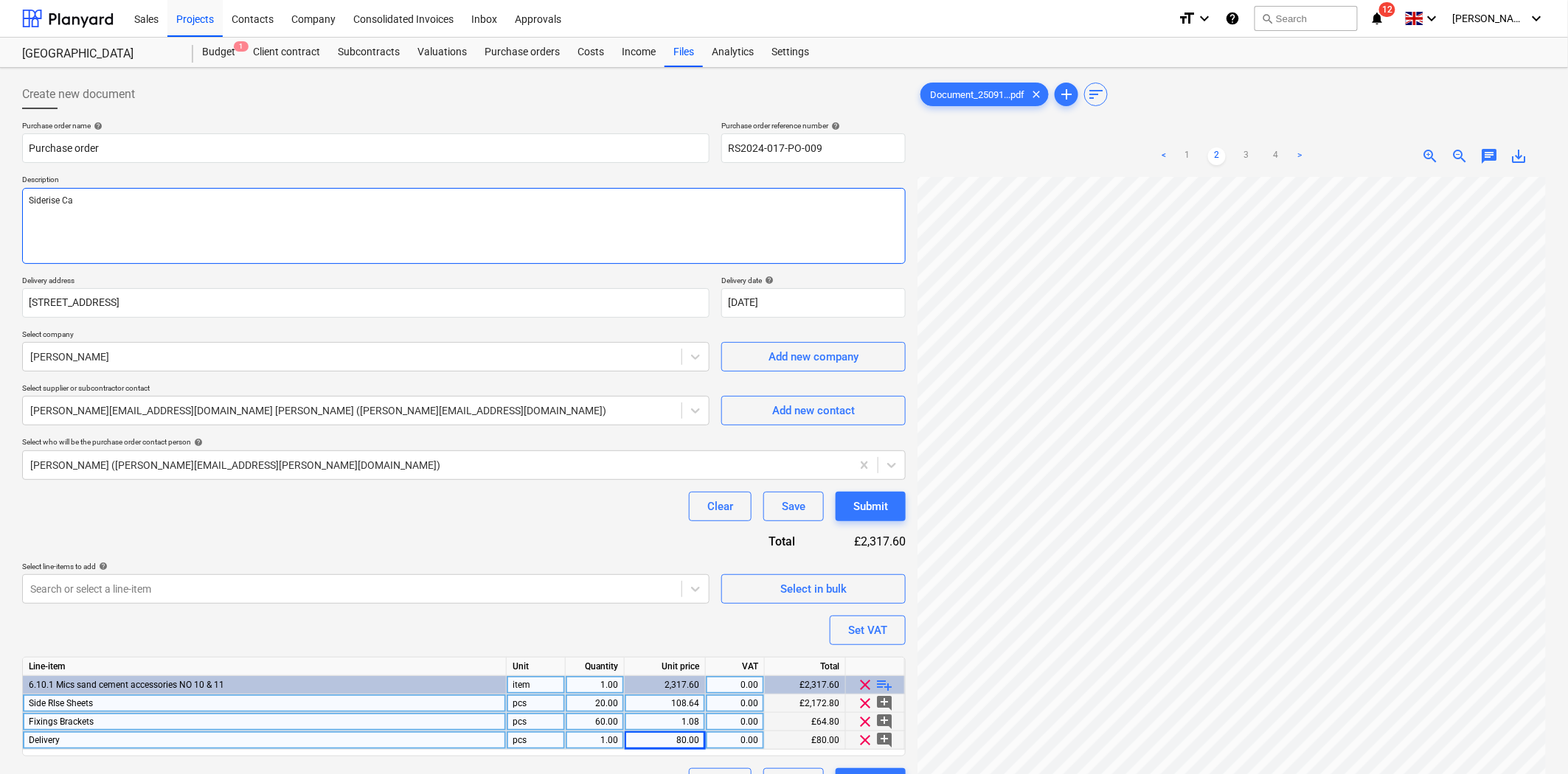
type textarea "x"
type textarea "Siderise Cav"
type textarea "x"
type textarea "Siderise Cavi"
type textarea "x"
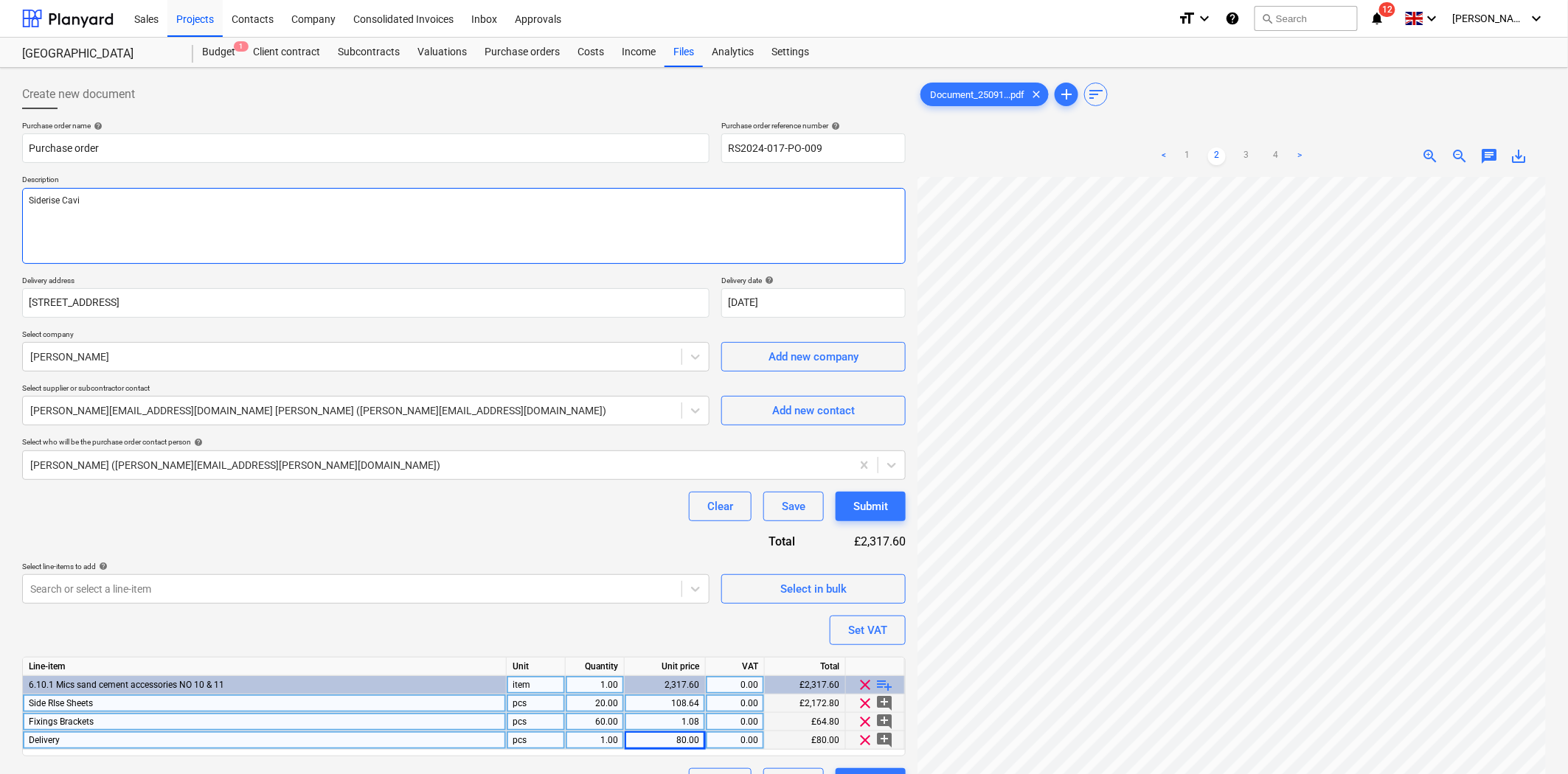
type textarea "Siderise Cavit"
type textarea "x"
type textarea "Siderise Cavity"
type textarea "x"
type textarea "Siderise Cavity"
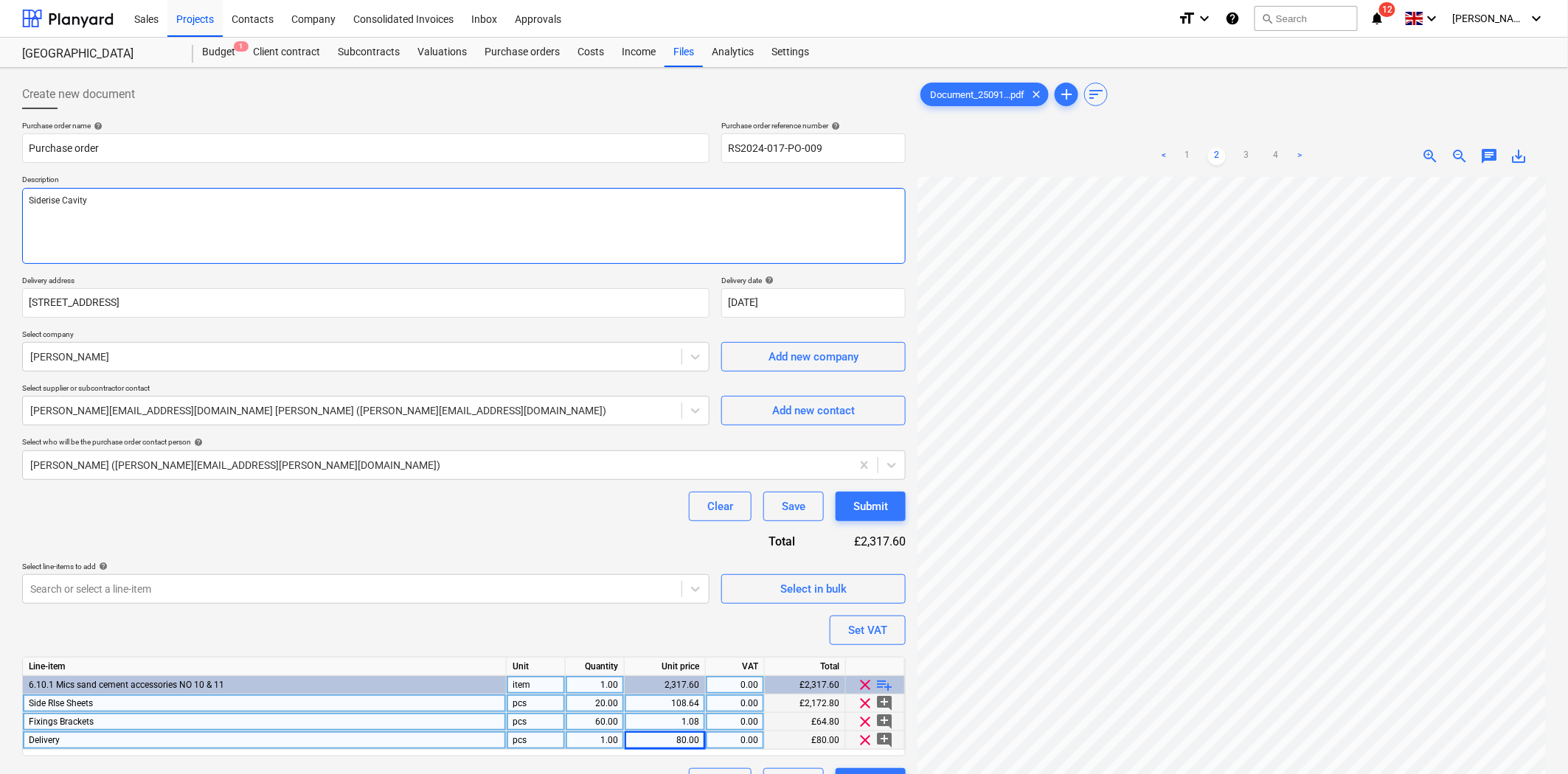
type textarea "x"
type textarea "Siderise Cavity B"
type textarea "x"
type textarea "Siderise Cavity Ba"
type textarea "x"
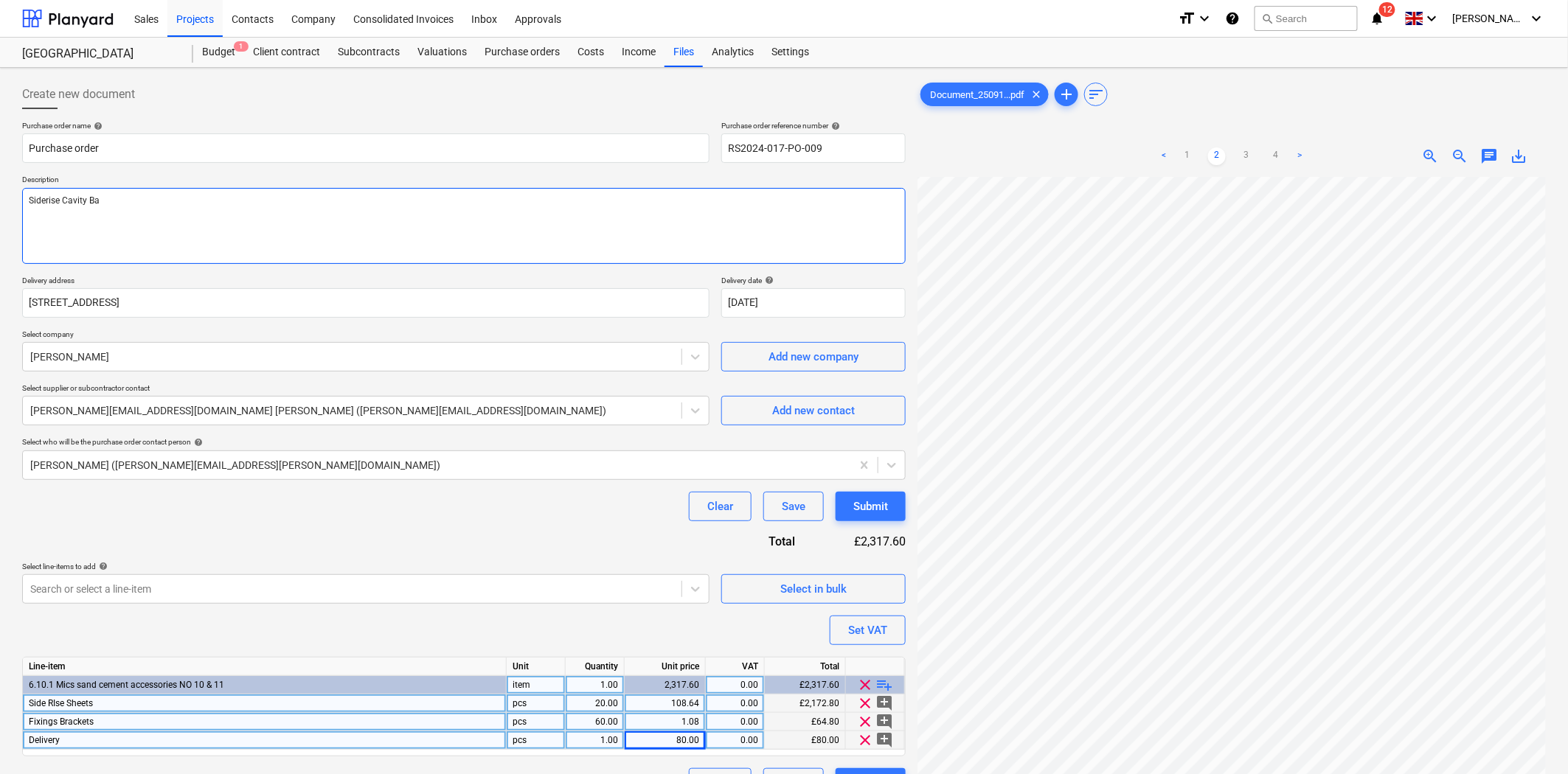
type textarea "Siderise Cavity Bar"
type textarea "x"
type textarea "Siderise Cavity [PERSON_NAME]"
type textarea "x"
type textarea "Siderise Cavity Barri"
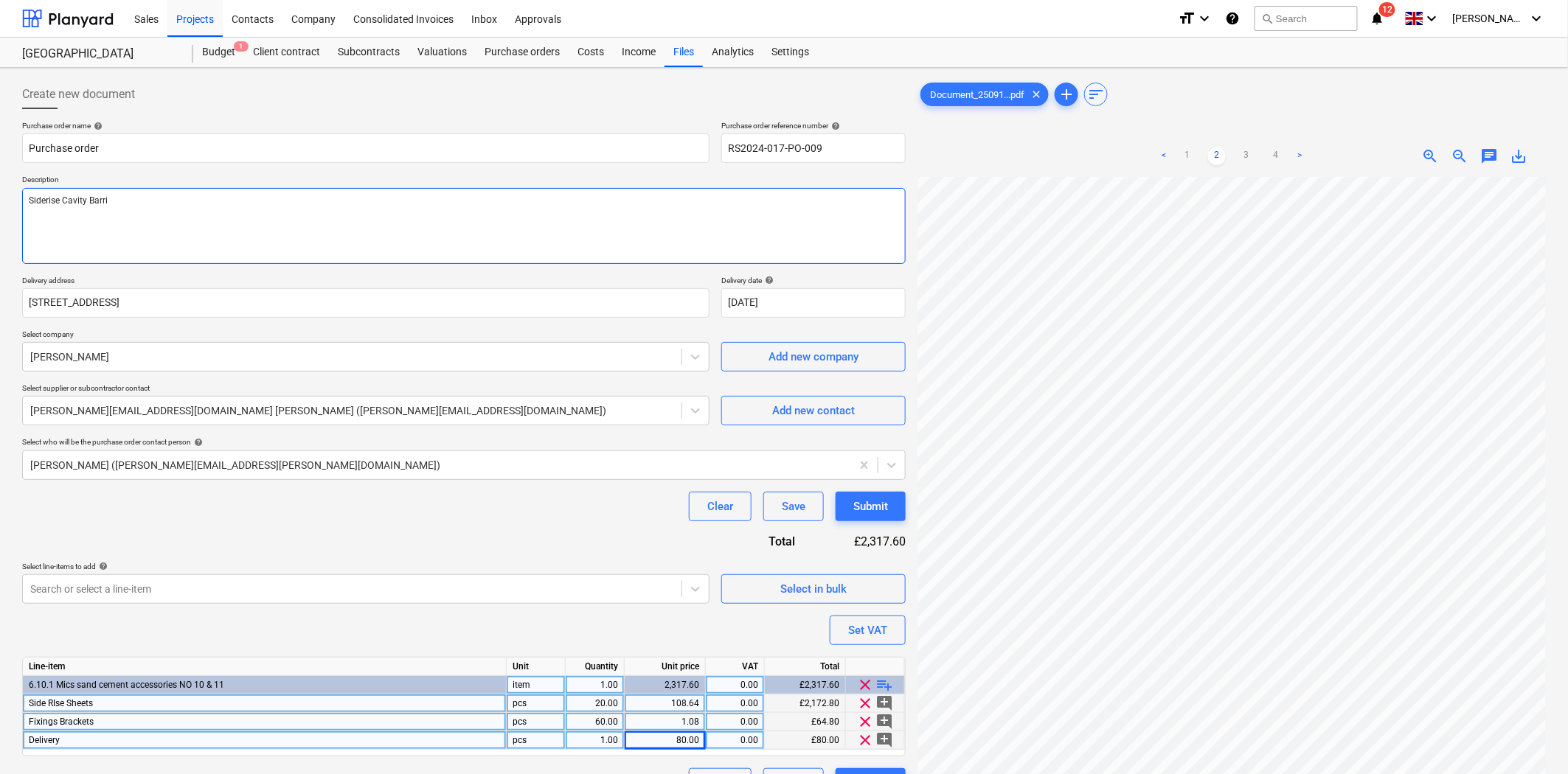
type textarea "x"
type textarea "Siderise Cavity Barrie"
type textarea "x"
type textarea "Siderise Cavity Barrier"
type textarea "x"
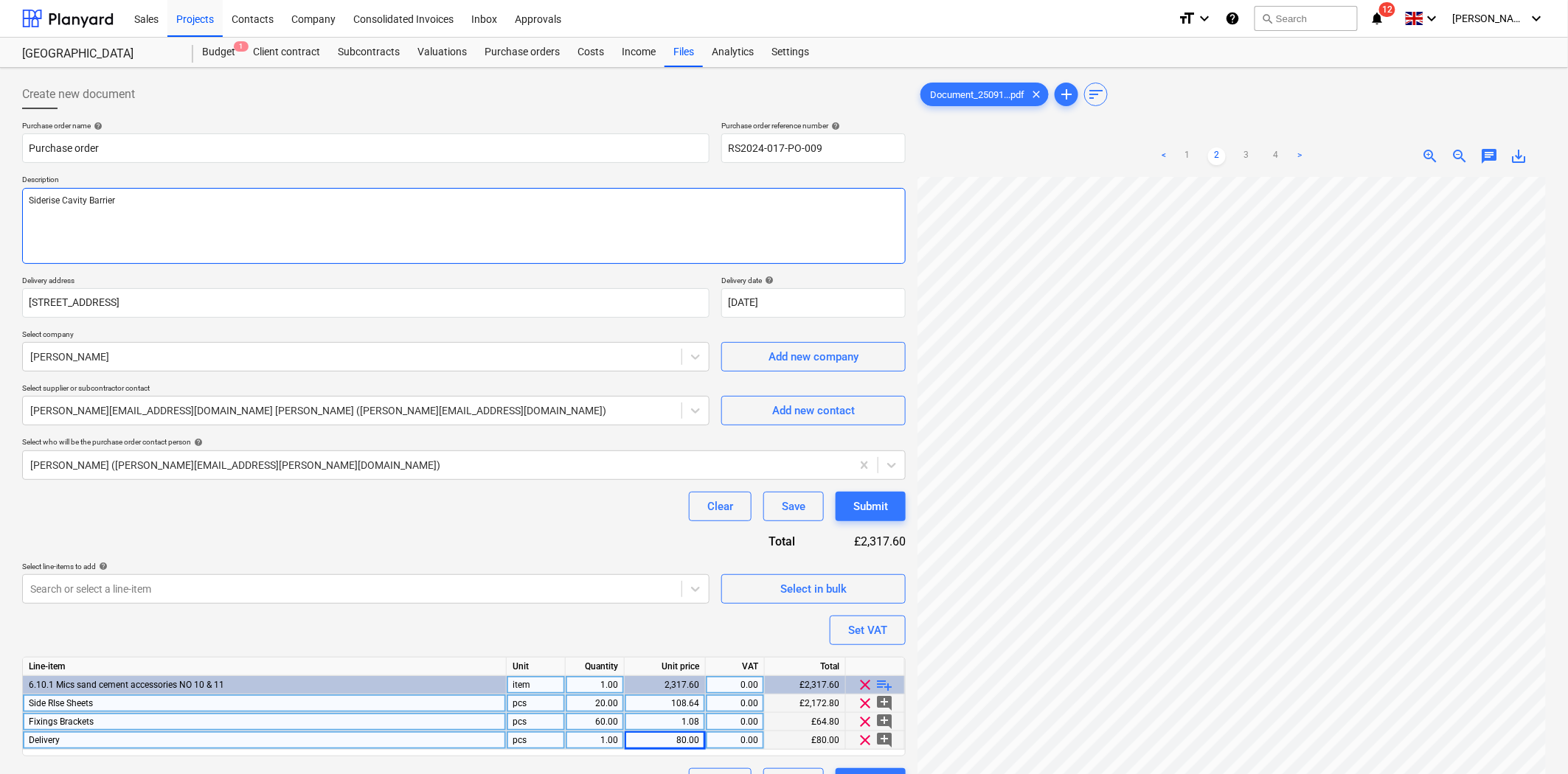
type textarea "Siderise Cavity Barrier"
type textarea "x"
type textarea "Siderise Cavity Barrier &"
type textarea "x"
type textarea "Siderise Cavity Barrier &"
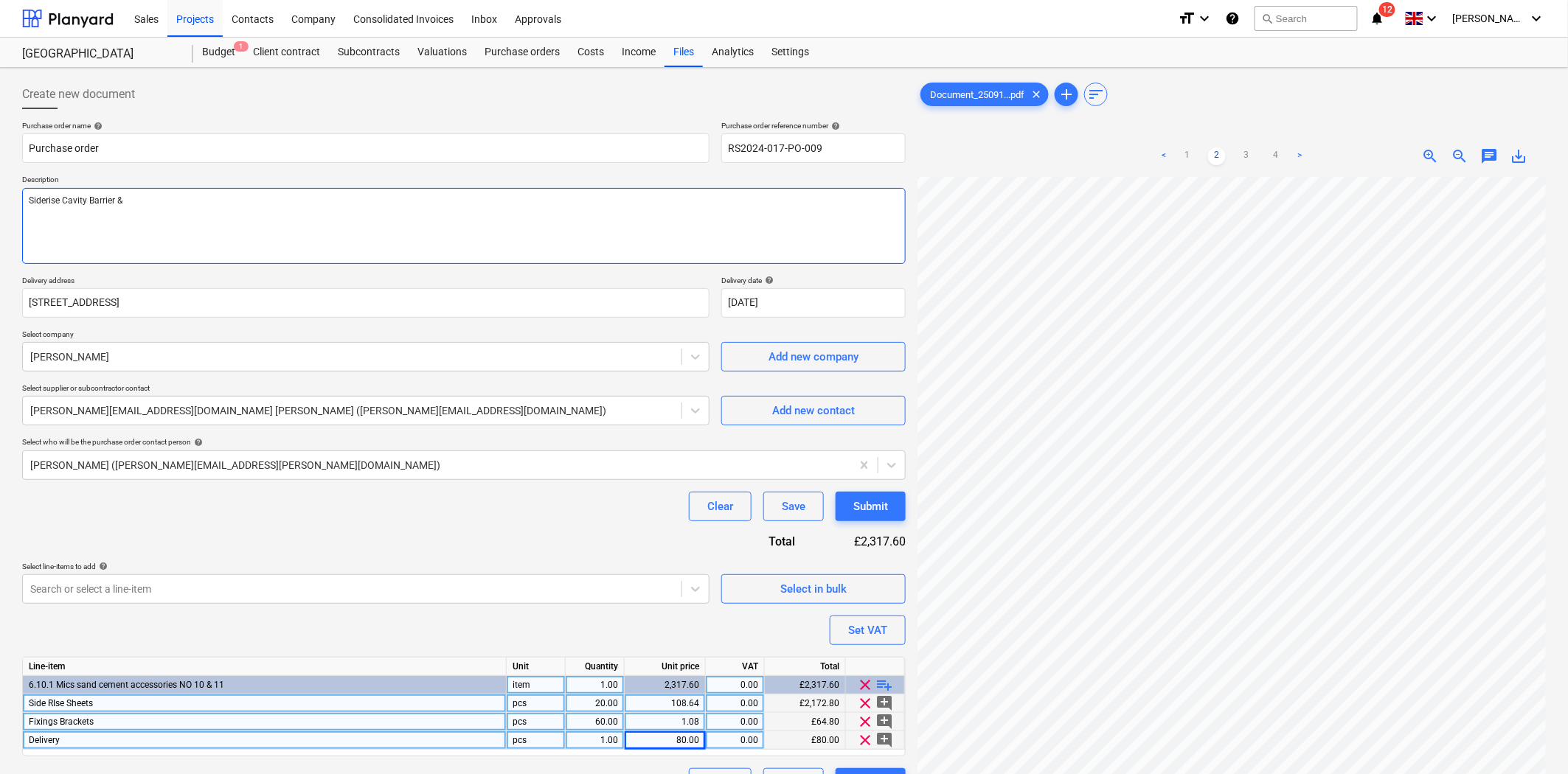
type textarea "x"
type textarea "Siderise Cavity Barrier & F"
type textarea "x"
type textarea "Siderise Cavity Barrier & Fi"
type textarea "x"
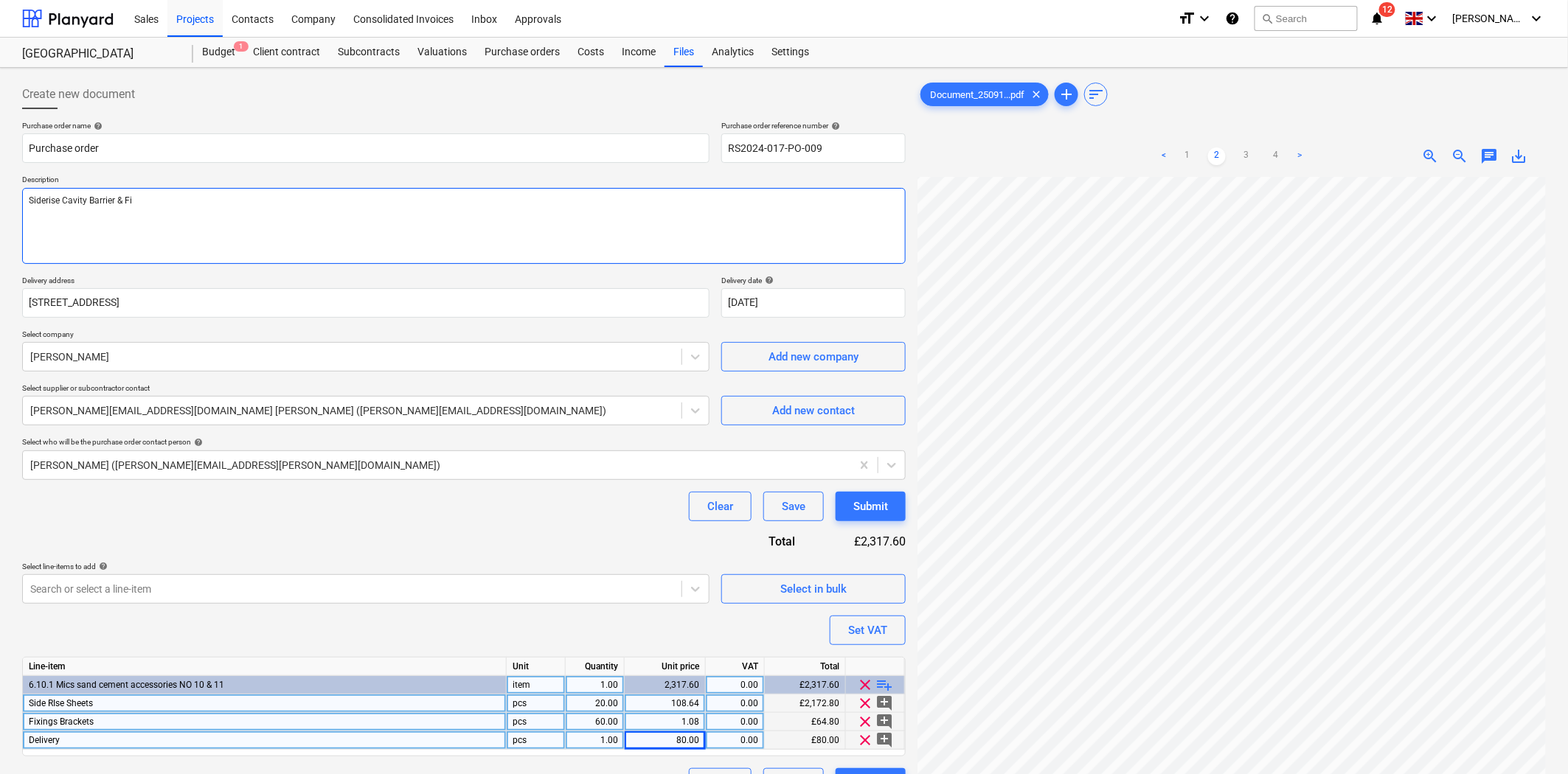
type textarea "Siderise Cavity Barrier & Fix"
type textarea "x"
type textarea "Siderise Cavity Barrier & Fixi"
type textarea "x"
type textarea "Siderise Cavity Barrier & Fixin"
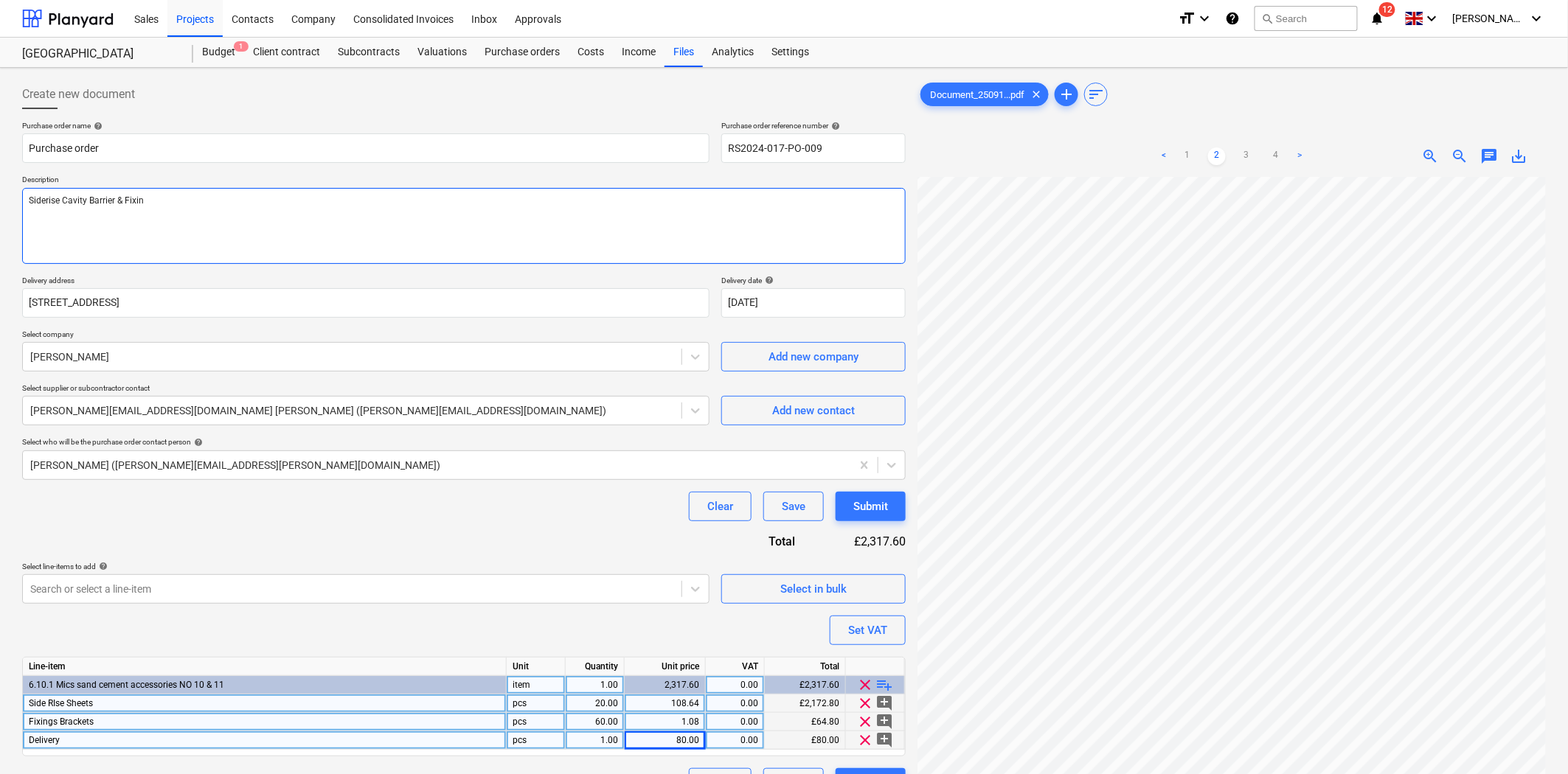
type textarea "x"
type textarea "Siderise Cavity Barrier & Fixings"
type textarea "x"
type textarea "Siderise Cavity Barrier & Fixings"
type textarea "x"
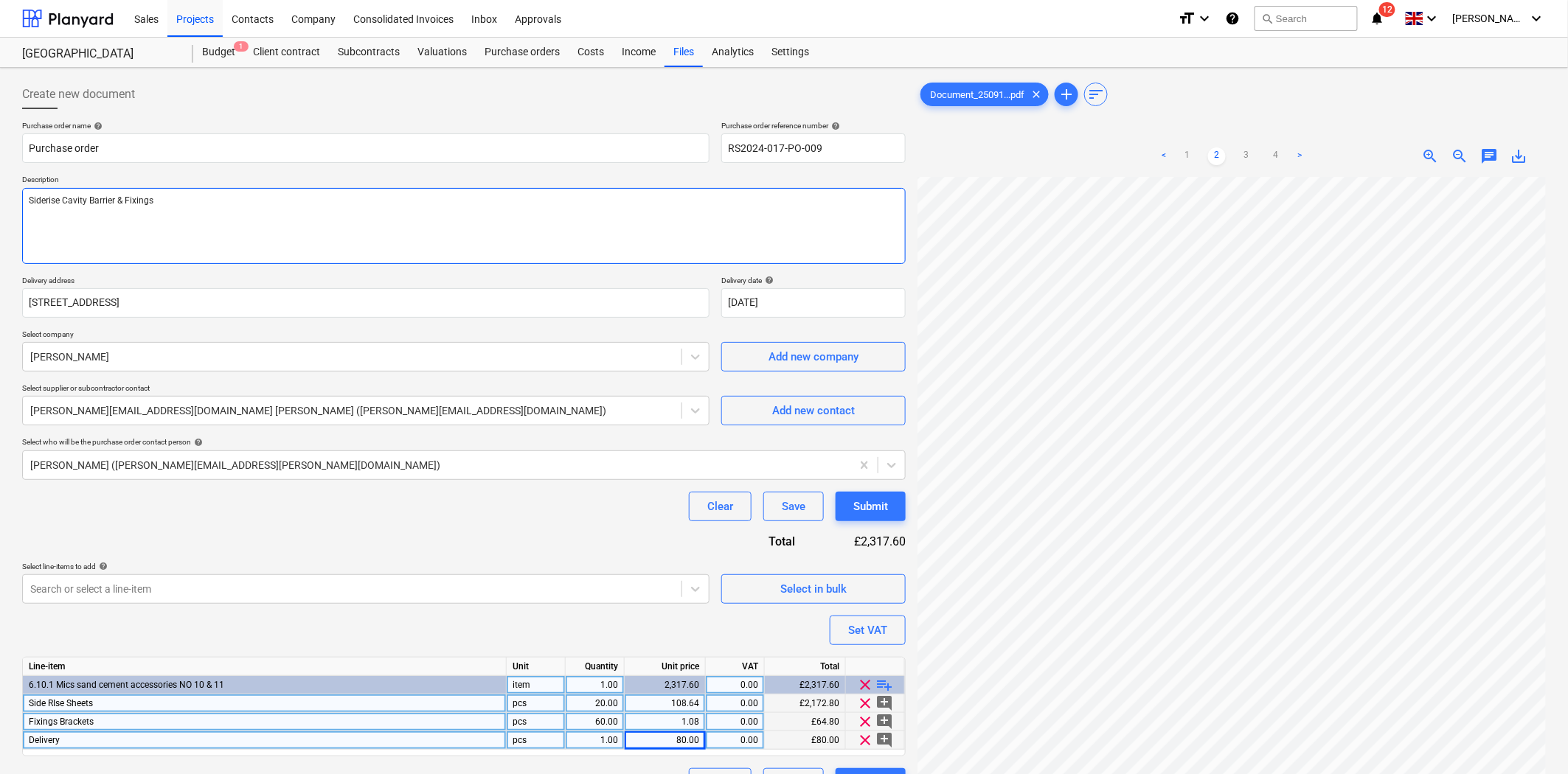
type textarea "Siderise Cavity Barrier & Fixings"
type textarea "x"
click at [588, 73] on div "Create new document Purchase order name help Purchase order Purchase order refe…" at bounding box center [784, 494] width 1568 height 854
click at [616, 271] on div "Purchase order name help Purchase order Purchase order reference number help RS…" at bounding box center [464, 459] width 884 height 677
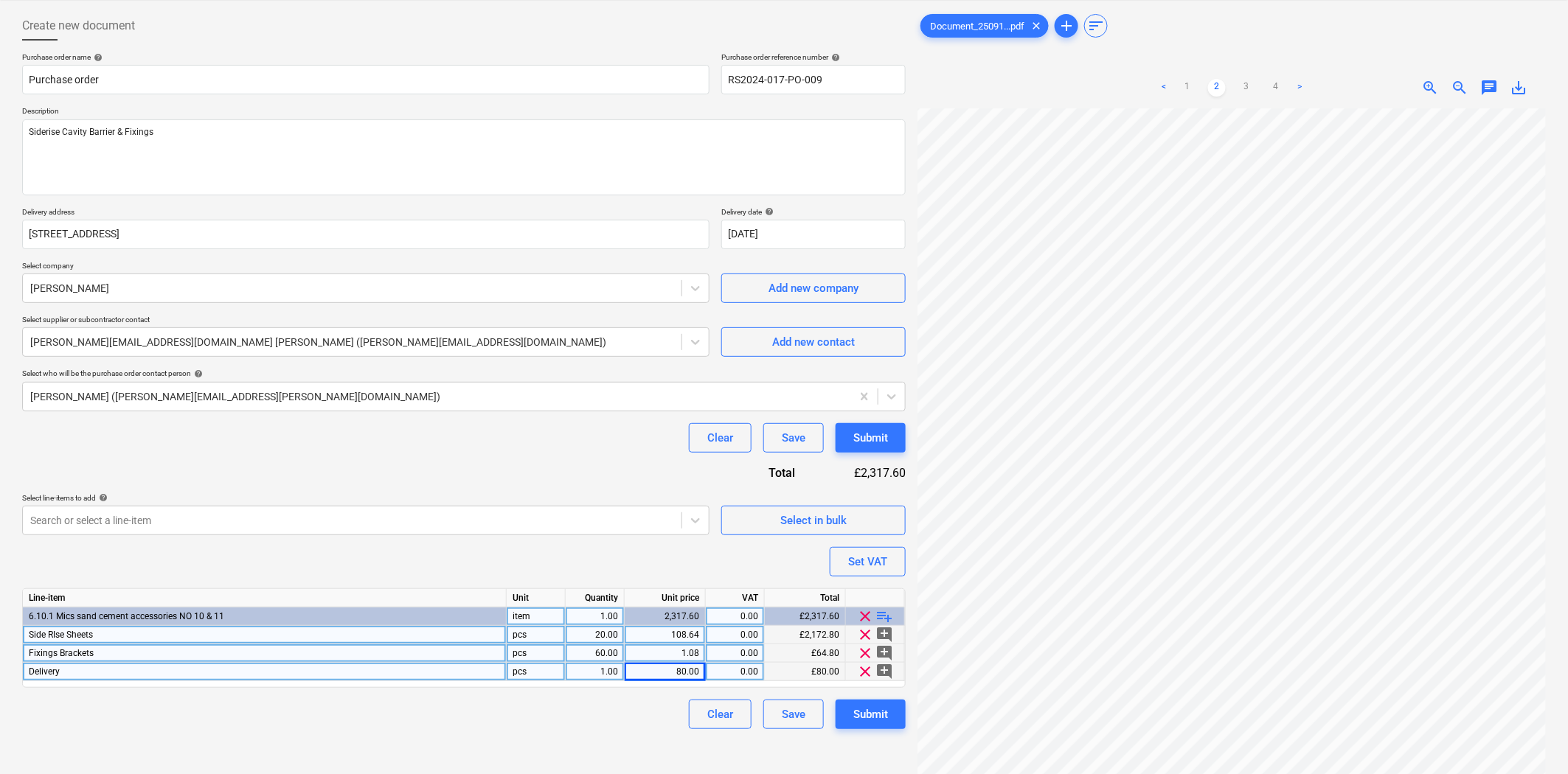
scroll to position [147, 0]
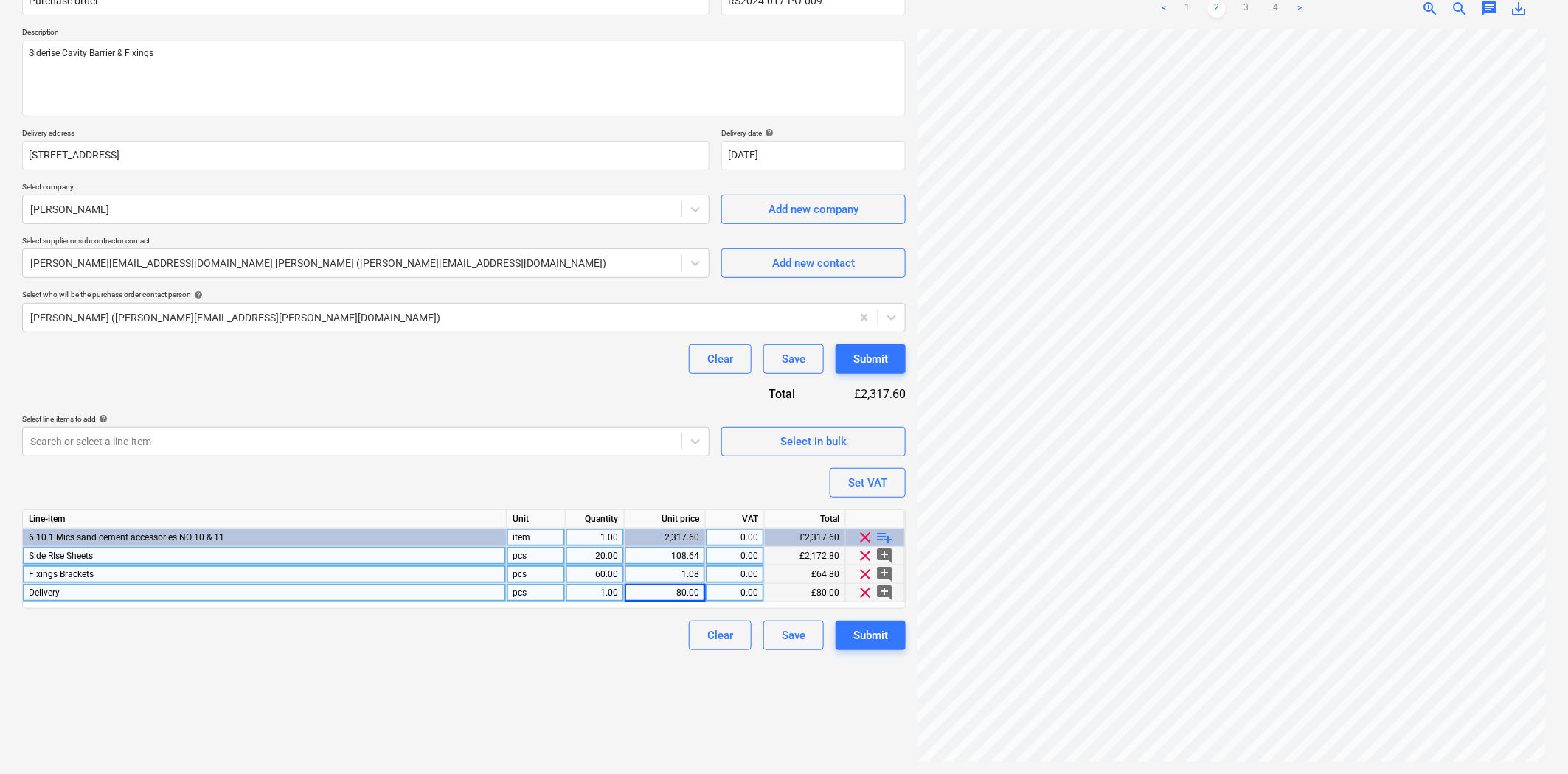
click at [52, 558] on span "Side RIse Sheets" at bounding box center [60, 556] width 64 height 10
type input "SiderIse Sheets"
drag, startPoint x: 52, startPoint y: 558, endPoint x: 6, endPoint y: 553, distance: 46.3
click at [6, 553] on div "Create new document Purchase order name help Purchase order Purchase order refe…" at bounding box center [784, 347] width 1568 height 854
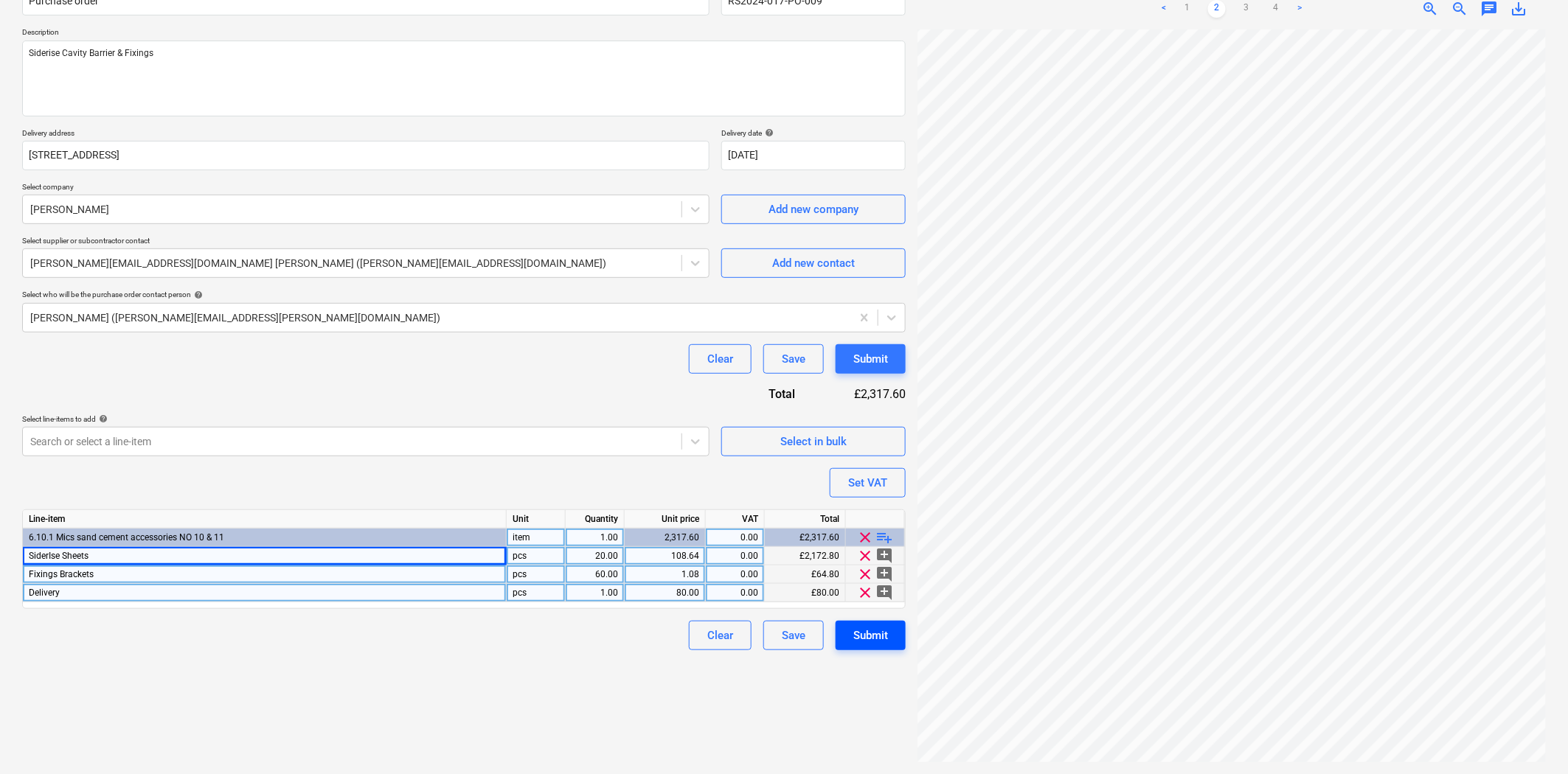
click at [866, 630] on div "Submit" at bounding box center [870, 635] width 35 height 19
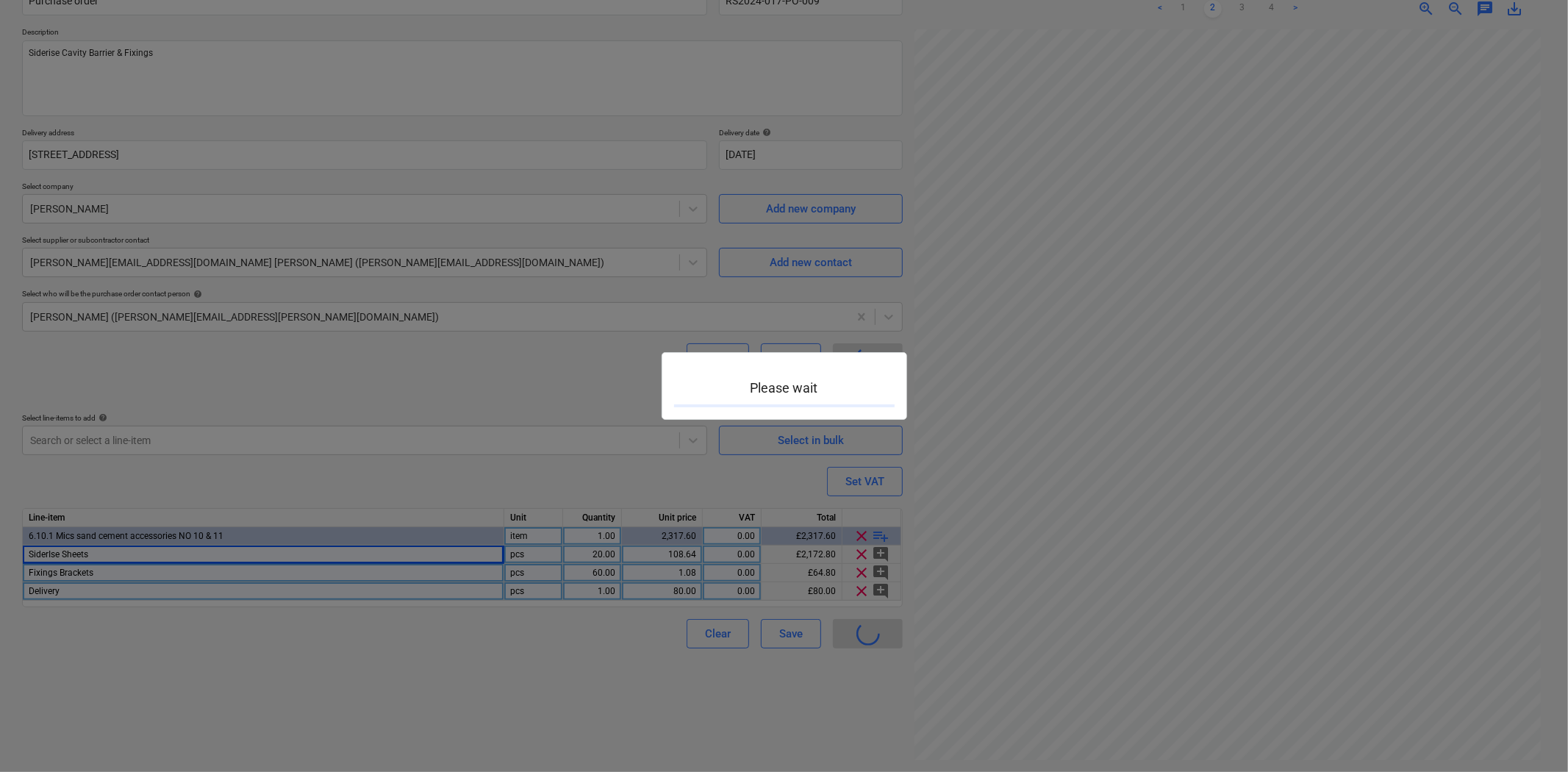
type textarea "x"
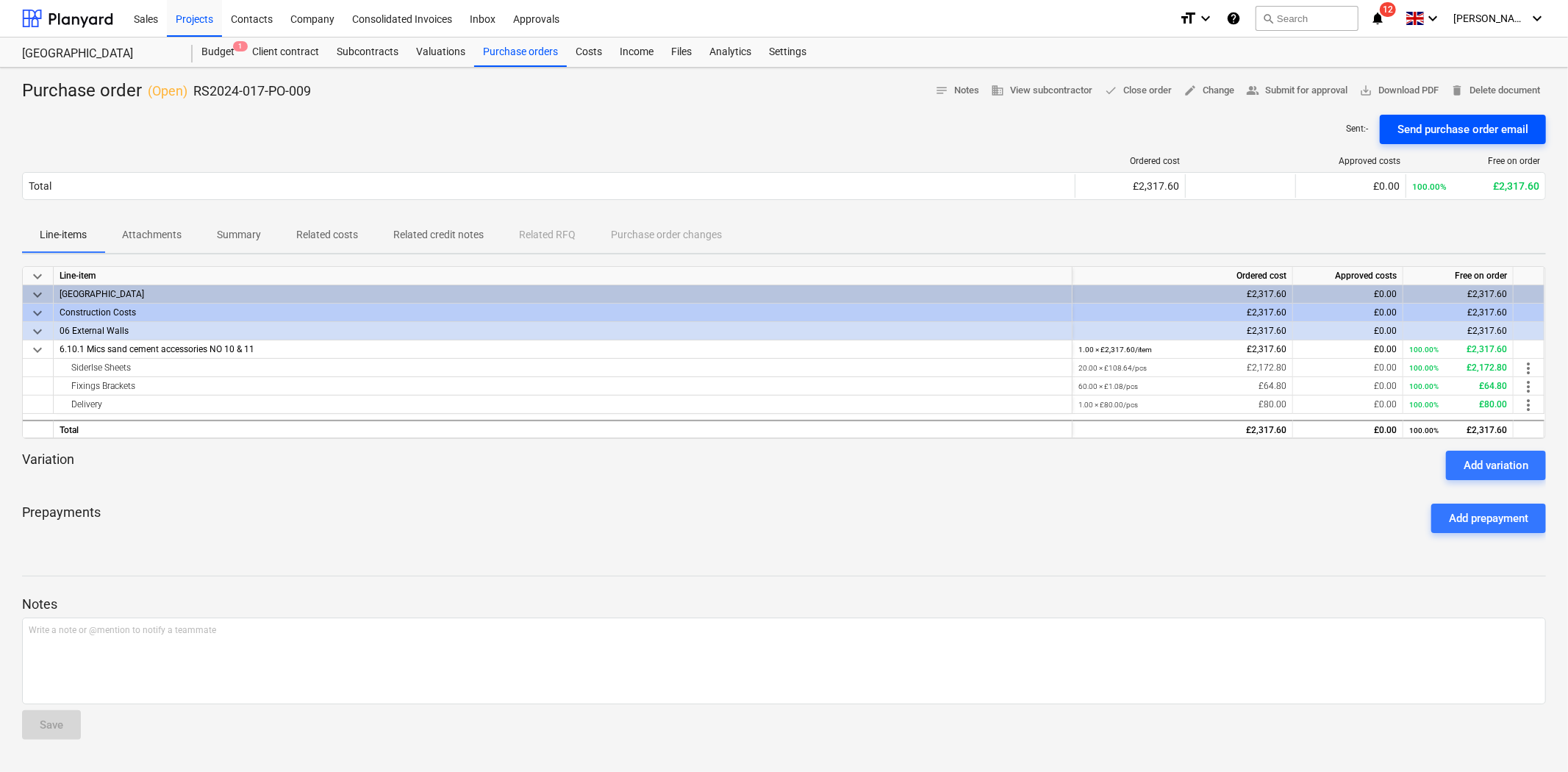
click at [1413, 121] on div "Send purchase order email" at bounding box center [1463, 129] width 130 height 19
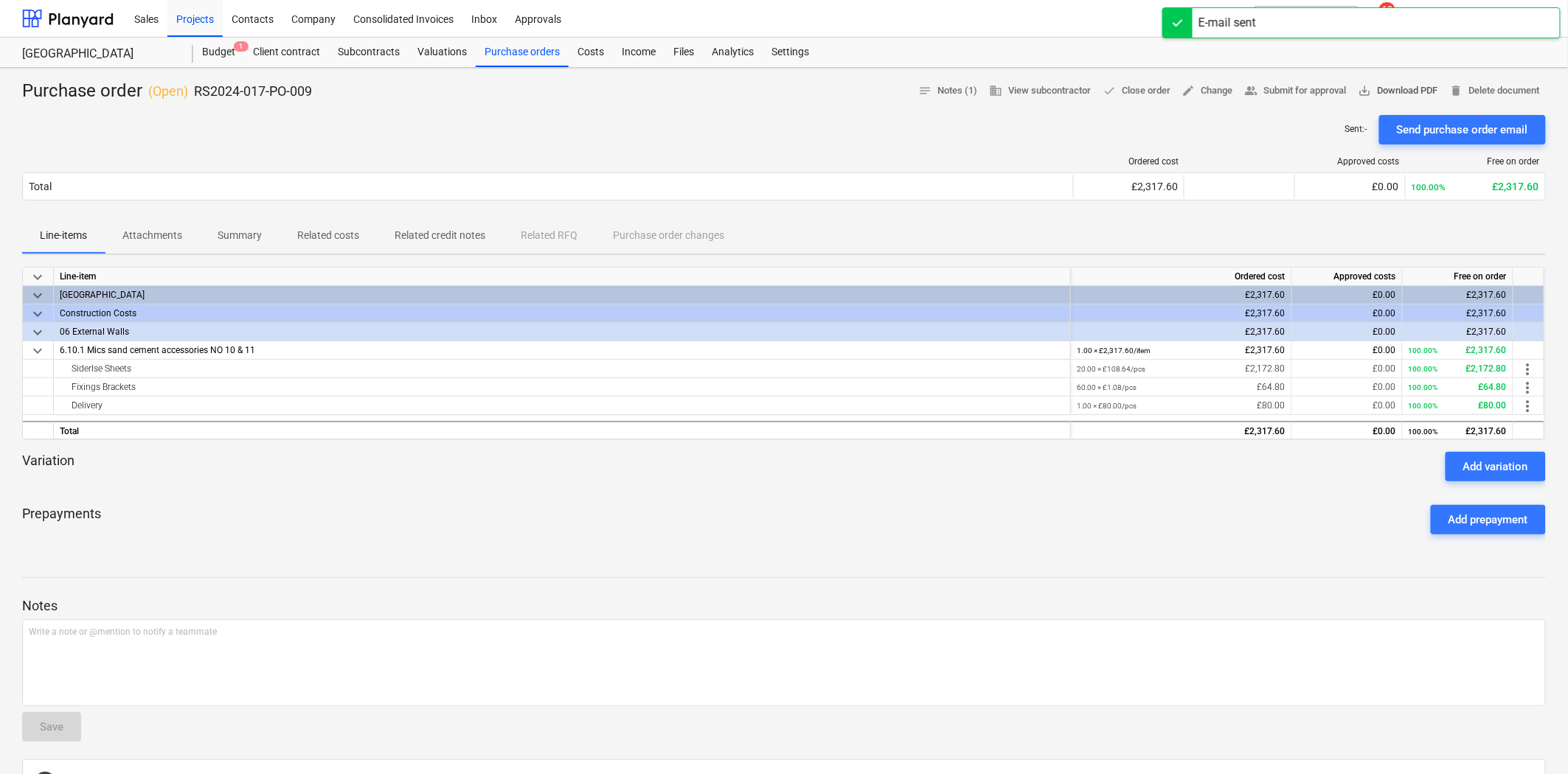
click at [1418, 92] on span "save_alt Download PDF" at bounding box center [1398, 91] width 80 height 17
